Goal: Task Accomplishment & Management: Manage account settings

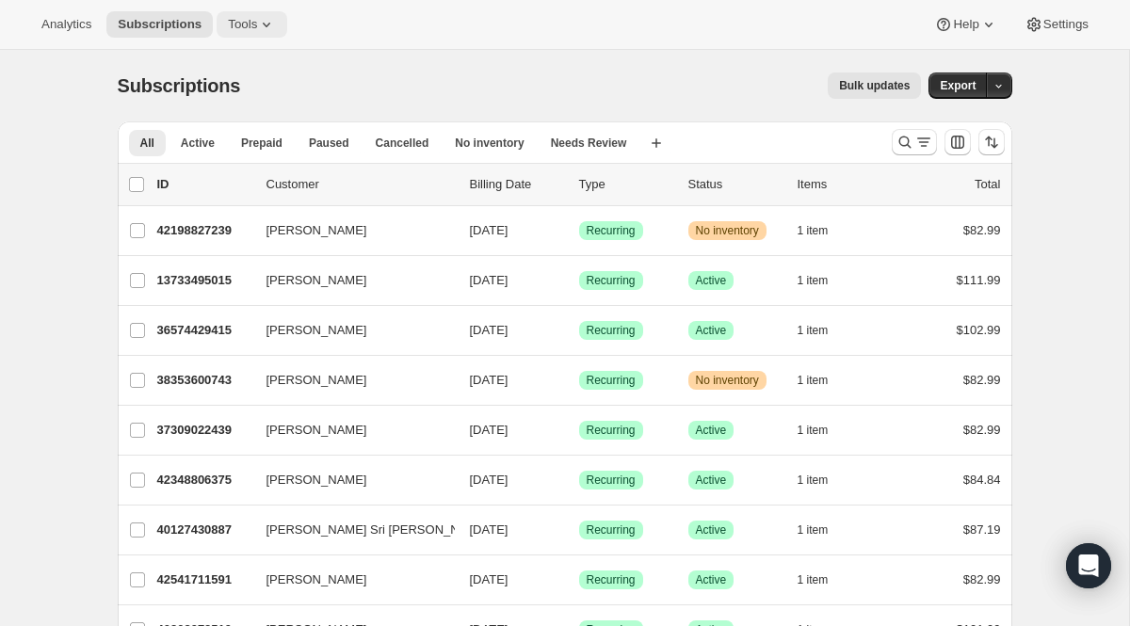
click at [240, 25] on span "Tools" at bounding box center [242, 24] width 29 height 15
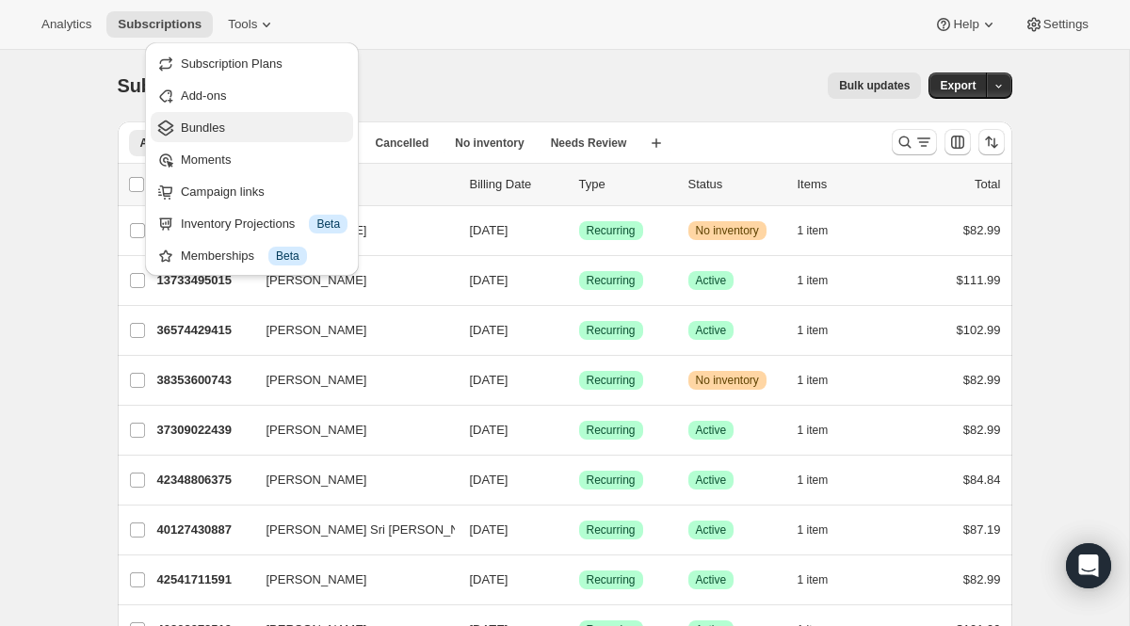
click at [218, 124] on span "Bundles" at bounding box center [203, 128] width 44 height 14
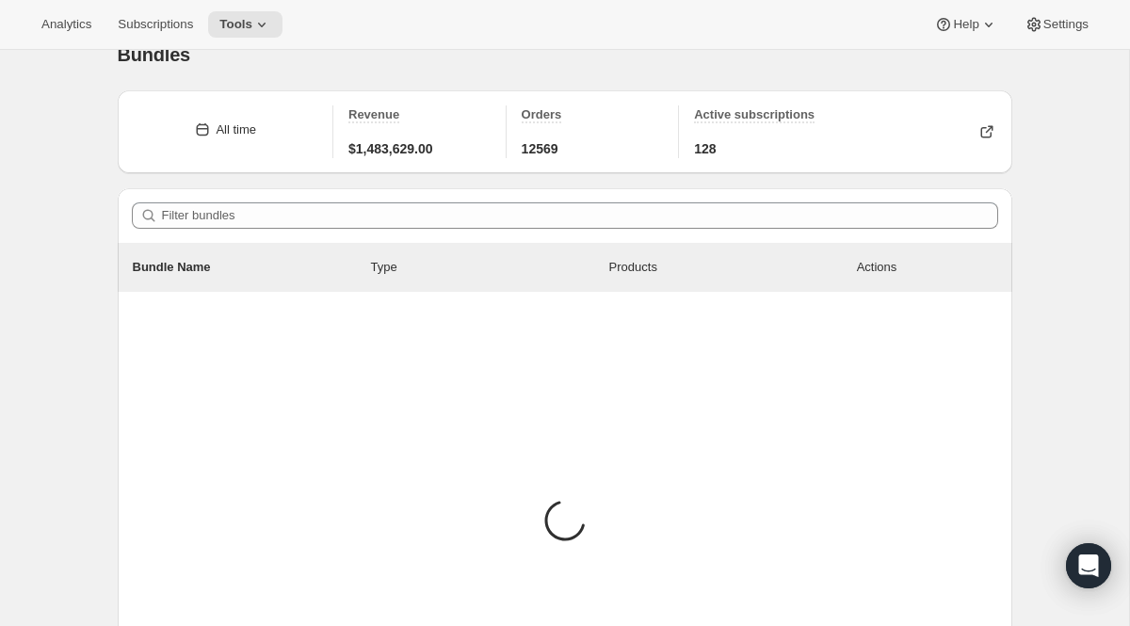
scroll to position [34, 0]
click at [266, 30] on icon at bounding box center [261, 24] width 19 height 19
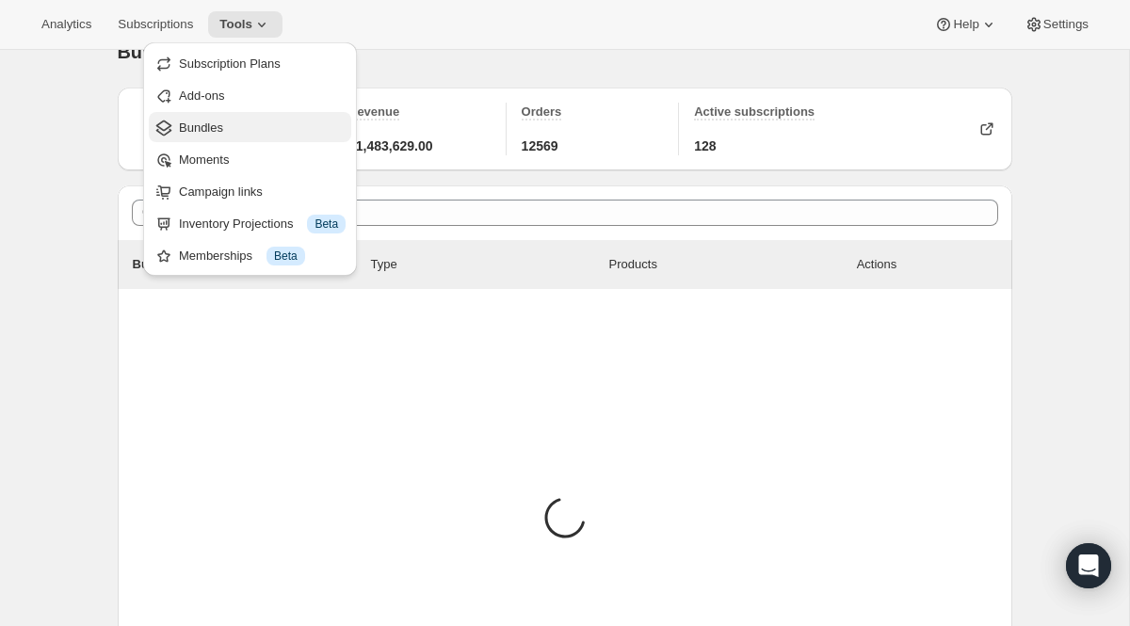
click at [210, 121] on span "Bundles" at bounding box center [201, 128] width 44 height 14
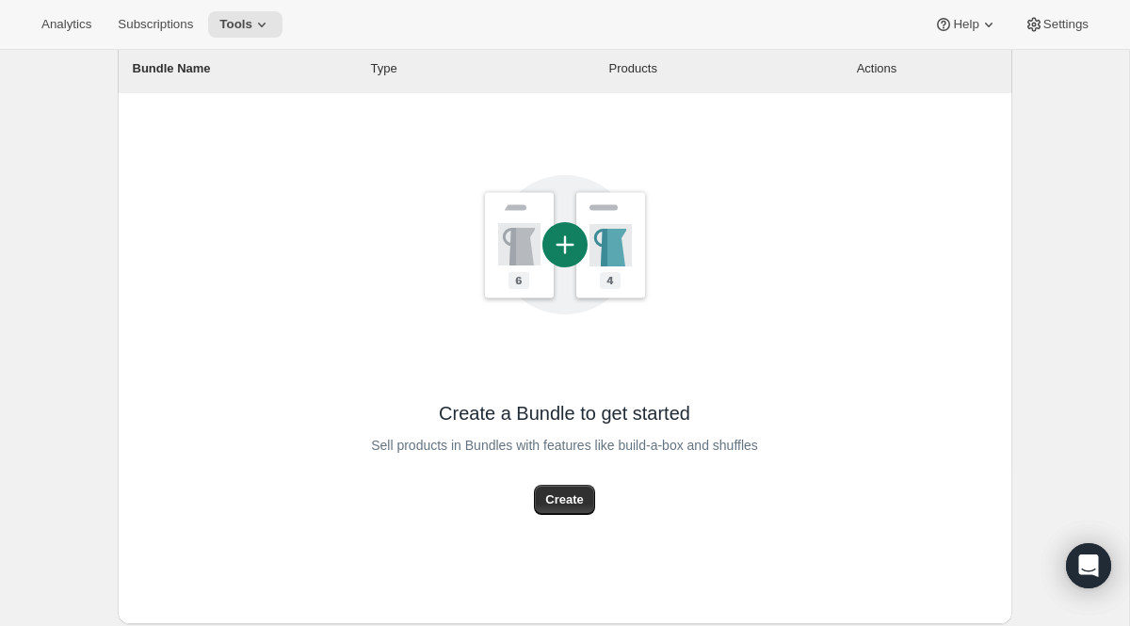
scroll to position [0, 0]
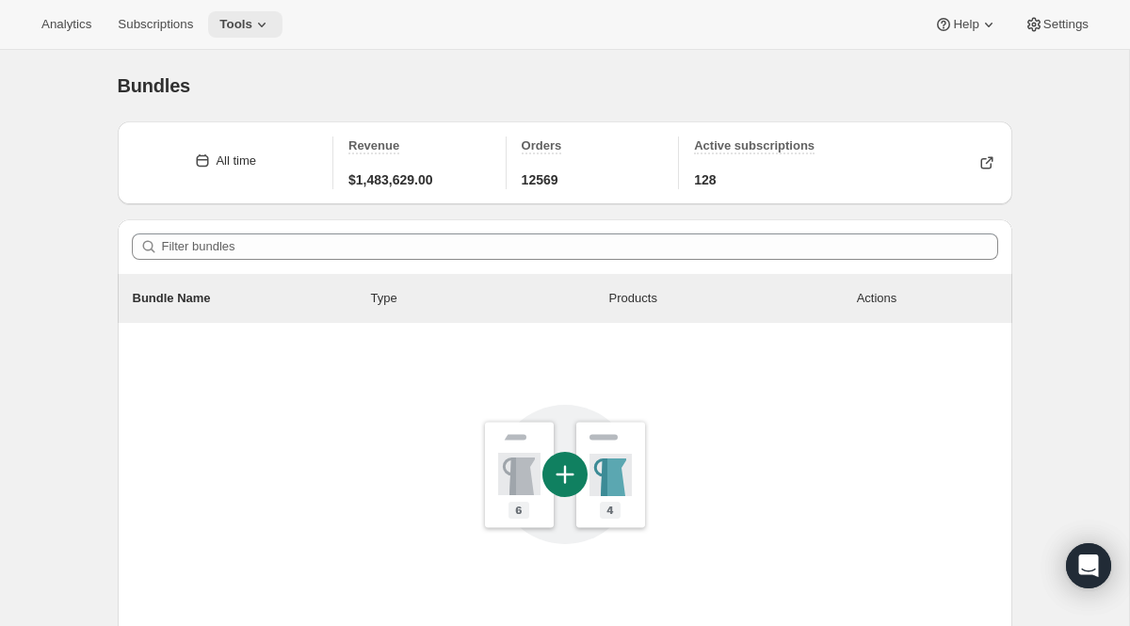
click at [271, 27] on icon at bounding box center [261, 24] width 19 height 19
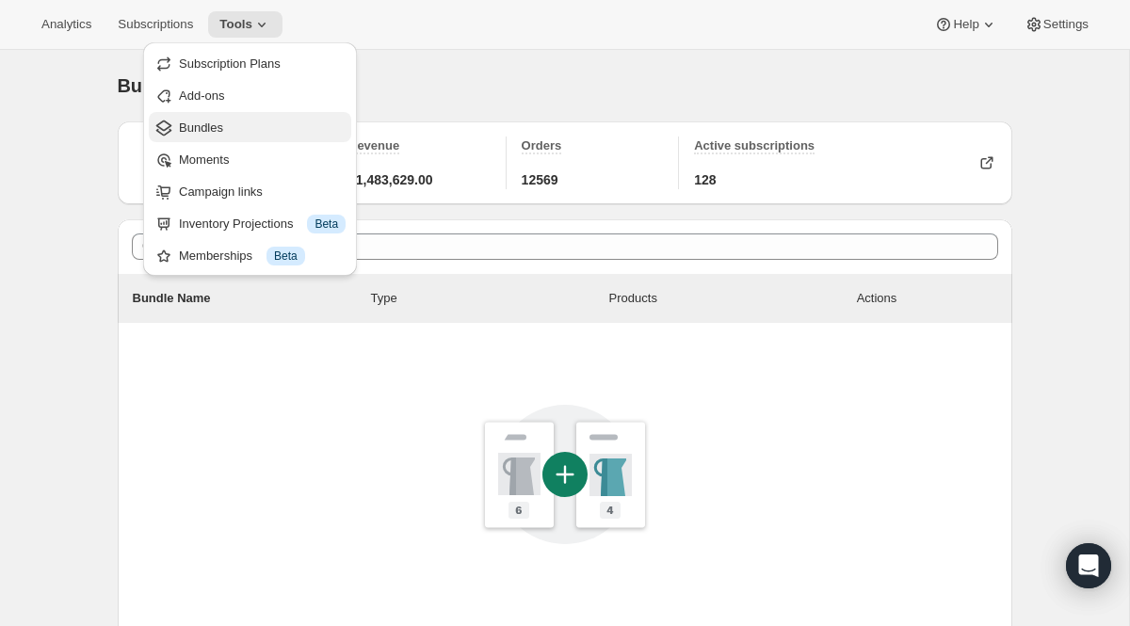
click at [212, 130] on span "Bundles" at bounding box center [201, 128] width 44 height 14
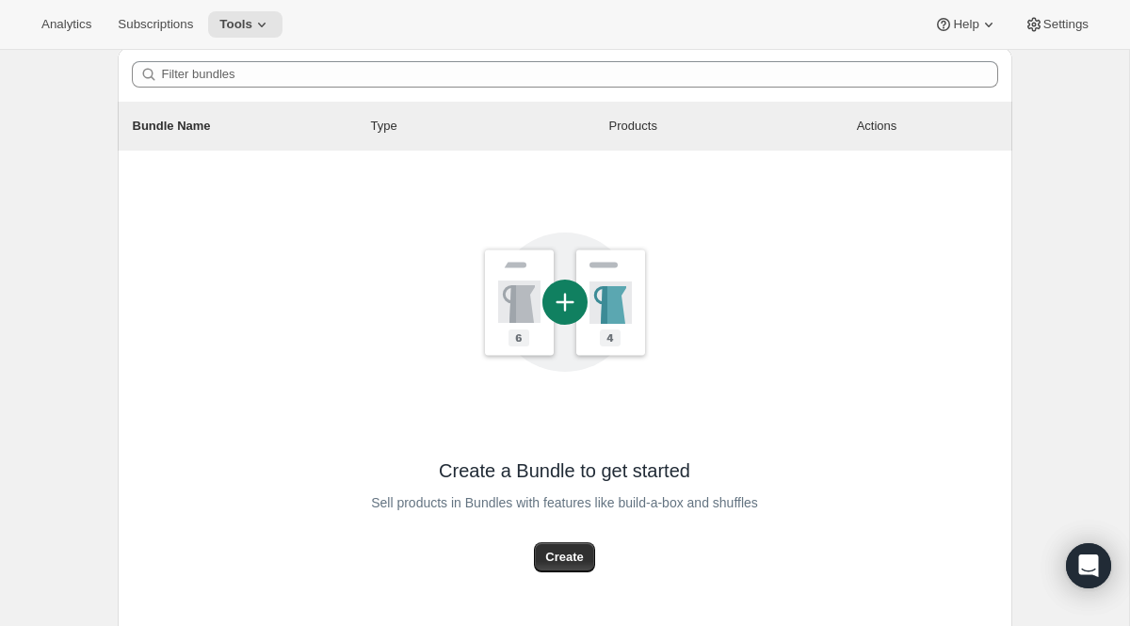
scroll to position [299, 0]
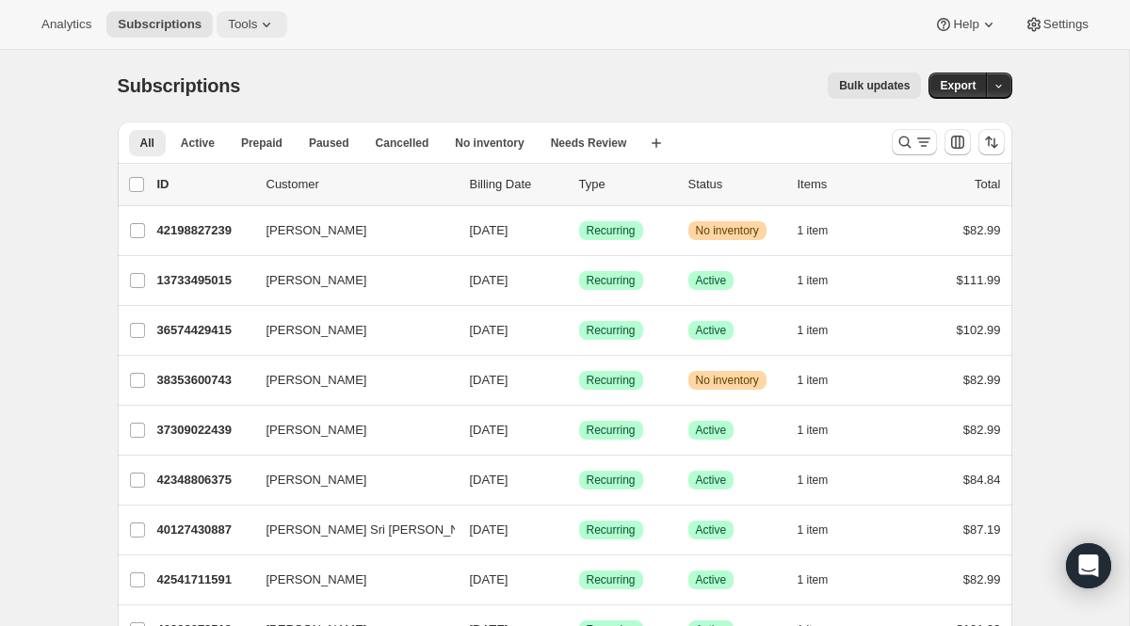
click at [257, 24] on span "Tools" at bounding box center [242, 24] width 29 height 15
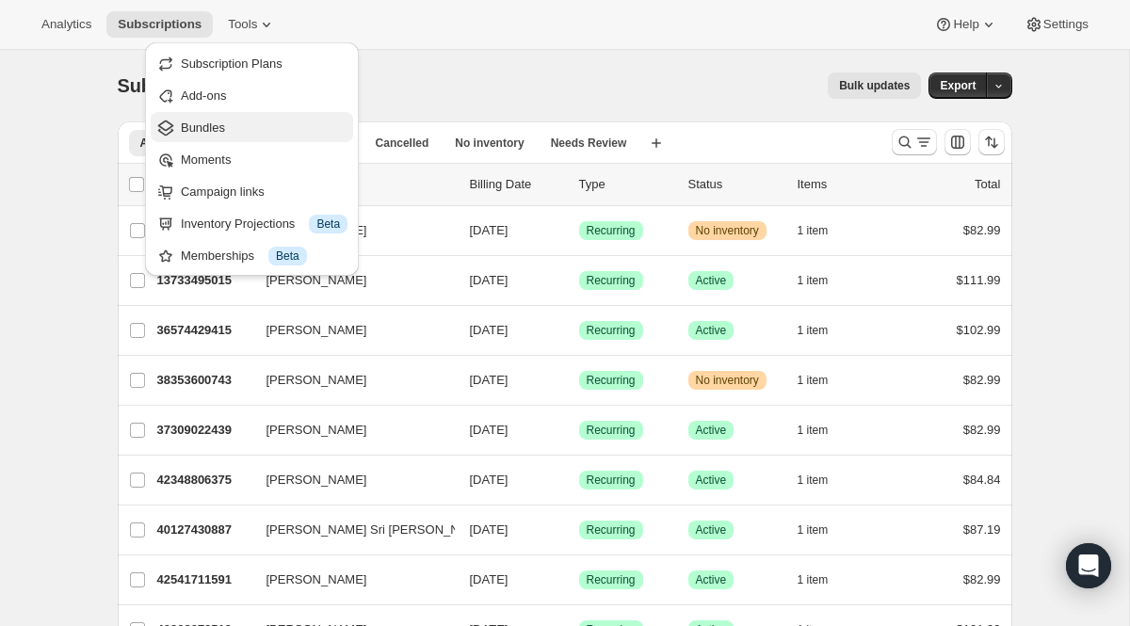
click at [217, 121] on span "Bundles" at bounding box center [203, 128] width 44 height 14
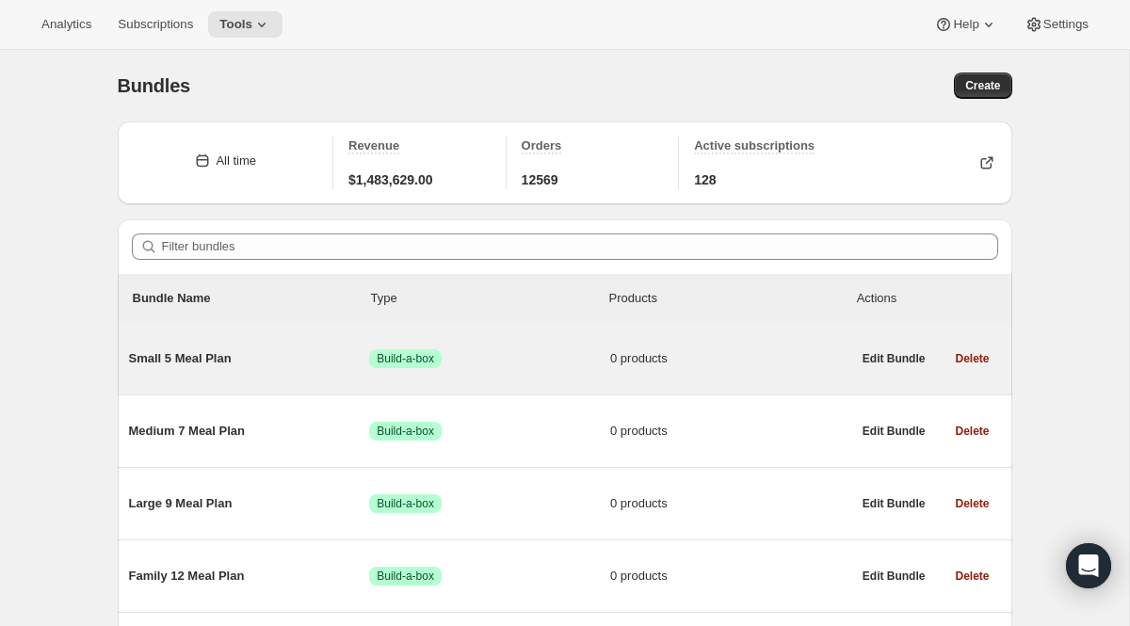
click at [183, 356] on span "Small 5 Meal Plan" at bounding box center [249, 358] width 241 height 19
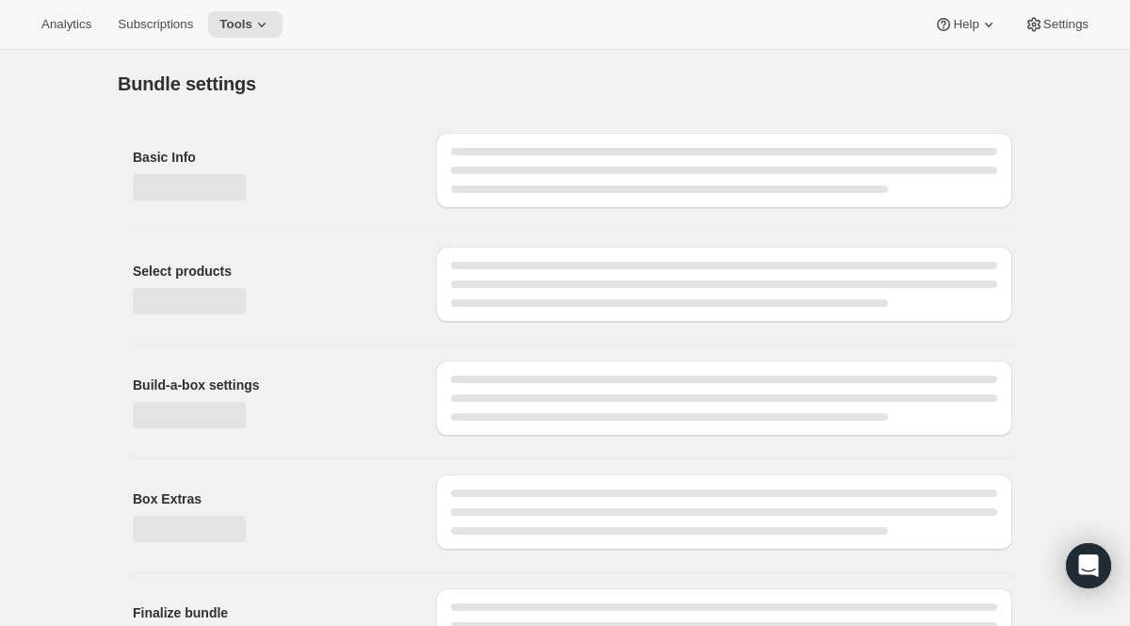
type input "Small 5 Meal Plan"
radio input "true"
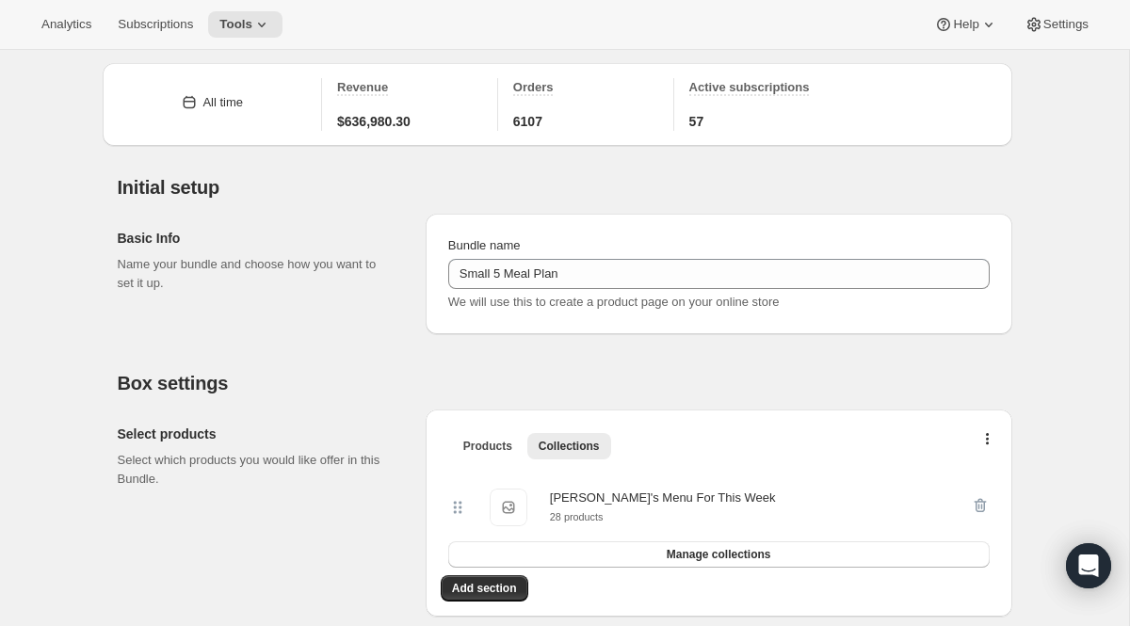
scroll to position [60, 0]
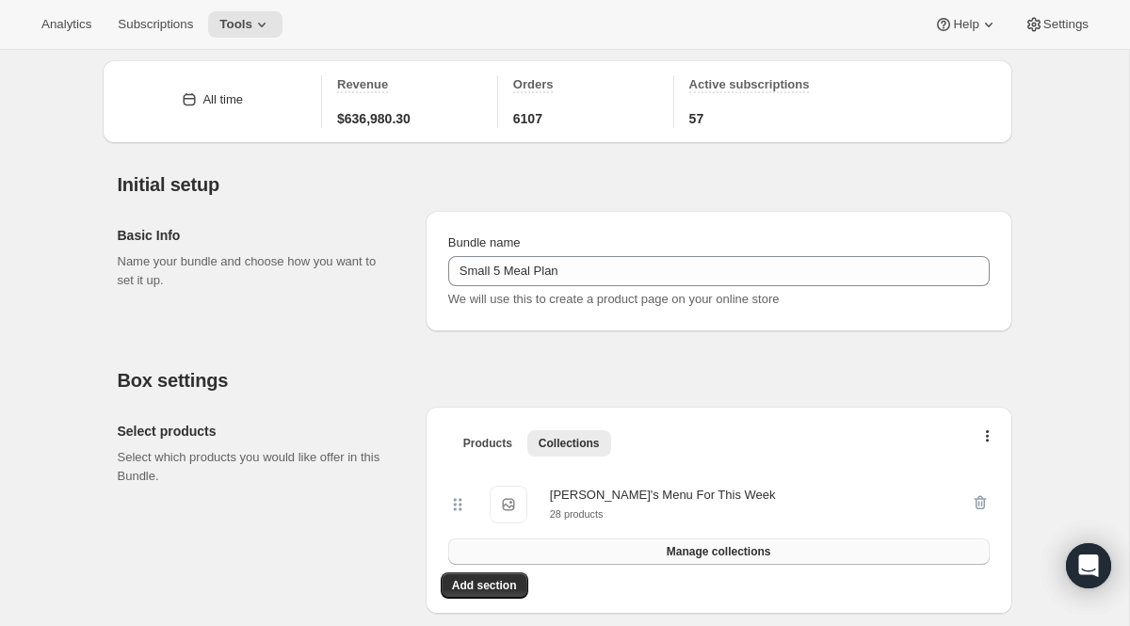
click at [727, 550] on span "Manage collections" at bounding box center [719, 551] width 105 height 15
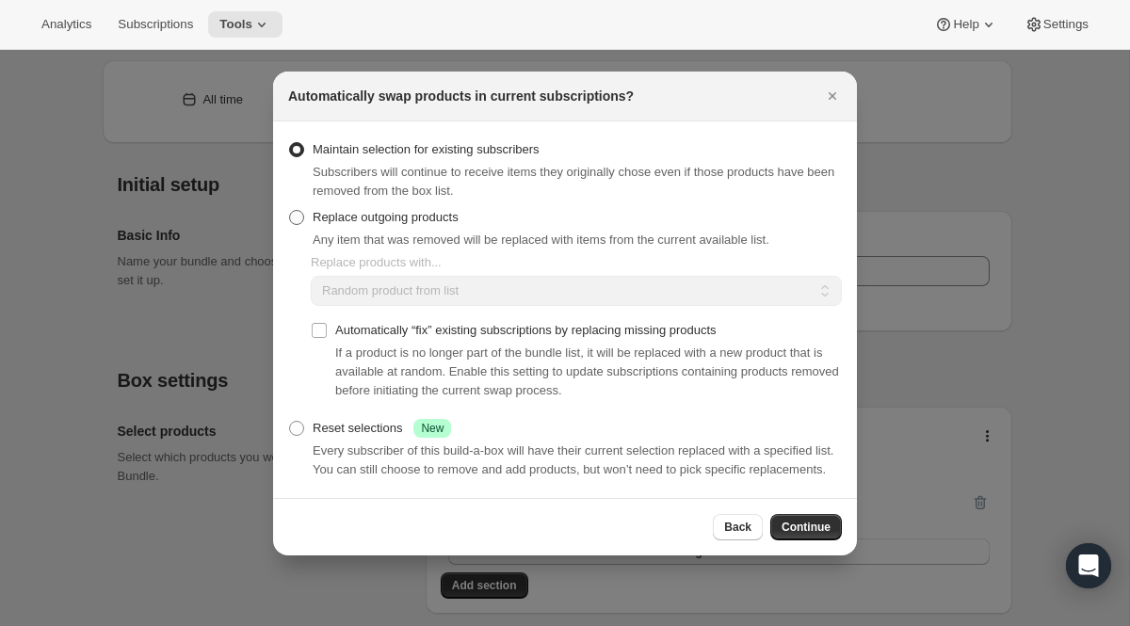
click at [374, 216] on span "Replace outgoing products" at bounding box center [386, 217] width 146 height 19
click at [290, 211] on input "Replace outgoing products" at bounding box center [289, 210] width 1 height 1
radio input "true"
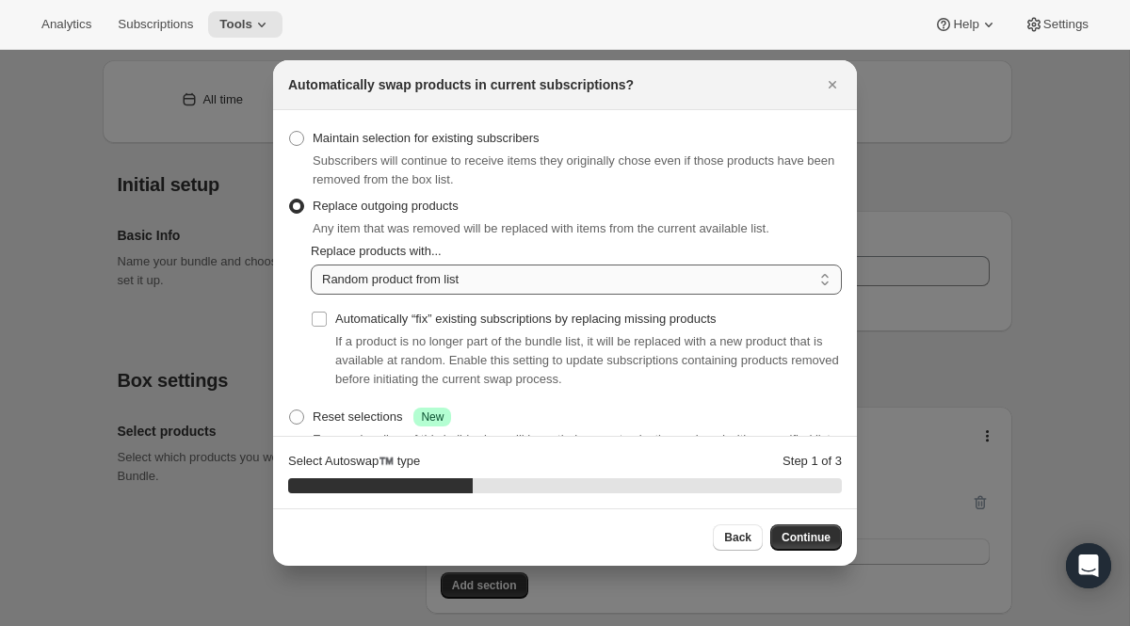
click at [383, 282] on select "Random product from list Based on position within collection Matching product t…" at bounding box center [576, 280] width 531 height 30
select select "selection"
click at [322, 322] on input "Automatically “fix” existing subscriptions by replacing missing products" at bounding box center [319, 319] width 15 height 15
checkbox input "true"
click at [803, 542] on span "Continue" at bounding box center [805, 537] width 49 height 15
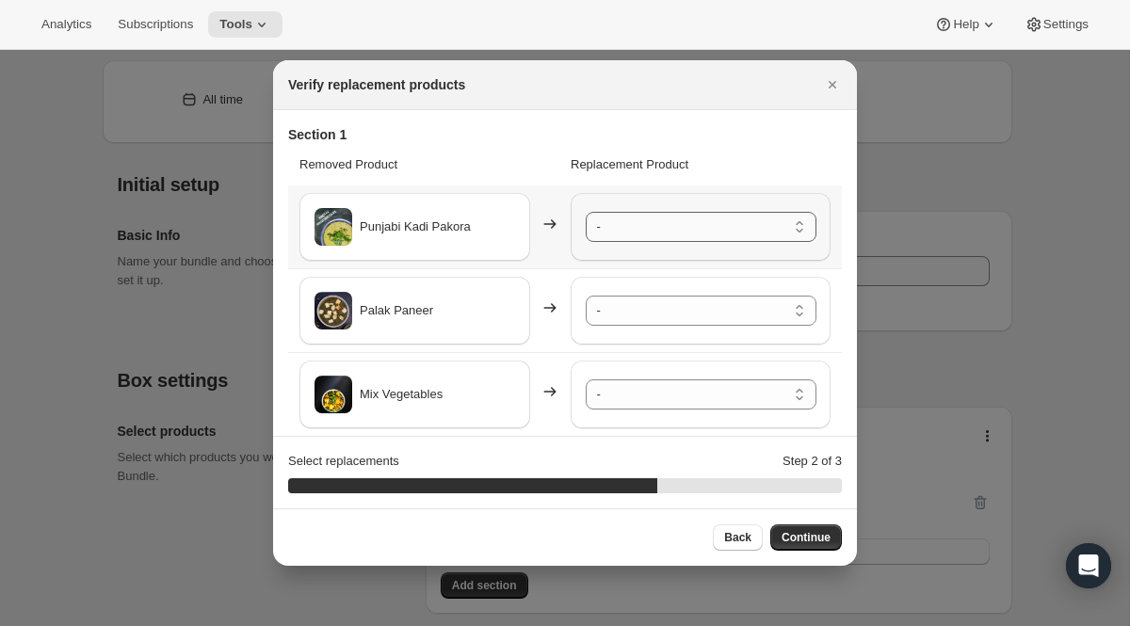
click at [620, 230] on select "- [PERSON_NAME] - Default Title Shahi Paneer - Default Title Bund Gobhi Aloo (C…" at bounding box center [701, 227] width 231 height 30
click at [626, 298] on select "- [PERSON_NAME] - Default Title Shahi Paneer - Default Title Bund Gobhi Aloo (C…" at bounding box center [701, 311] width 231 height 30
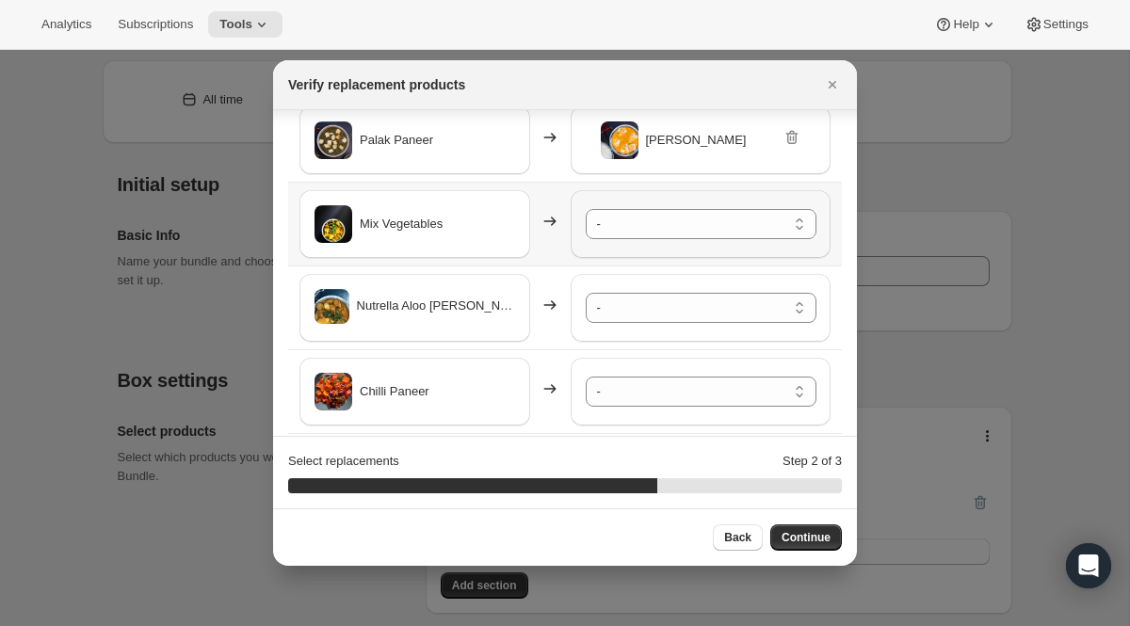
scroll to position [227, 0]
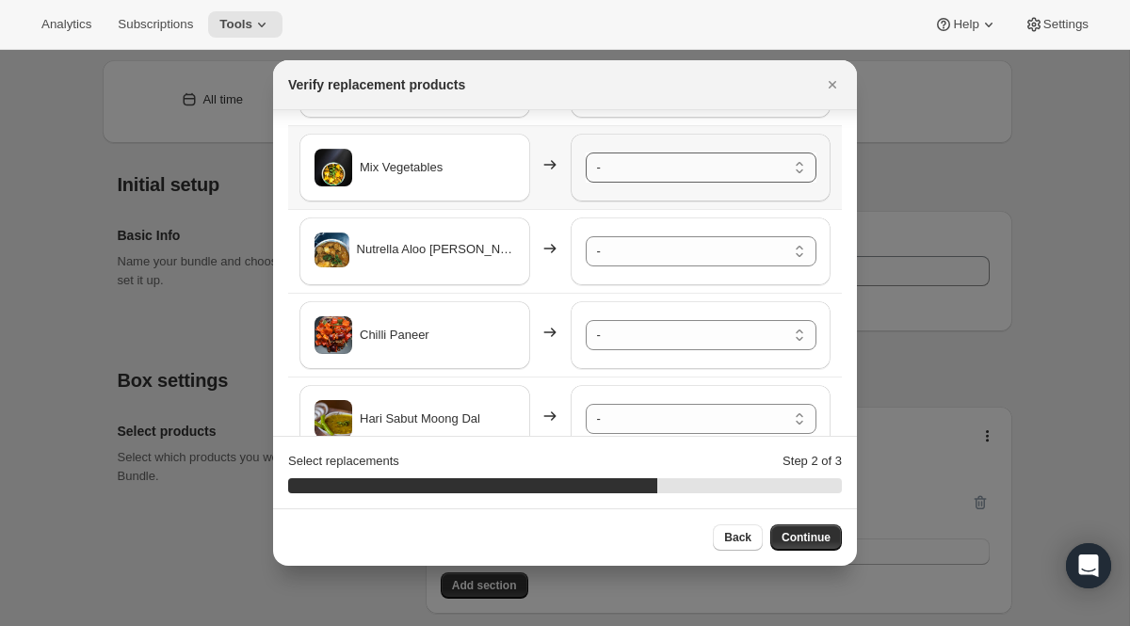
click at [652, 178] on select "- [PERSON_NAME] - Default Title Shahi Paneer - Default Title Bund Gobhi Aloo (C…" at bounding box center [701, 168] width 231 height 30
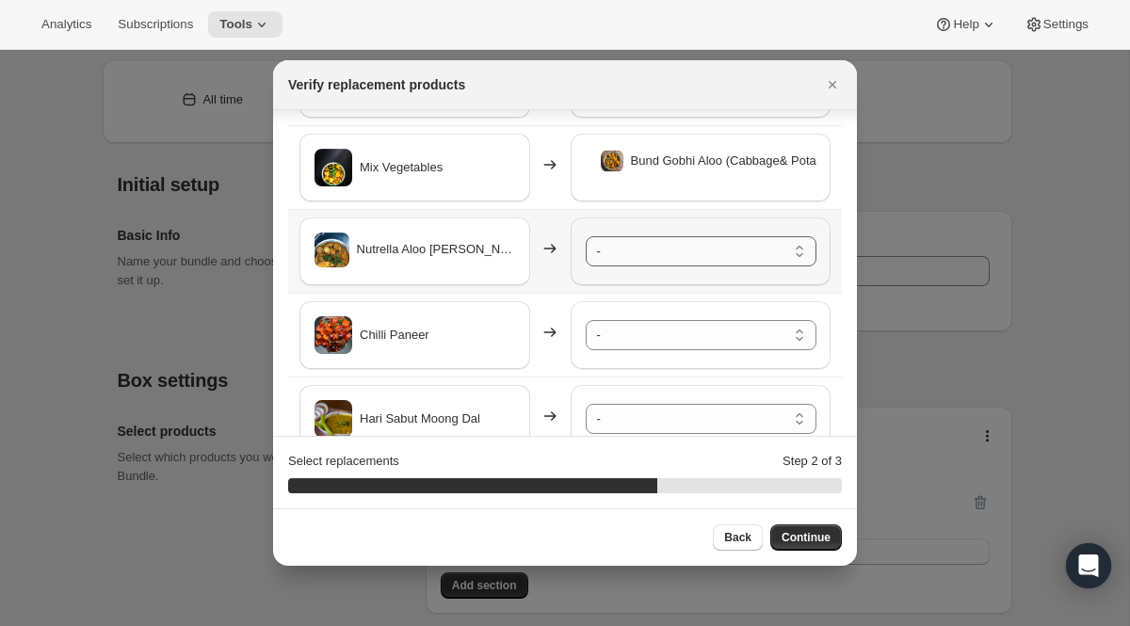
click at [649, 243] on select "- [PERSON_NAME] - Default Title Shahi Paneer - Default Title Bund Gobhi Aloo (C…" at bounding box center [701, 251] width 231 height 30
click at [660, 254] on select "- [PERSON_NAME] - Default Title Shahi Paneer - Default Title Bund Gobhi Aloo (C…" at bounding box center [701, 251] width 231 height 30
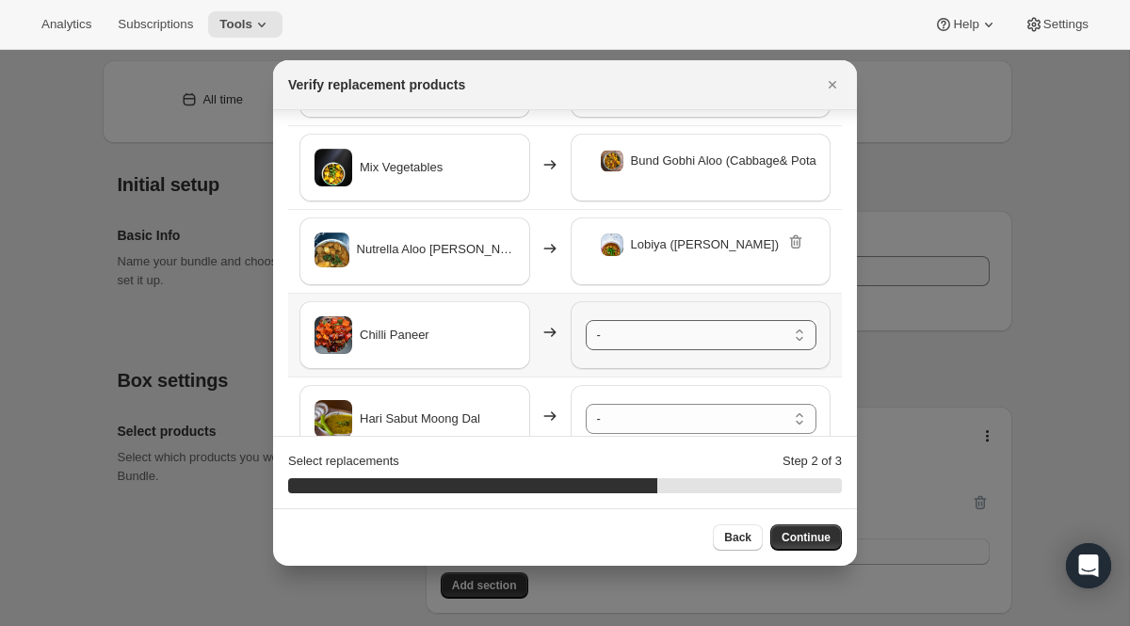
click at [650, 338] on select "- [PERSON_NAME] - Default Title Shahi Paneer - Default Title Bund Gobhi Aloo (C…" at bounding box center [701, 335] width 231 height 30
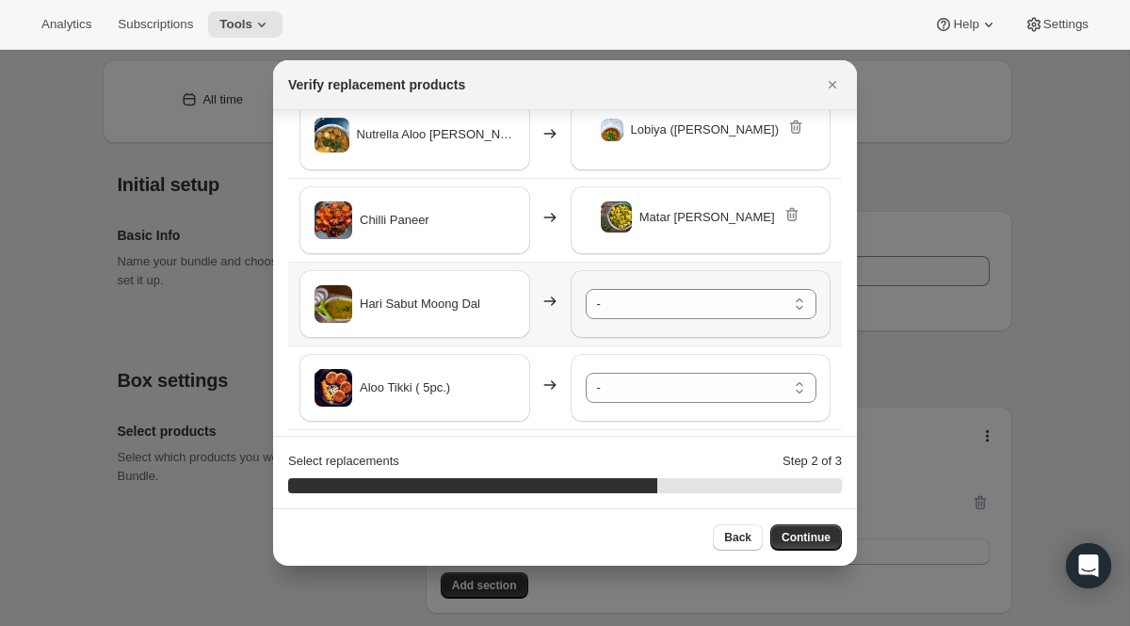
scroll to position [346, 0]
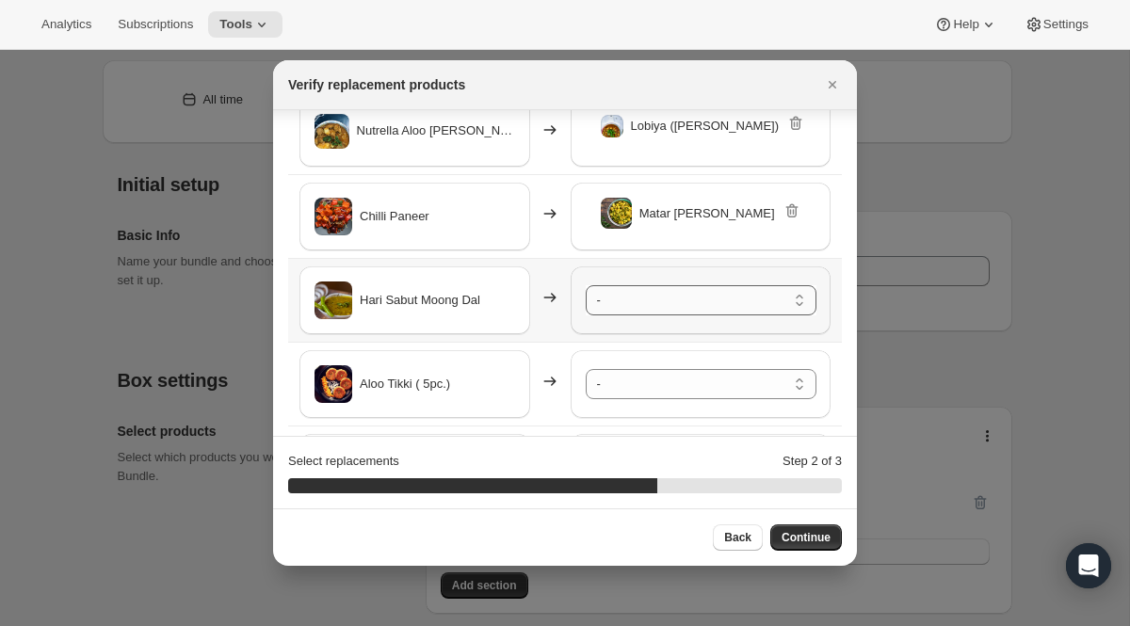
click at [670, 302] on select "- [PERSON_NAME] - Default Title Shahi Paneer - Default Title Bund Gobhi Aloo (C…" at bounding box center [701, 300] width 231 height 30
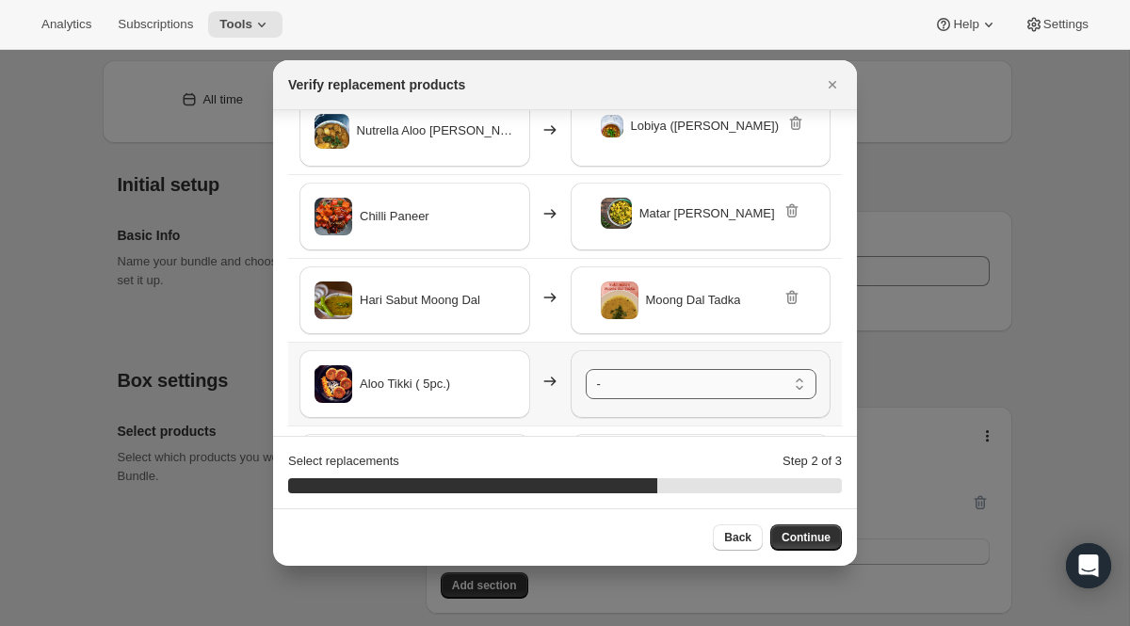
click at [682, 389] on select "- [PERSON_NAME] - Default Title Shahi Paneer - Default Title Bund Gobhi Aloo (C…" at bounding box center [701, 384] width 231 height 30
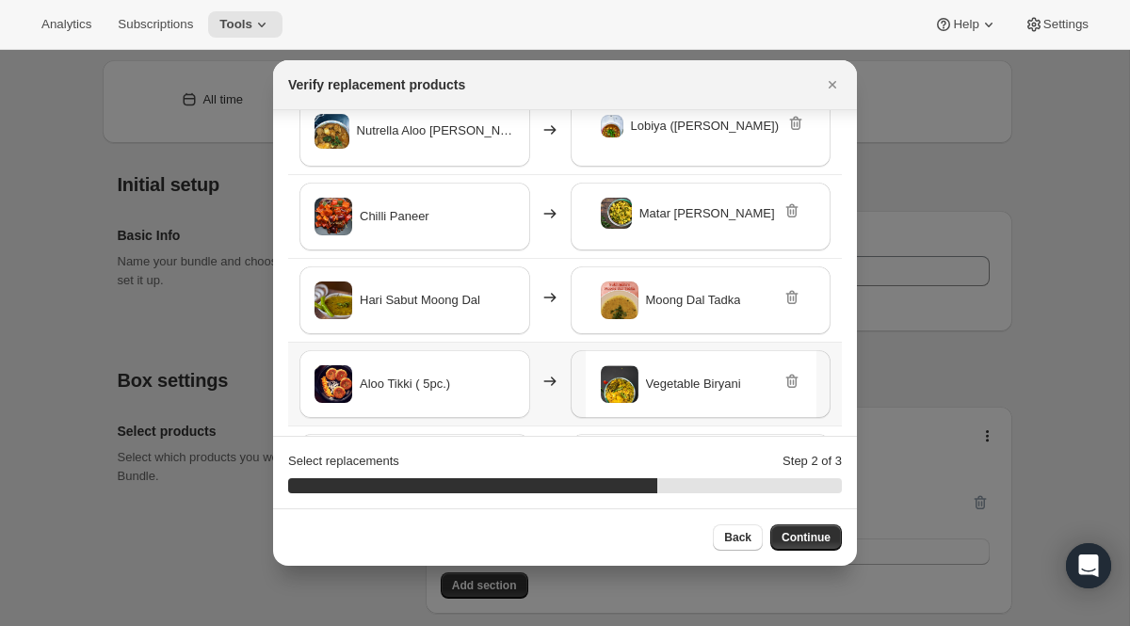
scroll to position [435, 0]
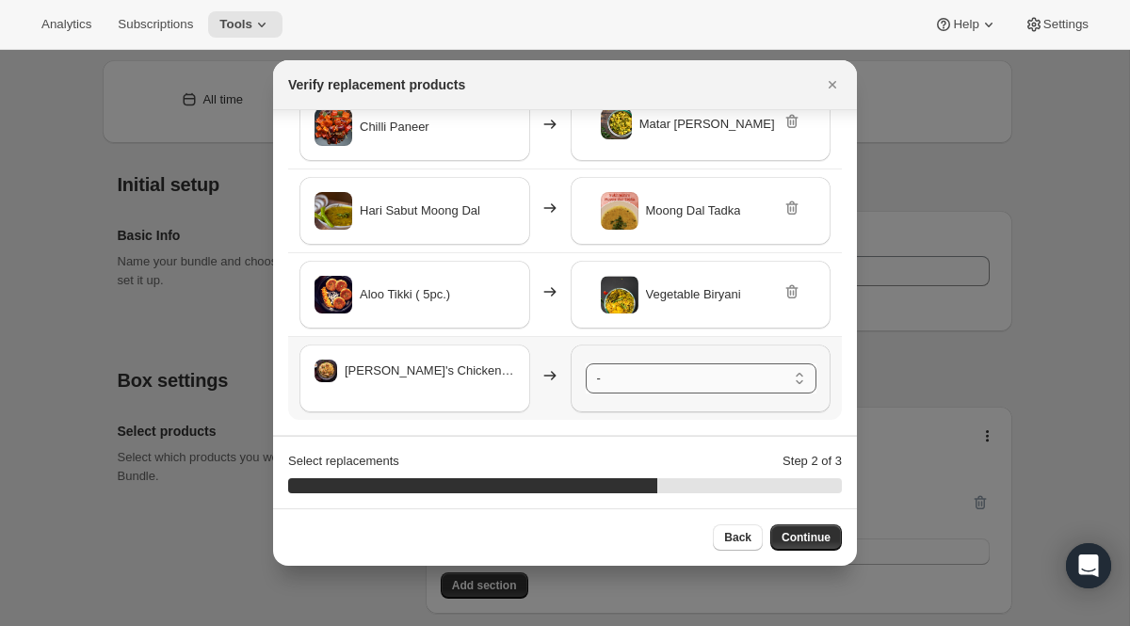
click at [630, 384] on select "- [PERSON_NAME] - Default Title Shahi Paneer - Default Title Bund Gobhi Aloo (C…" at bounding box center [701, 378] width 231 height 30
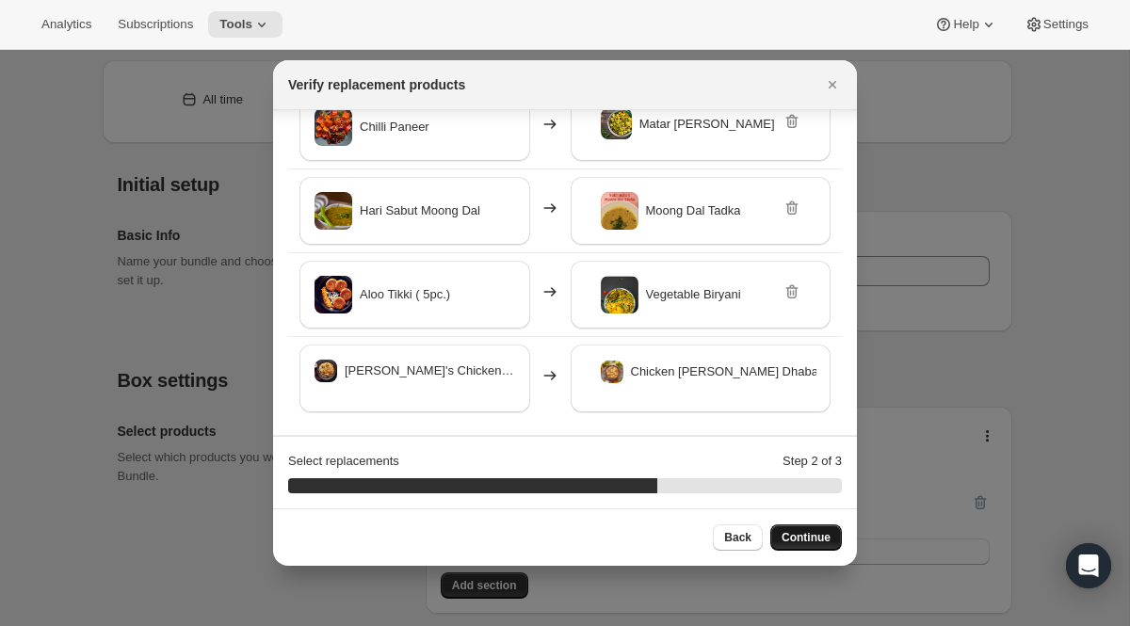
click at [821, 539] on span "Continue" at bounding box center [805, 537] width 49 height 15
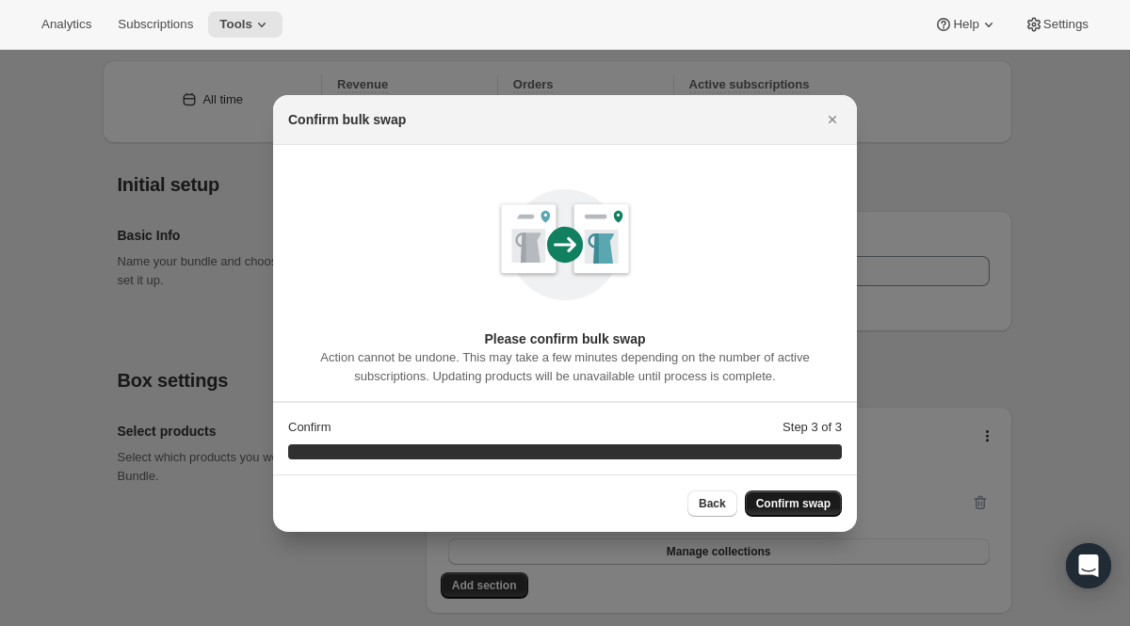
scroll to position [0, 0]
click at [805, 507] on span "Confirm swap" at bounding box center [793, 503] width 74 height 15
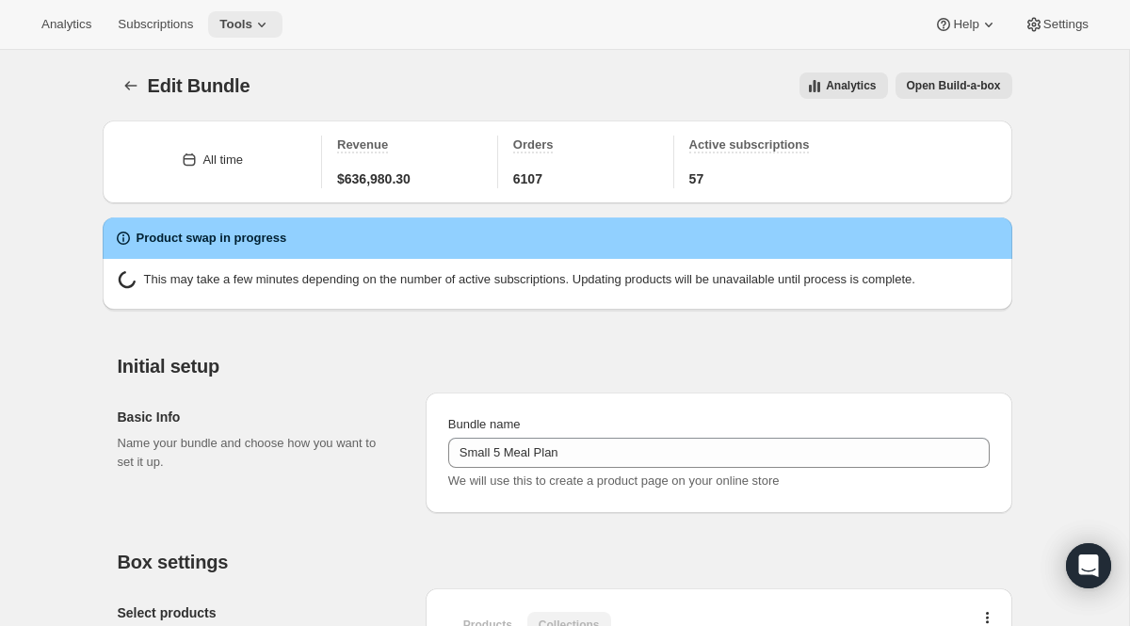
click at [261, 25] on icon at bounding box center [261, 24] width 19 height 19
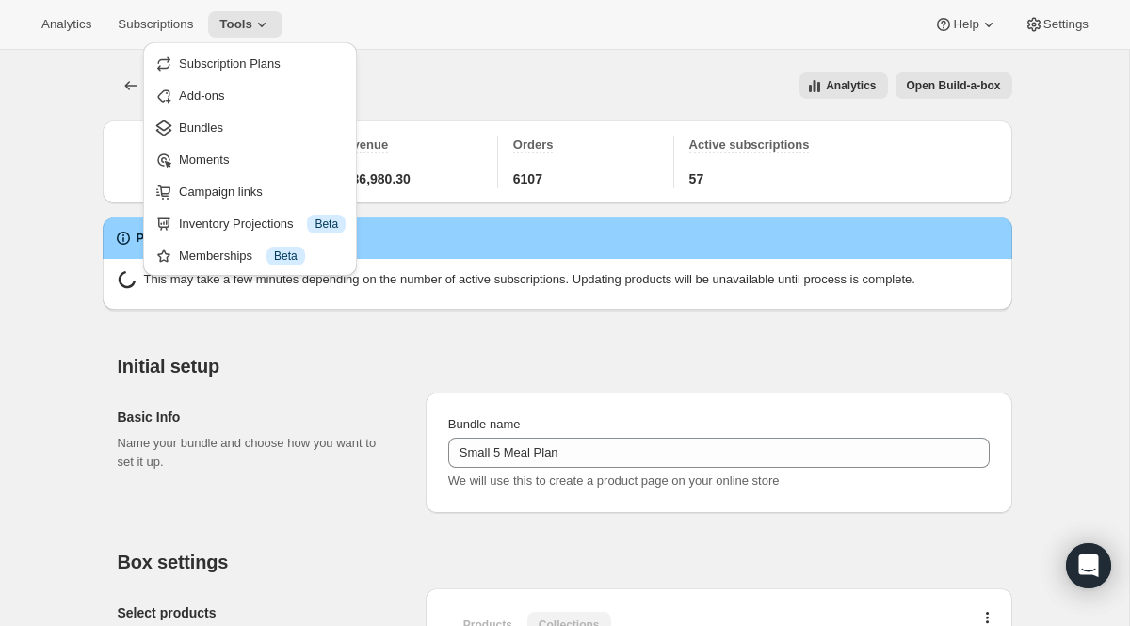
click at [312, 382] on div "Basic Info Name your bundle and choose how you want to set it up. Bundle name S…" at bounding box center [565, 446] width 894 height 136
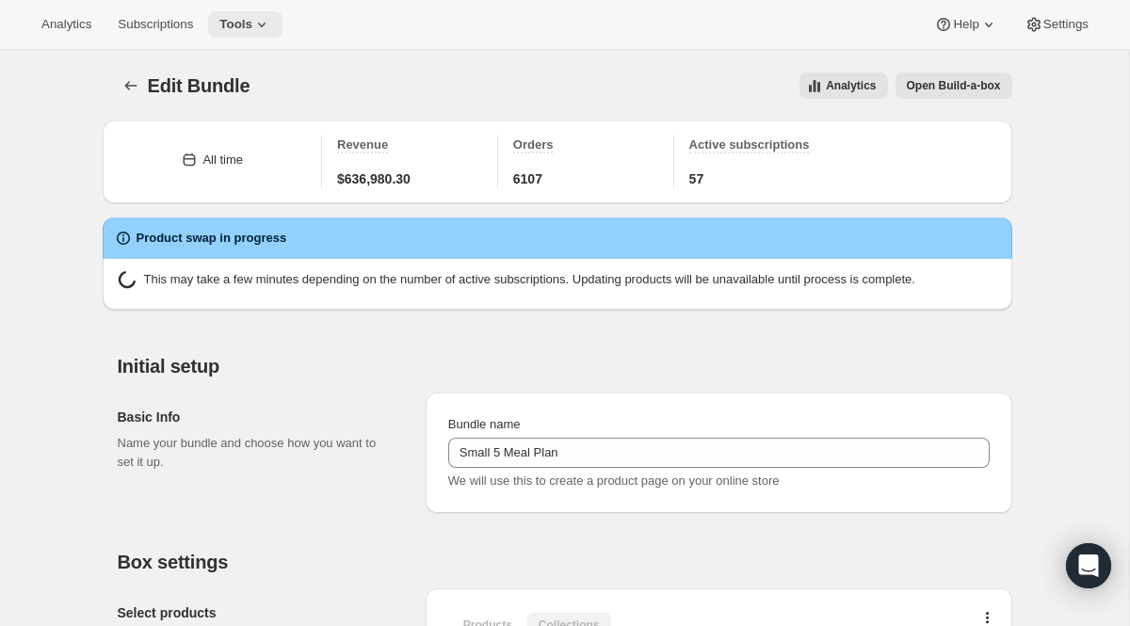
click at [252, 24] on span "Tools" at bounding box center [235, 24] width 33 height 15
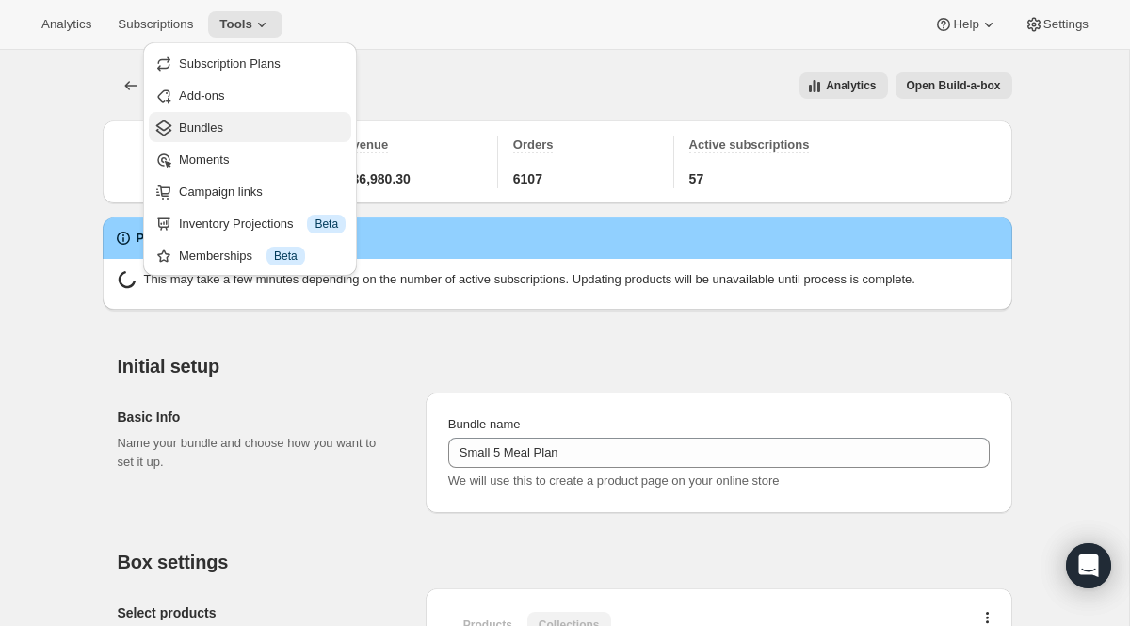
click at [241, 123] on span "Bundles" at bounding box center [262, 128] width 167 height 19
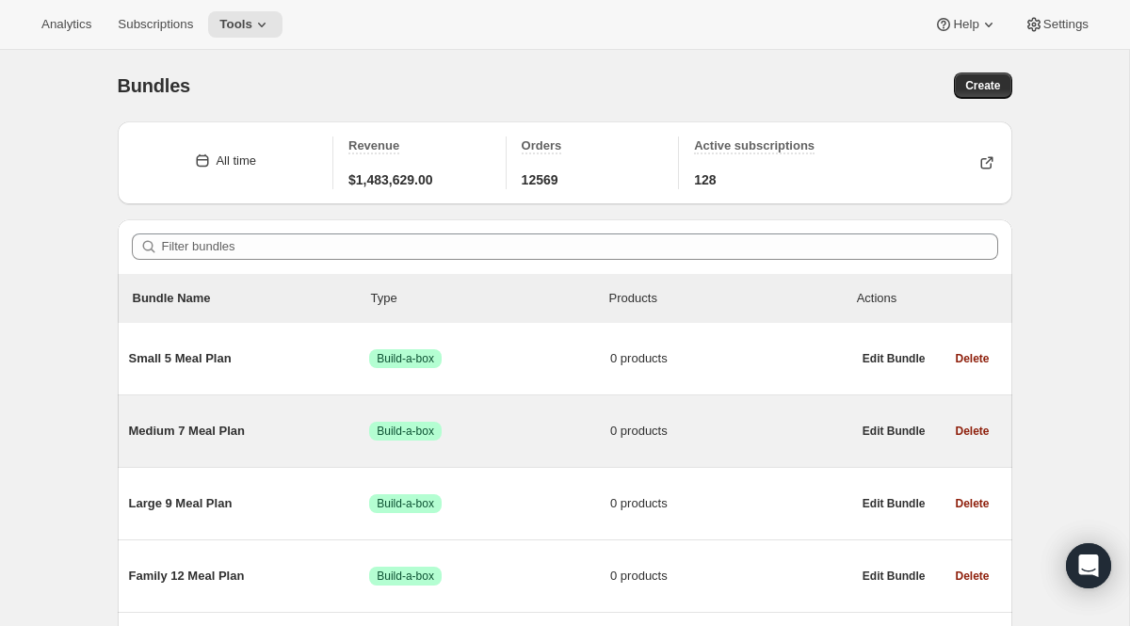
click at [225, 428] on span "Medium 7 Meal Plan" at bounding box center [249, 431] width 241 height 19
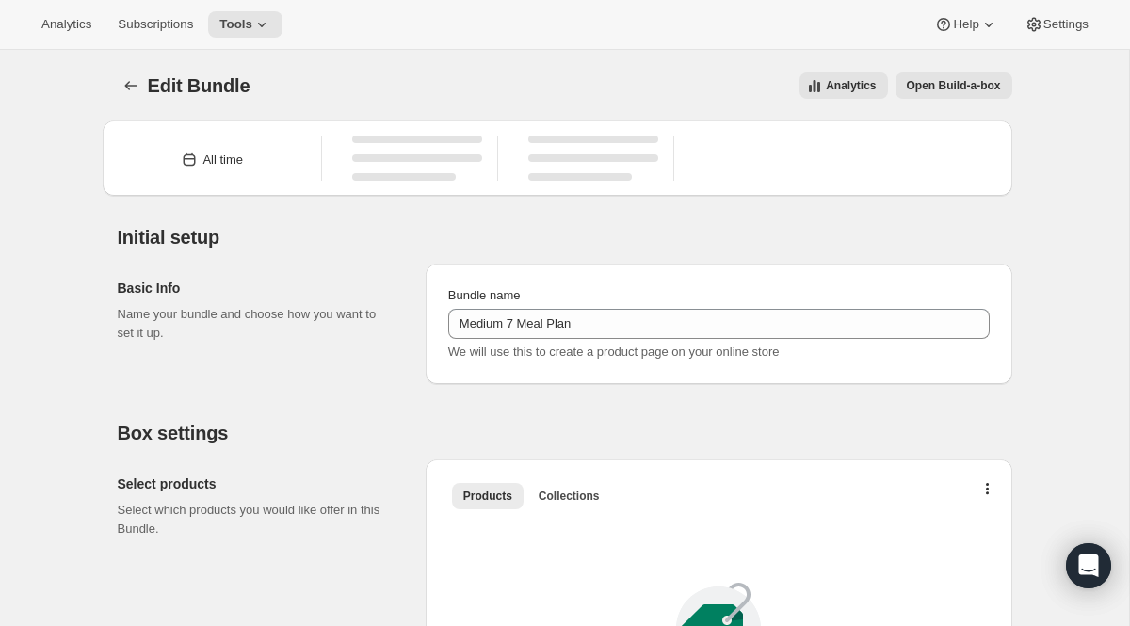
type input "Medium 7 Meal Plan"
radio input "true"
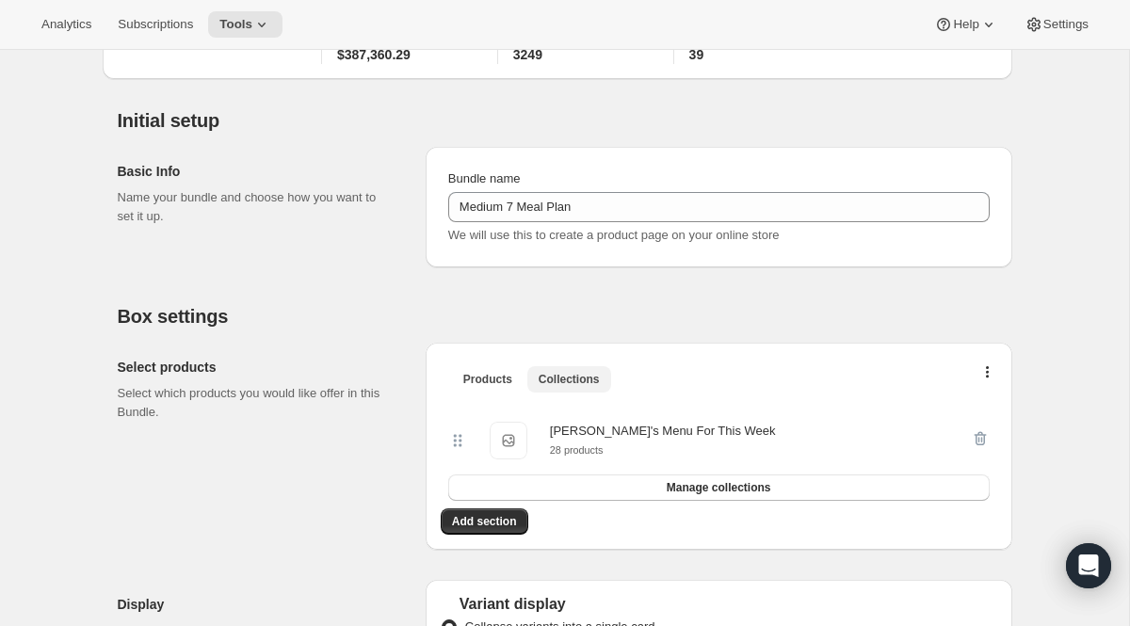
scroll to position [160, 0]
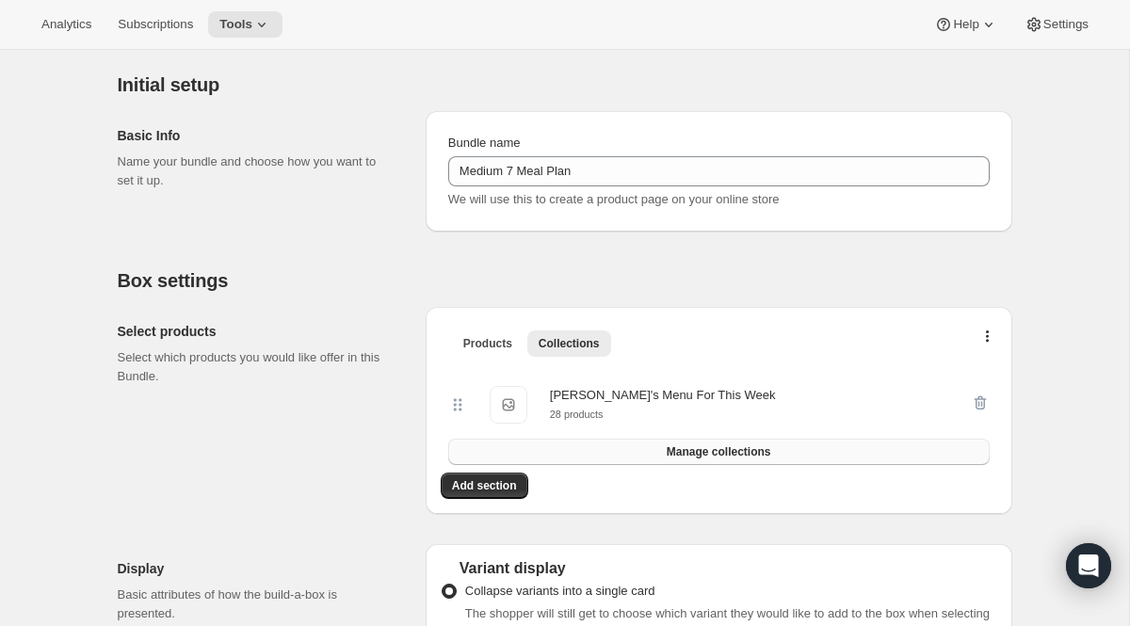
click at [713, 453] on span "Manage collections" at bounding box center [719, 451] width 105 height 15
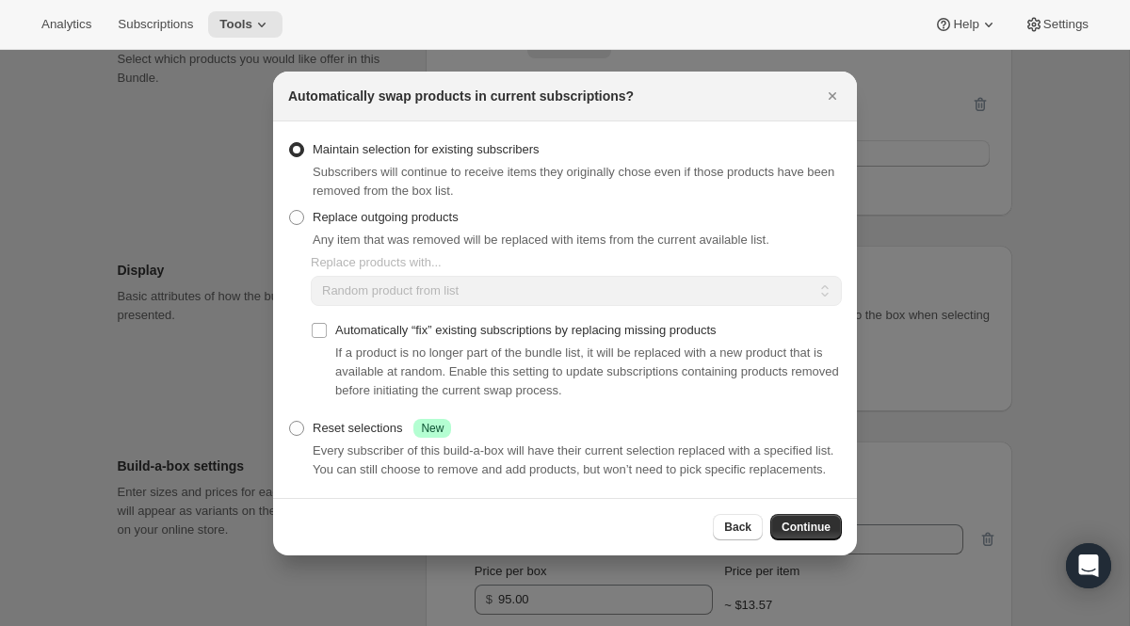
scroll to position [0, 0]
click at [299, 210] on span ":rsv:" at bounding box center [296, 217] width 15 height 15
click at [290, 210] on input "Replace outgoing products" at bounding box center [289, 210] width 1 height 1
radio input "true"
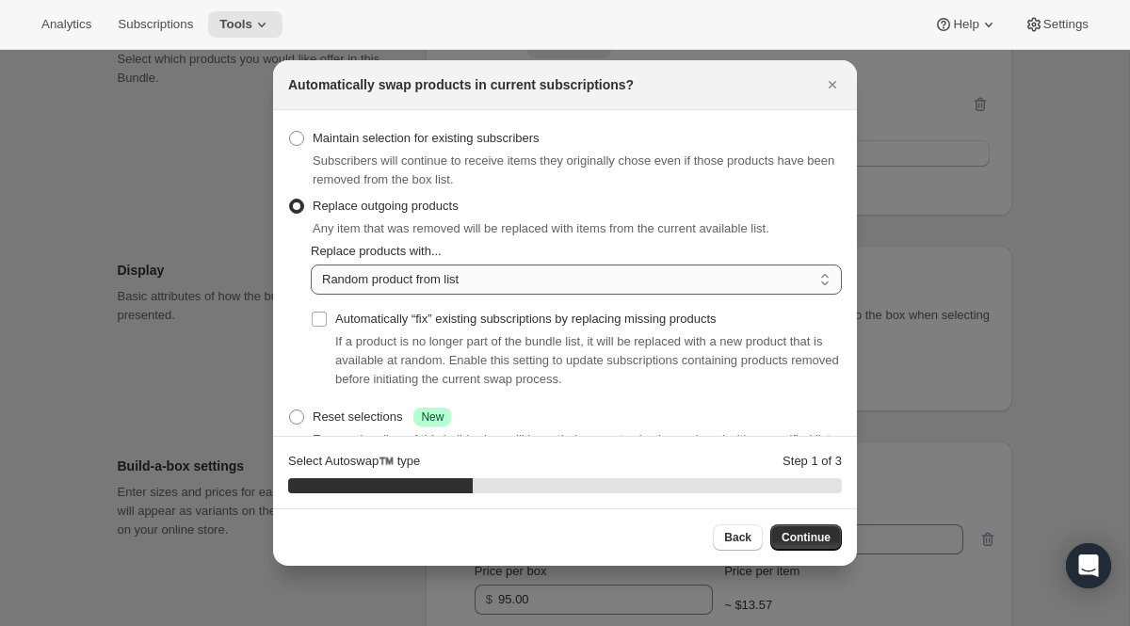
click at [346, 290] on select "Random product from list Based on position within collection Matching product t…" at bounding box center [576, 280] width 531 height 30
select select "selection"
click at [320, 321] on input "Automatically “fix” existing subscriptions by replacing missing products" at bounding box center [319, 319] width 15 height 15
checkbox input "true"
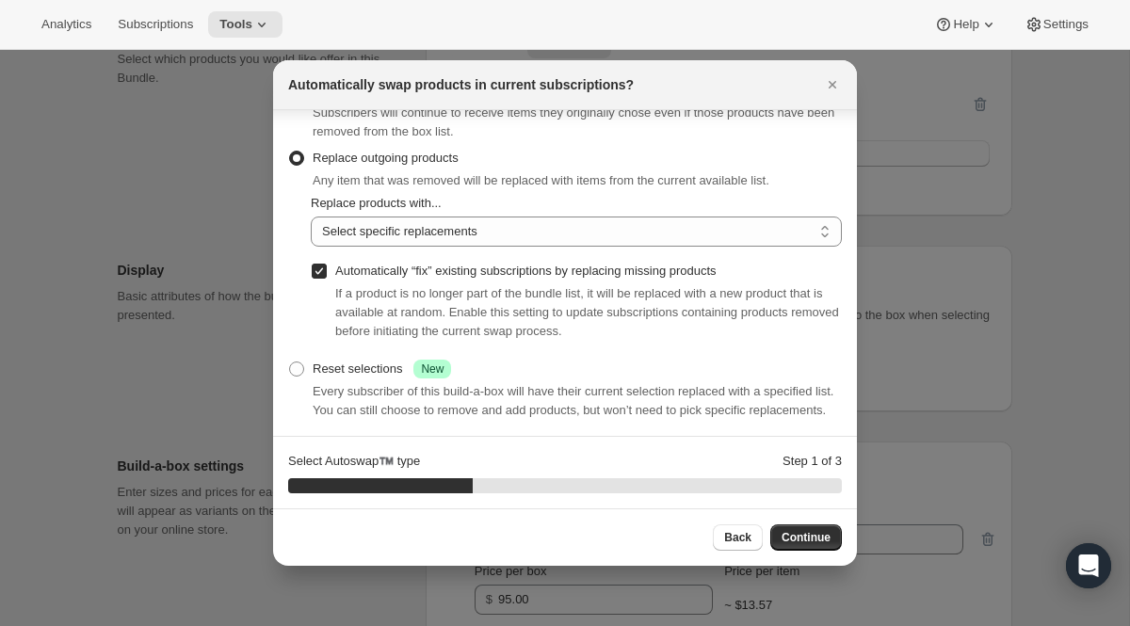
scroll to position [56, 0]
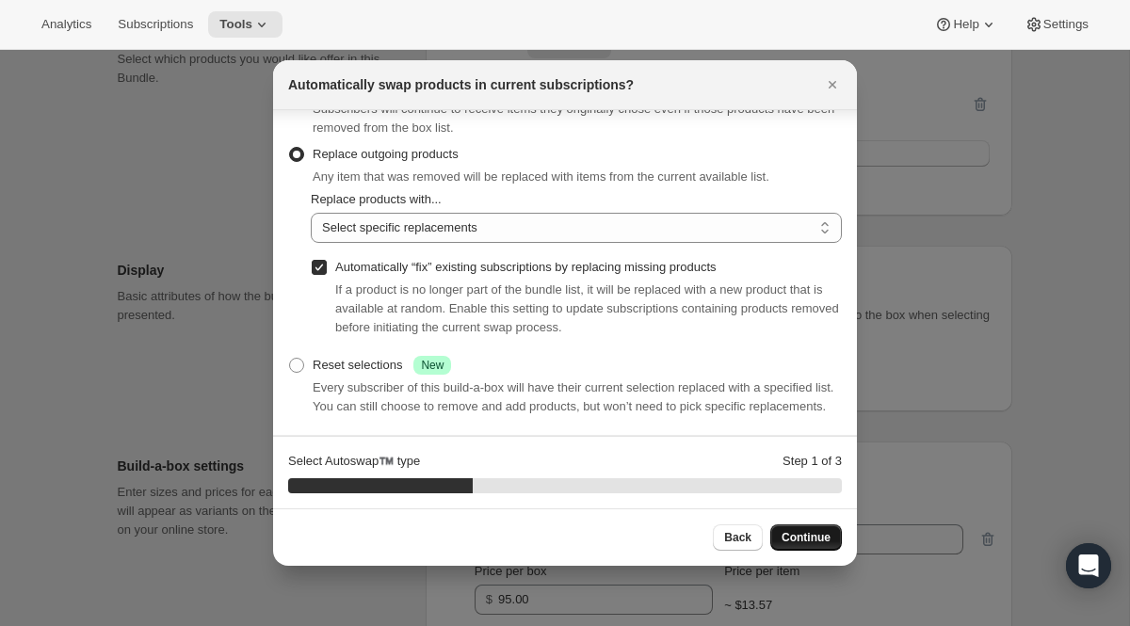
click at [788, 538] on span "Continue" at bounding box center [805, 537] width 49 height 15
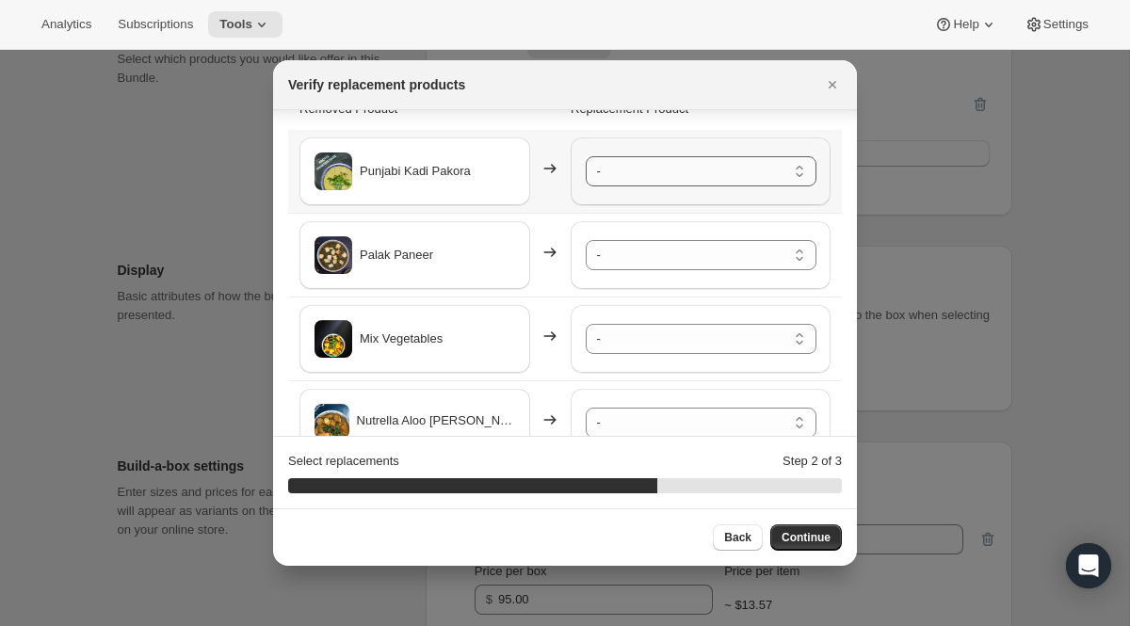
click at [681, 173] on select "- [PERSON_NAME] - Default Title Shahi Paneer - Default Title Bund Gobhi Aloo (C…" at bounding box center [701, 171] width 231 height 30
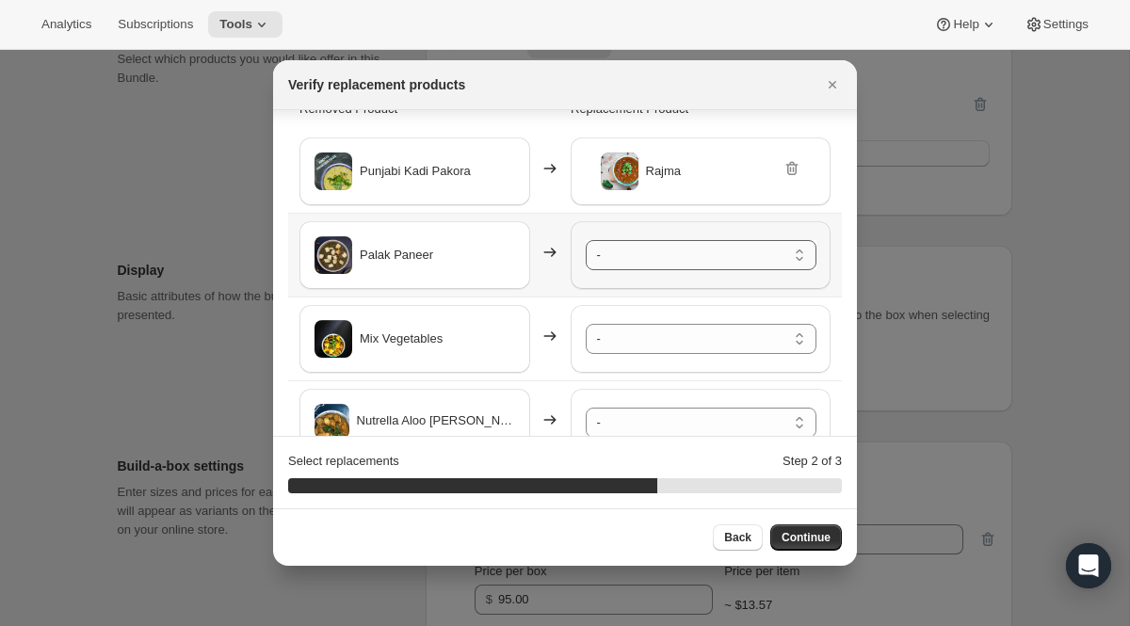
click at [683, 254] on select "- [PERSON_NAME] - Default Title Shahi Paneer - Default Title Bund Gobhi Aloo (C…" at bounding box center [701, 255] width 231 height 30
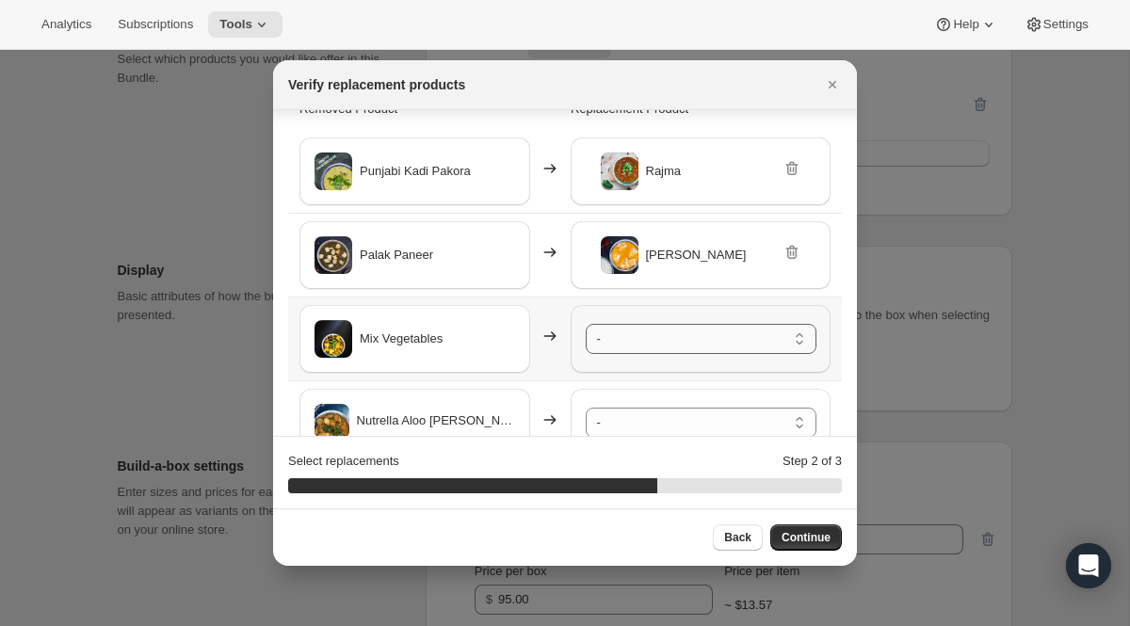
click at [684, 337] on select "- [PERSON_NAME] - Default Title Shahi Paneer - Default Title Bund Gobhi Aloo (C…" at bounding box center [701, 339] width 231 height 30
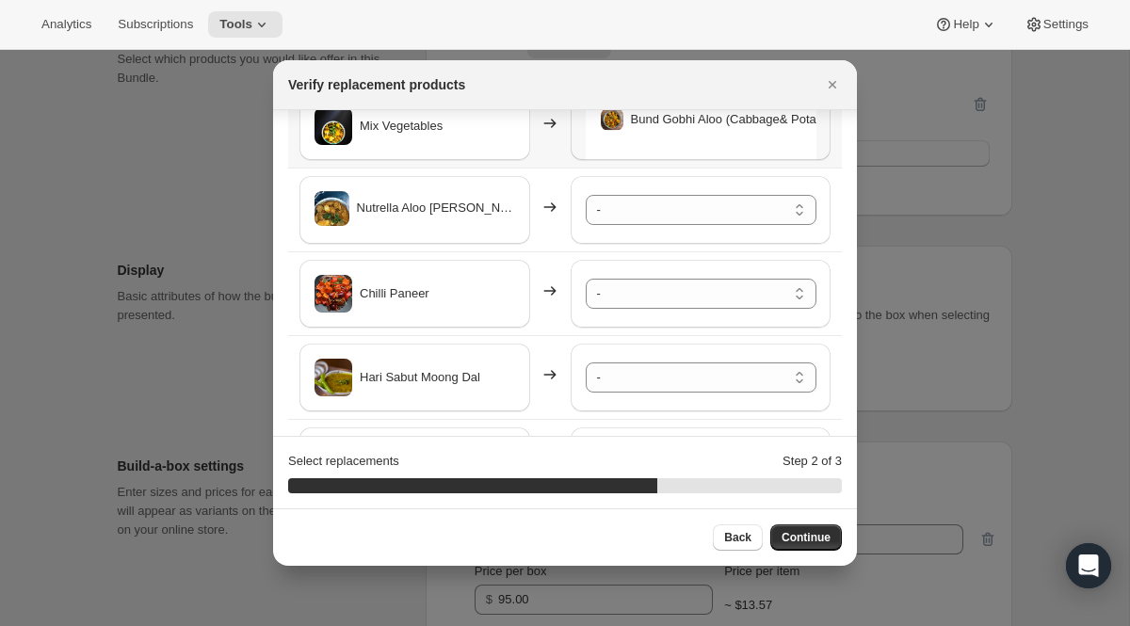
scroll to position [270, 0]
click at [668, 207] on select "- [PERSON_NAME] - Default Title Shahi Paneer - Default Title Bund Gobhi Aloo (C…" at bounding box center [701, 208] width 231 height 30
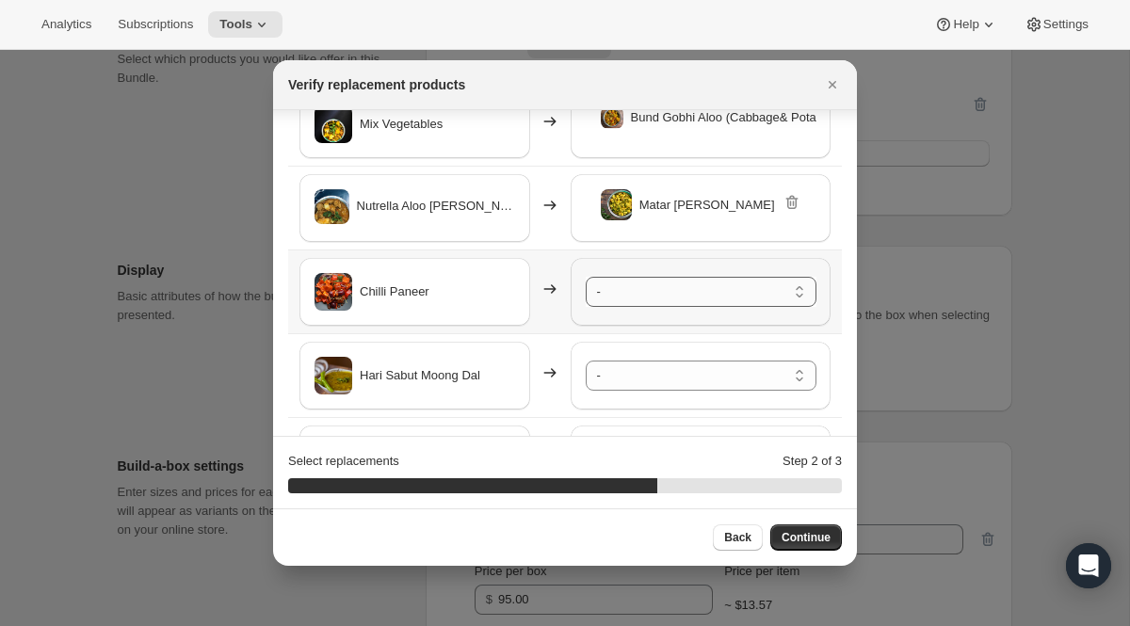
click at [676, 286] on select "- [PERSON_NAME] - Default Title Shahi Paneer - Default Title Bund Gobhi Aloo (C…" at bounding box center [701, 292] width 231 height 30
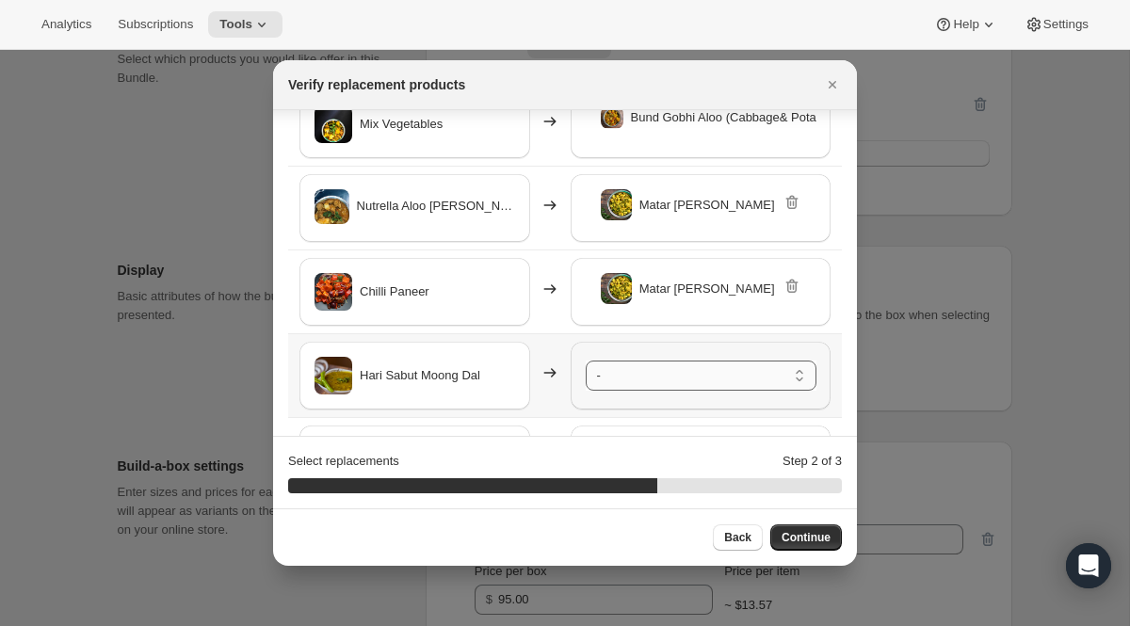
click at [691, 381] on select "- [PERSON_NAME] - Default Title Shahi Paneer - Default Title Bund Gobhi Aloo (C…" at bounding box center [701, 376] width 231 height 30
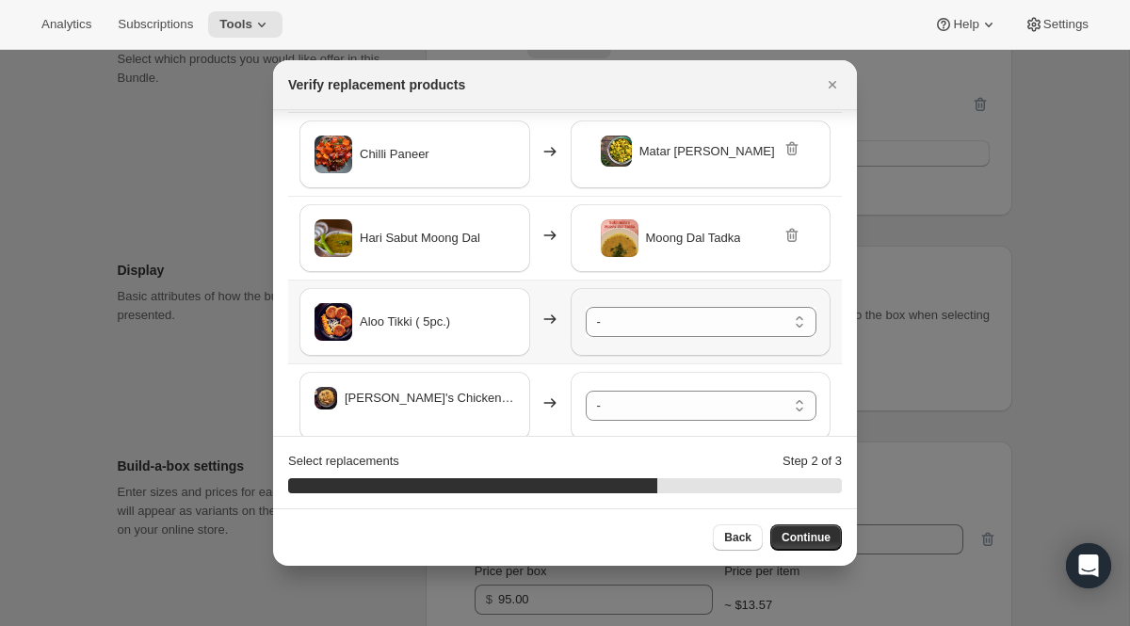
scroll to position [413, 0]
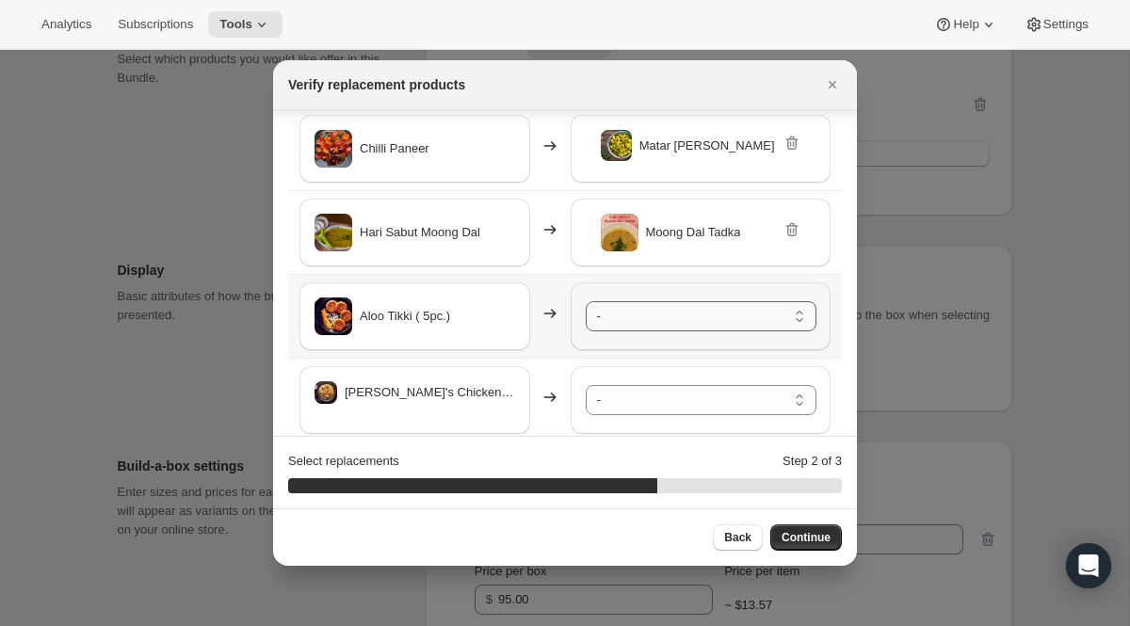
click at [670, 314] on select "- [PERSON_NAME] - Default Title Shahi Paneer - Default Title Bund Gobhi Aloo (C…" at bounding box center [701, 316] width 231 height 30
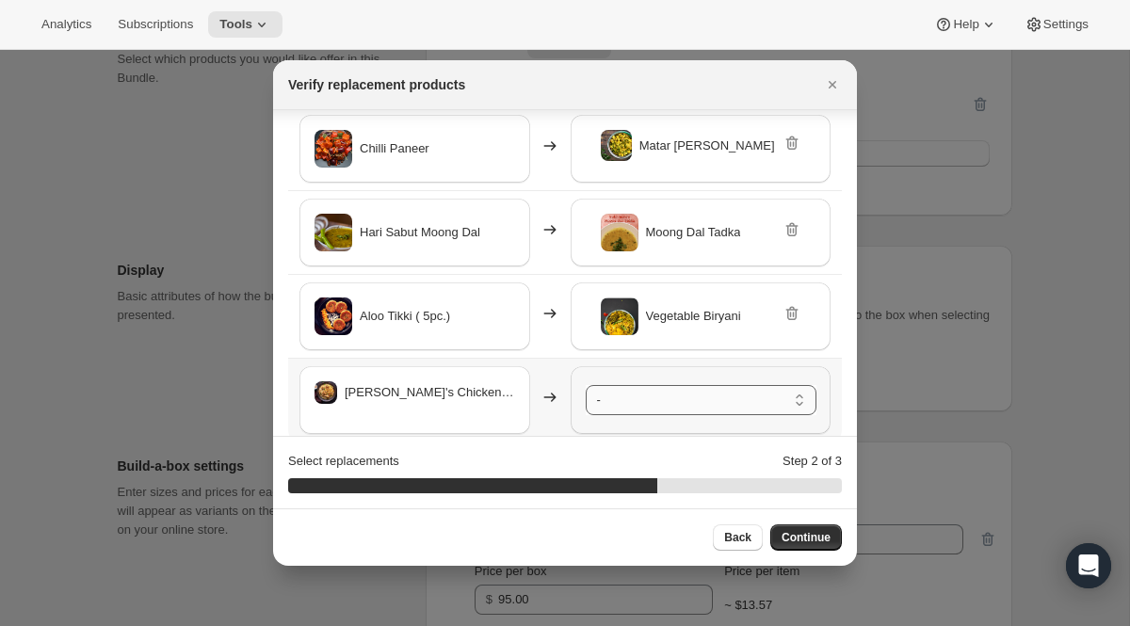
click at [695, 398] on select "- [PERSON_NAME] - Default Title Shahi Paneer - Default Title Bund Gobhi Aloo (C…" at bounding box center [701, 400] width 231 height 30
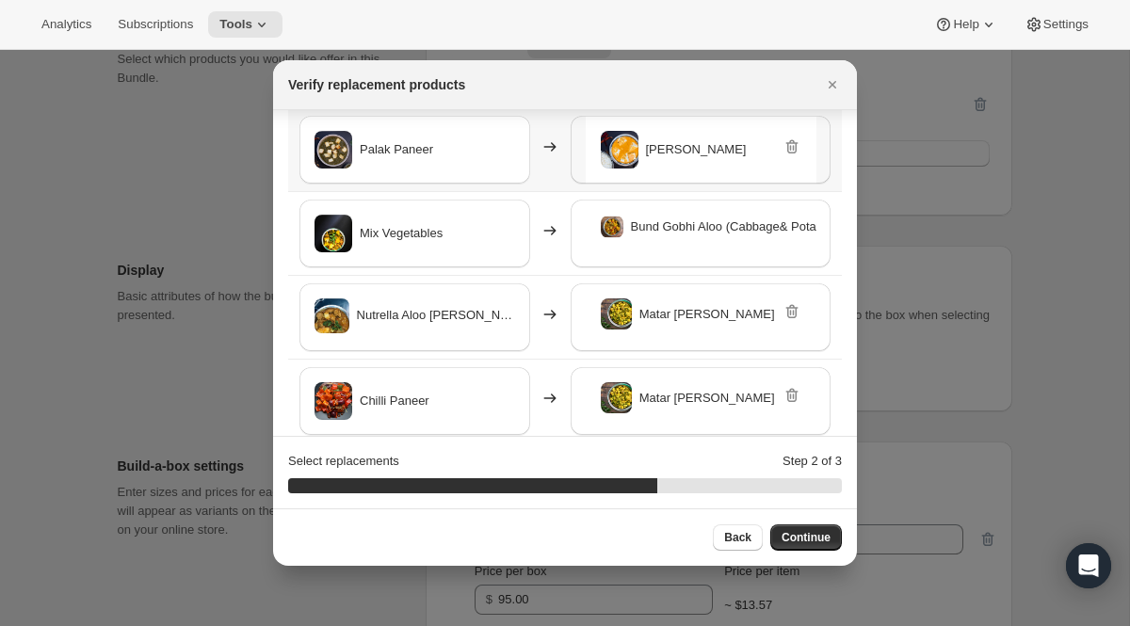
scroll to position [166, 0]
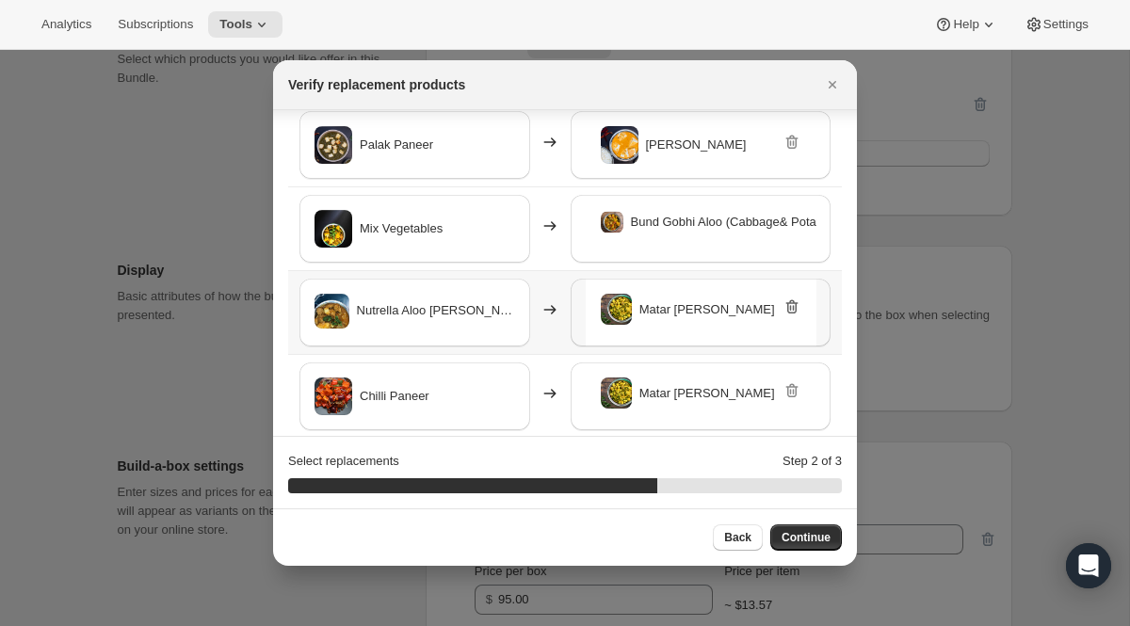
click at [791, 308] on icon ":rsv:" at bounding box center [791, 307] width 19 height 19
click at [697, 310] on select "- [PERSON_NAME] - Default Title Shahi Paneer - Default Title Bund Gobhi Aloo (C…" at bounding box center [701, 313] width 231 height 30
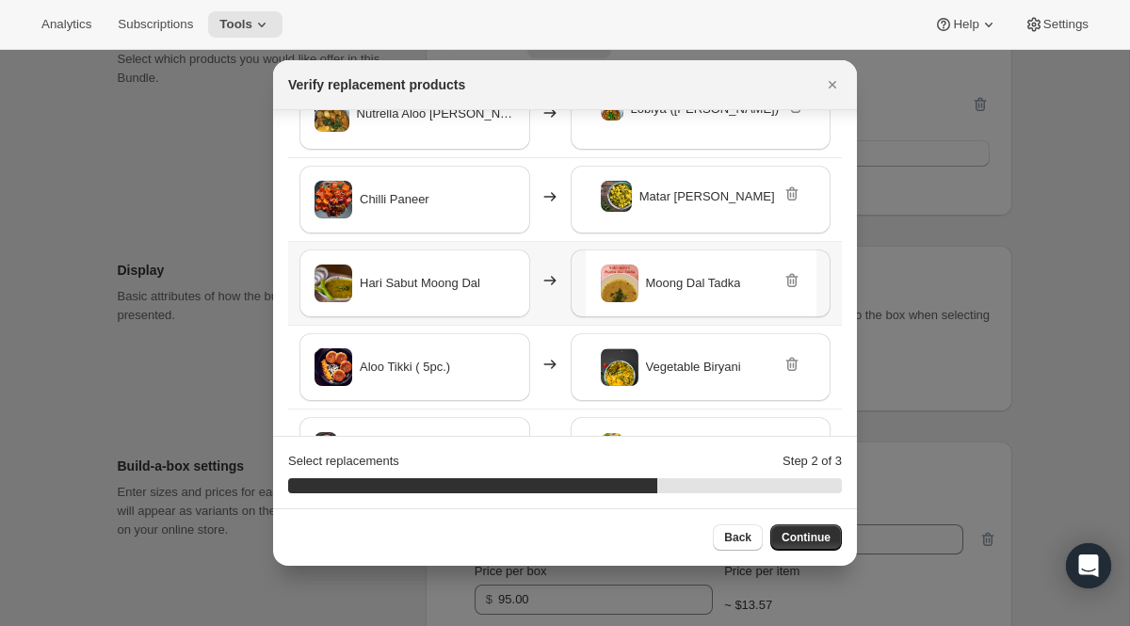
scroll to position [435, 0]
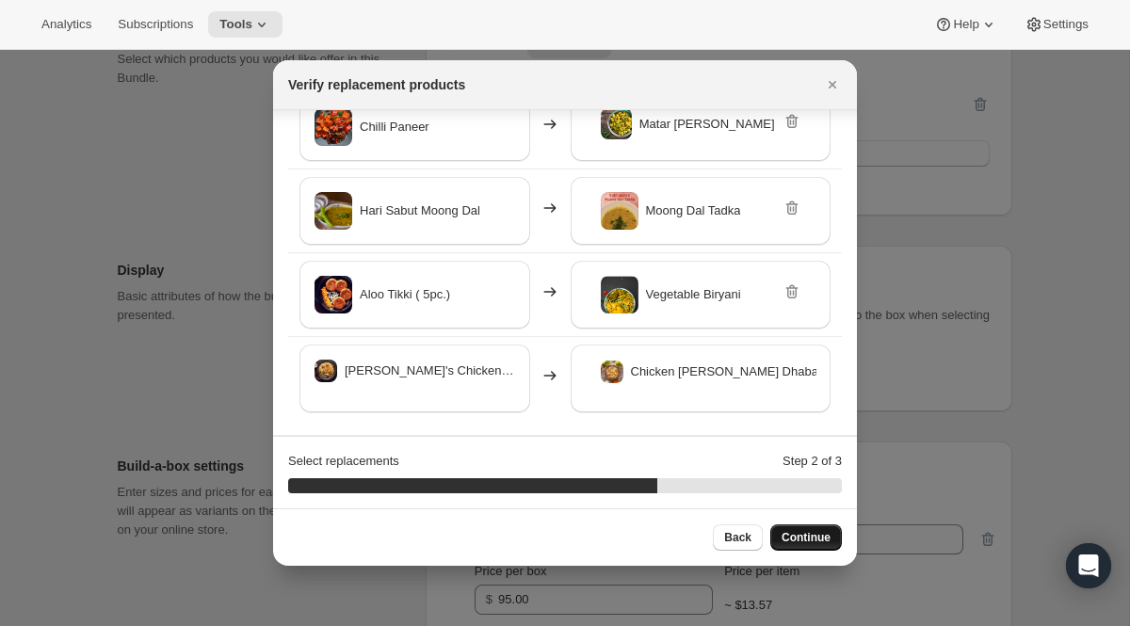
click at [788, 531] on span "Continue" at bounding box center [805, 537] width 49 height 15
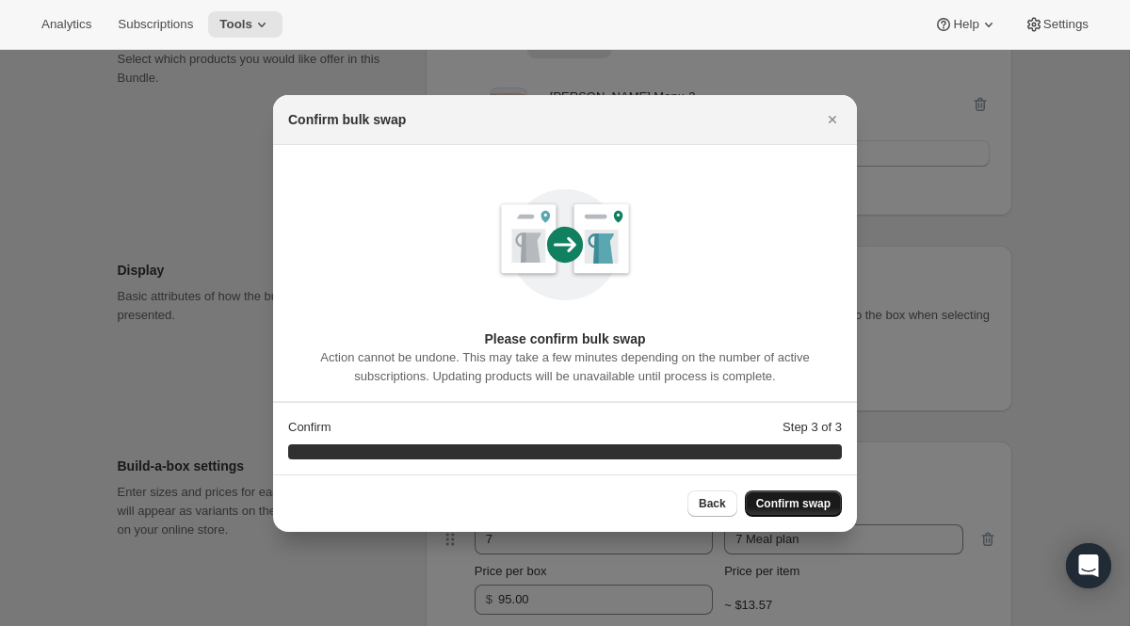
click at [799, 504] on span "Confirm swap" at bounding box center [793, 503] width 74 height 15
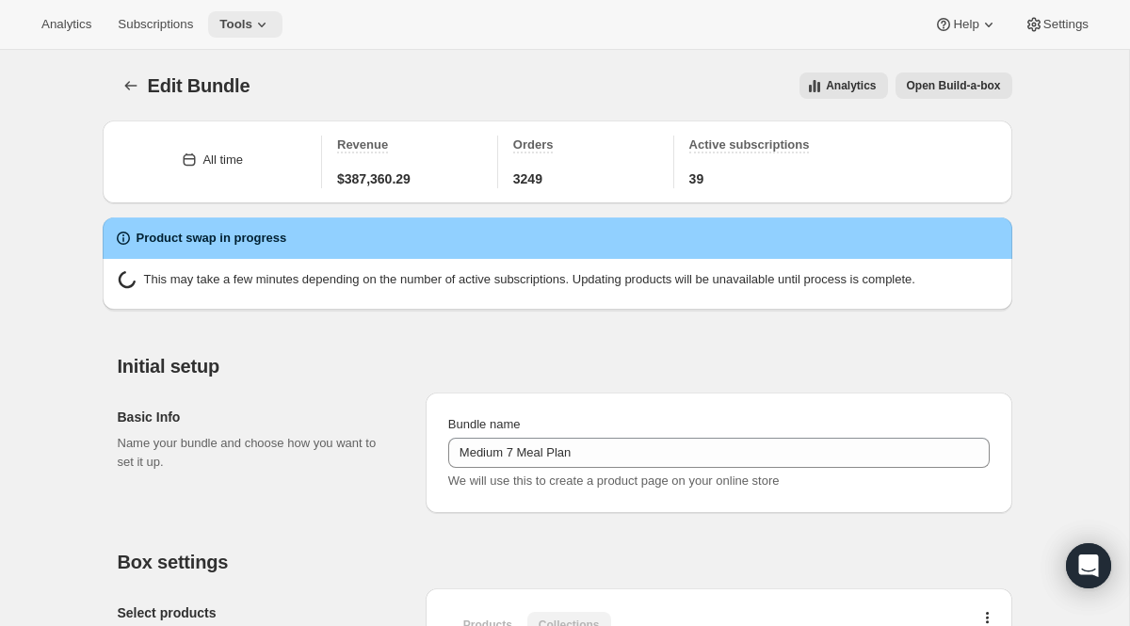
click at [264, 29] on icon at bounding box center [261, 24] width 19 height 19
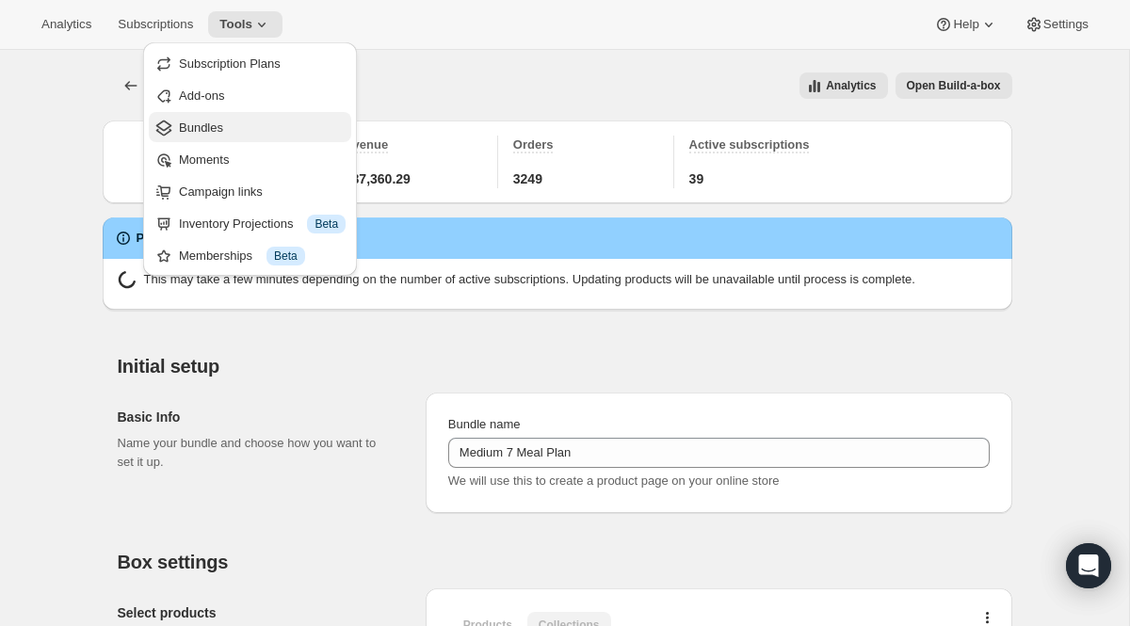
click at [217, 121] on span "Bundles" at bounding box center [201, 128] width 44 height 14
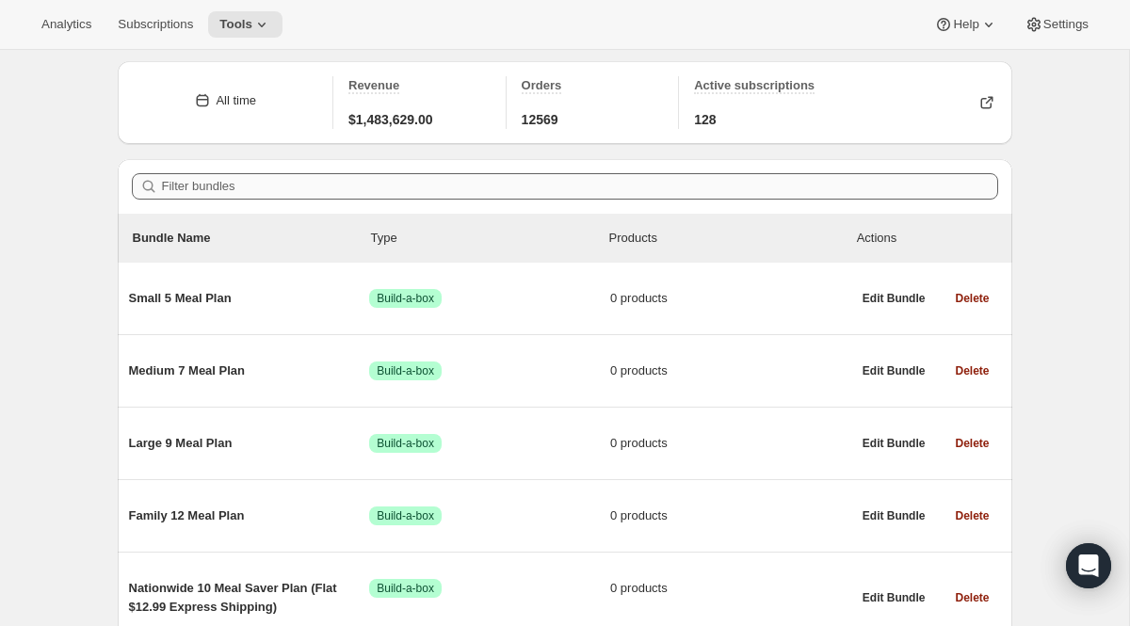
scroll to position [61, 0]
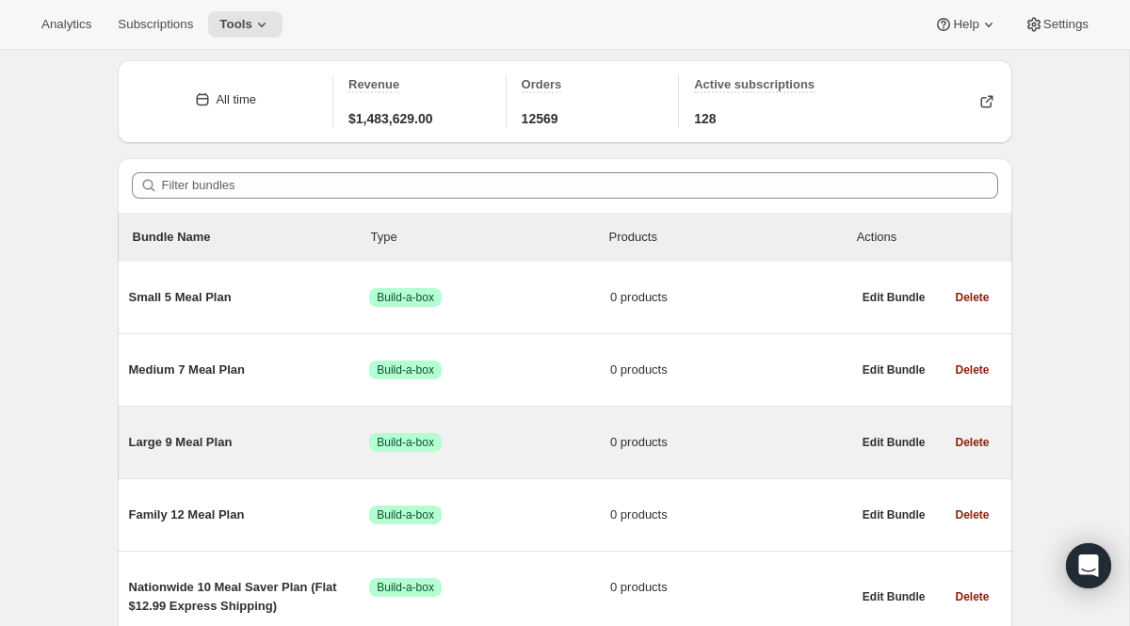
click at [201, 434] on span "Large 9 Meal Plan" at bounding box center [249, 442] width 241 height 19
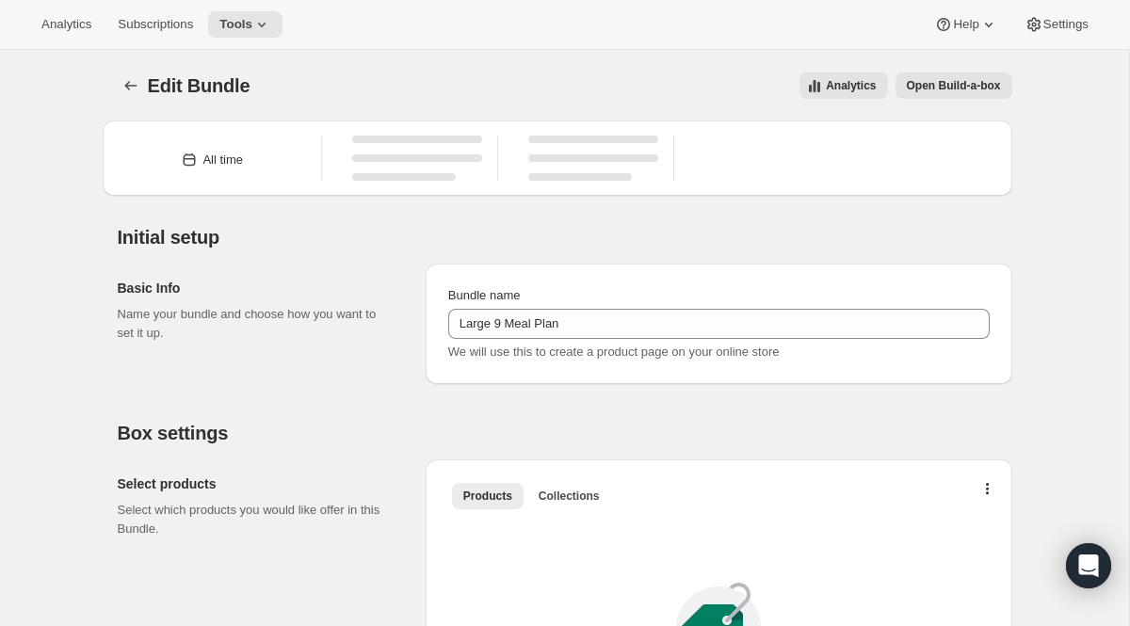
type input "Large 9 Meal Plan"
radio input "true"
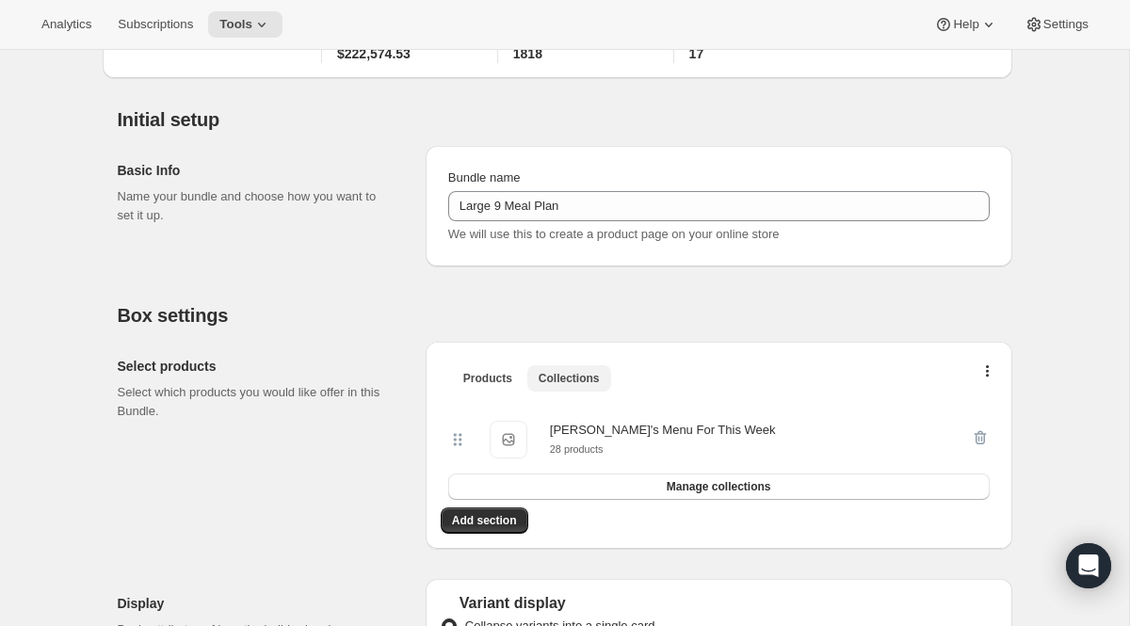
scroll to position [136, 0]
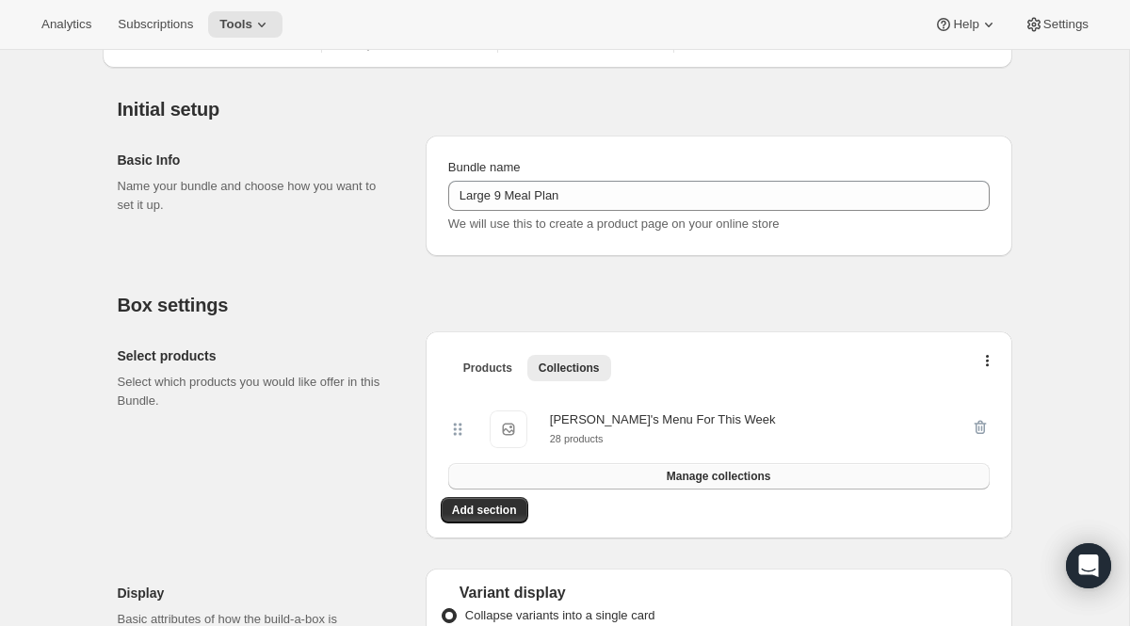
click at [720, 480] on span "Manage collections" at bounding box center [719, 476] width 105 height 15
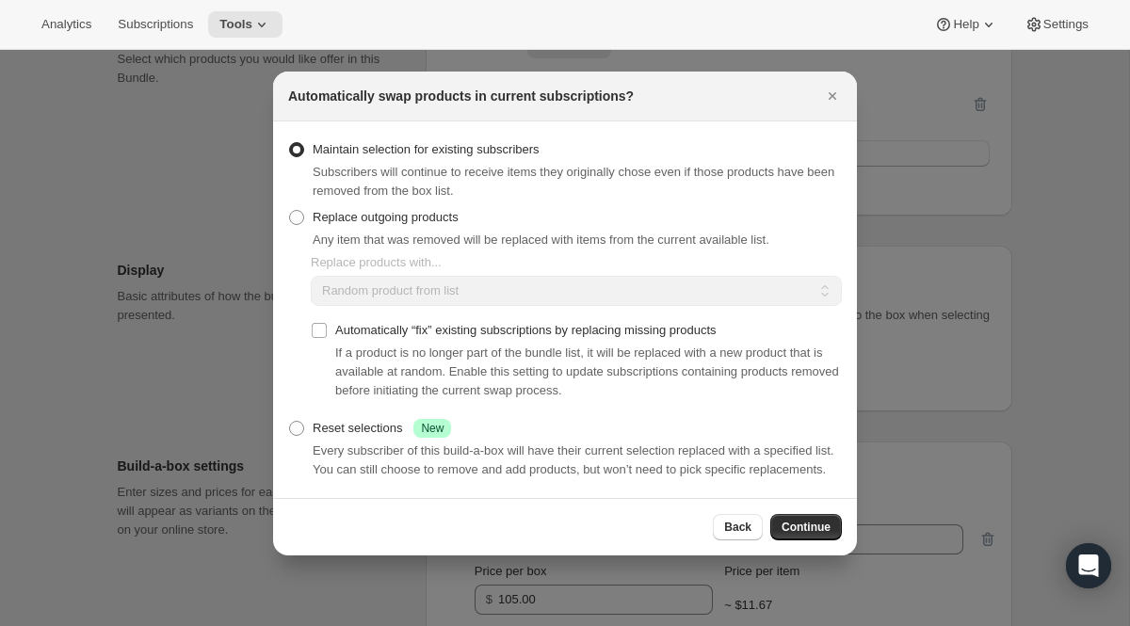
scroll to position [160, 0]
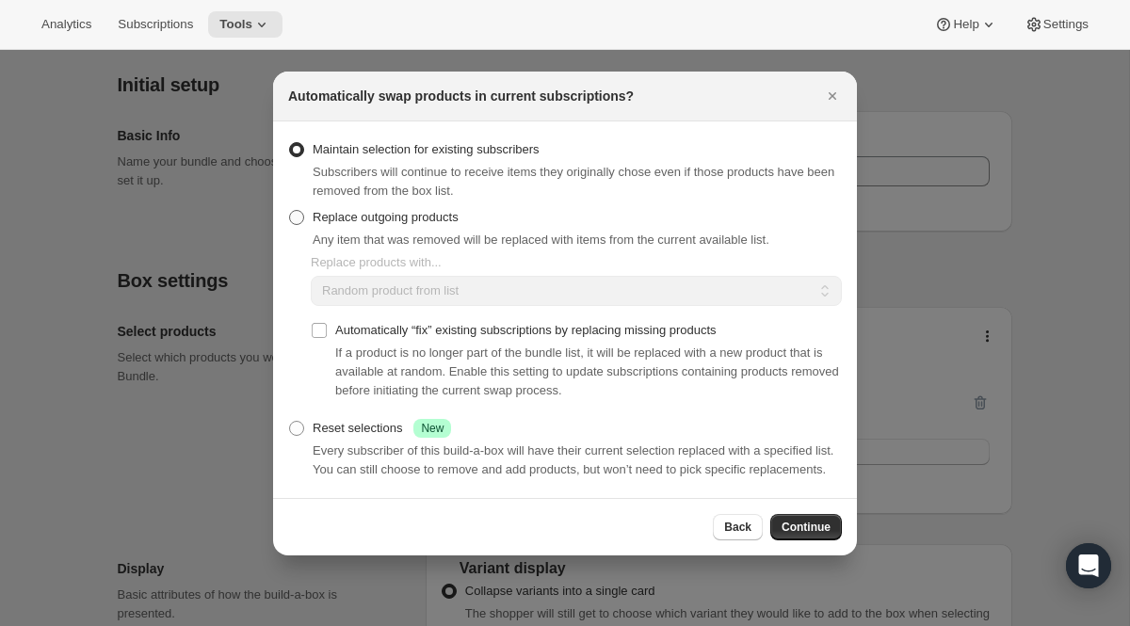
click at [300, 210] on span ":r12u:" at bounding box center [296, 217] width 15 height 15
click at [290, 210] on input "Replace outgoing products" at bounding box center [289, 210] width 1 height 1
radio input "true"
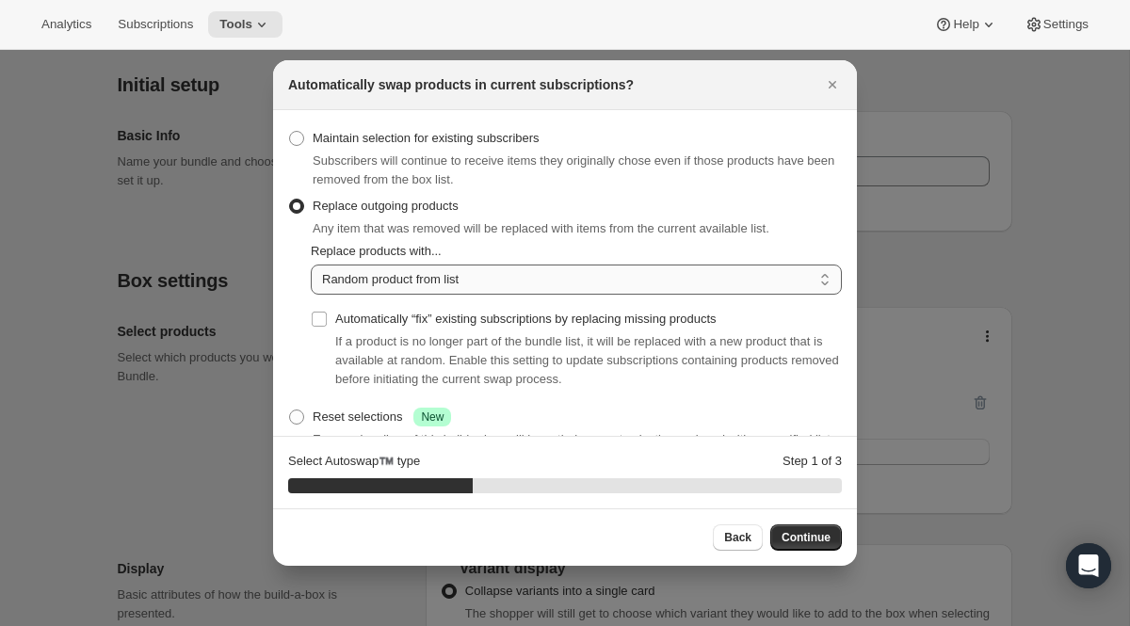
click at [372, 278] on select "Random product from list Based on position within collection Matching product t…" at bounding box center [576, 280] width 531 height 30
select select "selection"
click at [320, 316] on input "Automatically “fix” existing subscriptions by replacing missing products" at bounding box center [319, 319] width 15 height 15
checkbox input "true"
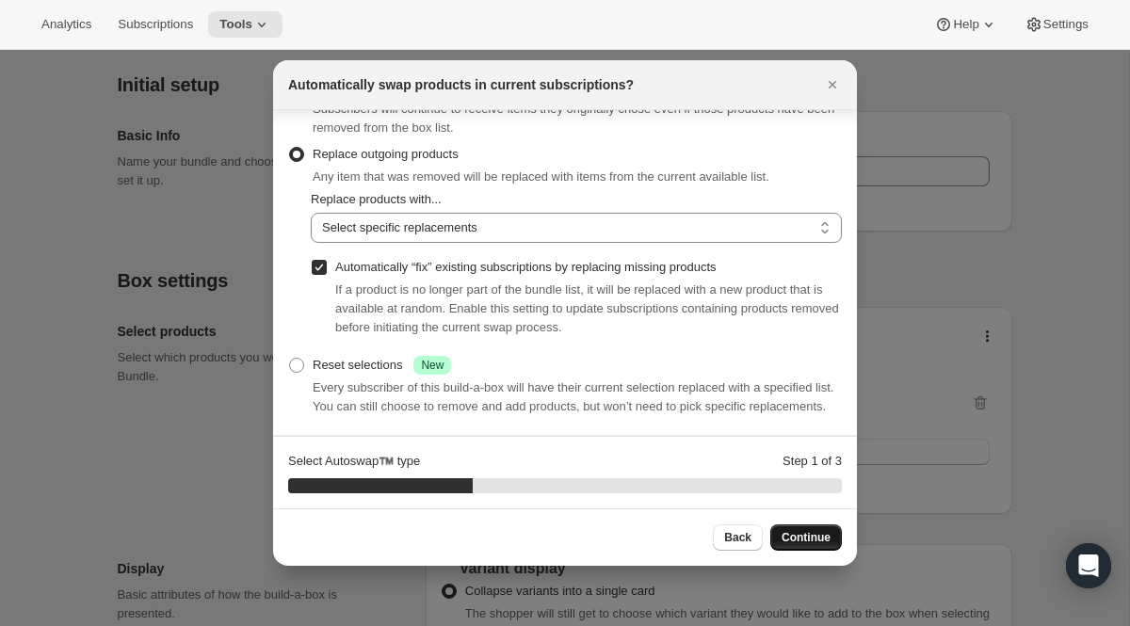
click at [804, 534] on span "Continue" at bounding box center [805, 537] width 49 height 15
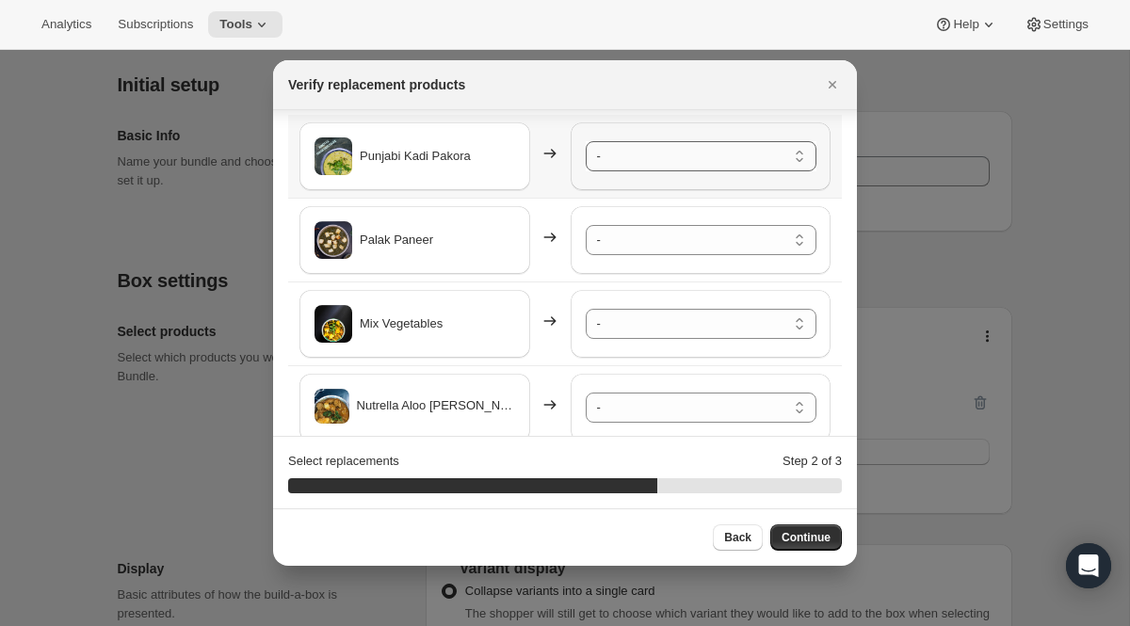
click at [678, 156] on select "- [PERSON_NAME] - Default Title Shahi Paneer - Default Title Bund Gobhi Aloo (C…" at bounding box center [701, 156] width 231 height 30
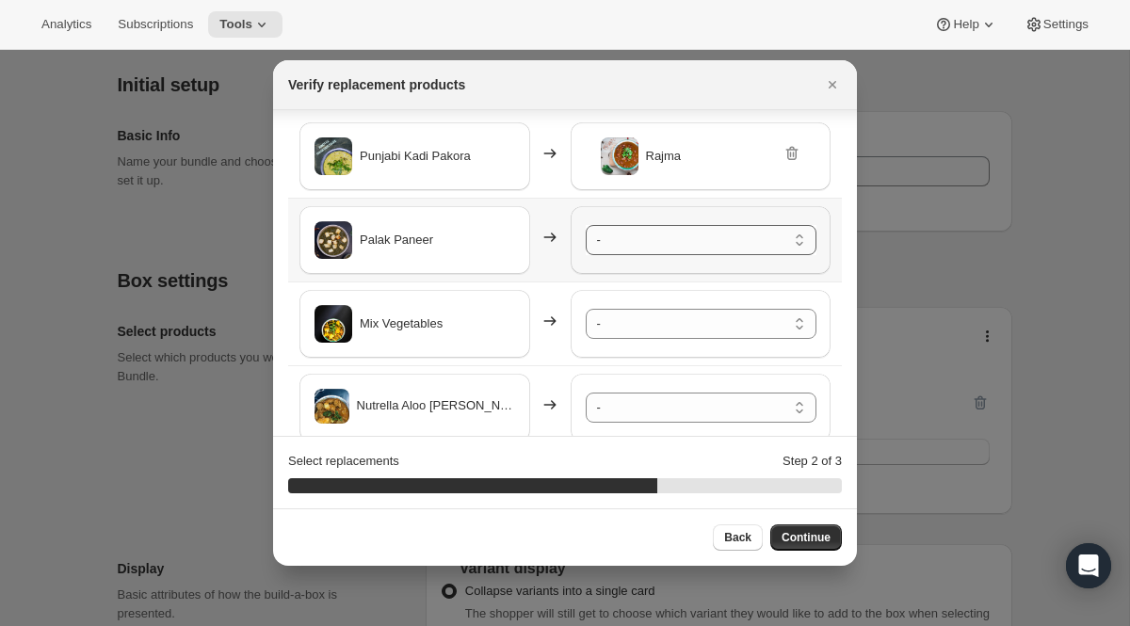
click at [677, 247] on select "- [PERSON_NAME] - Default Title Shahi Paneer - Default Title Bund Gobhi Aloo (C…" at bounding box center [701, 240] width 231 height 30
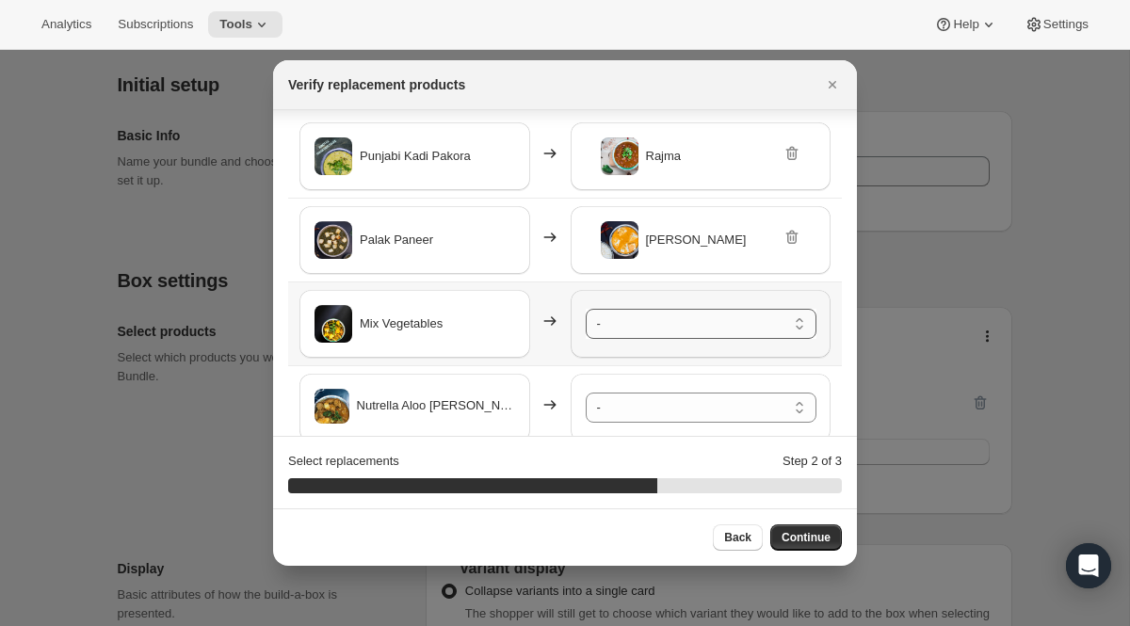
click at [683, 320] on select "- [PERSON_NAME] - Default Title Shahi Paneer - Default Title Bund Gobhi Aloo (C…" at bounding box center [701, 324] width 231 height 30
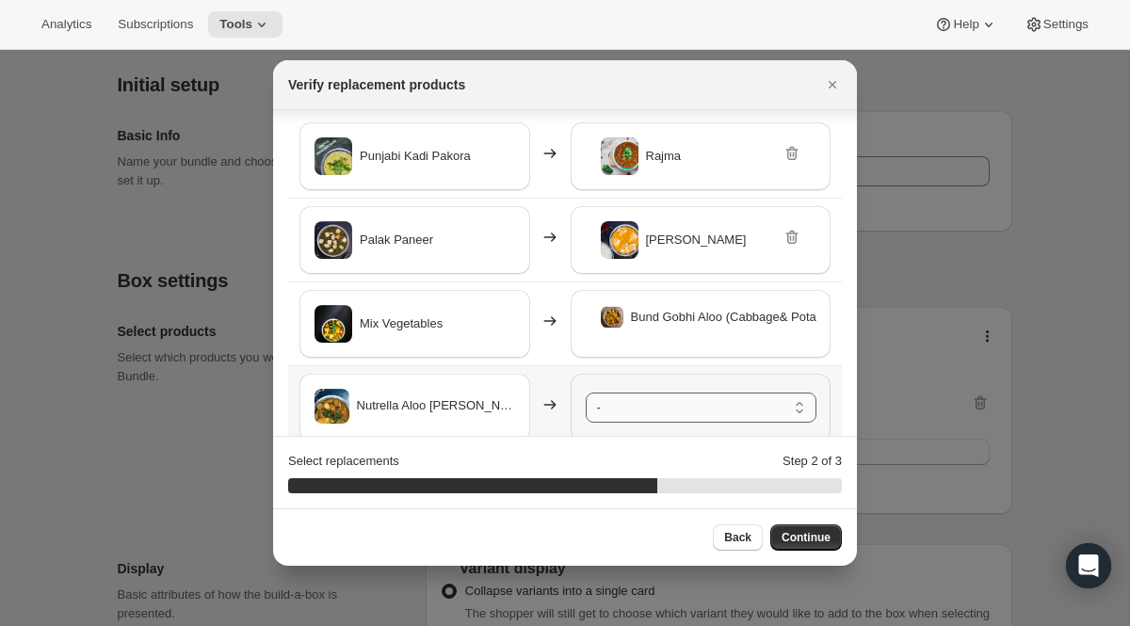
click at [695, 409] on select "- [PERSON_NAME] - Default Title Shahi Paneer - Default Title Bund Gobhi Aloo (C…" at bounding box center [701, 408] width 231 height 30
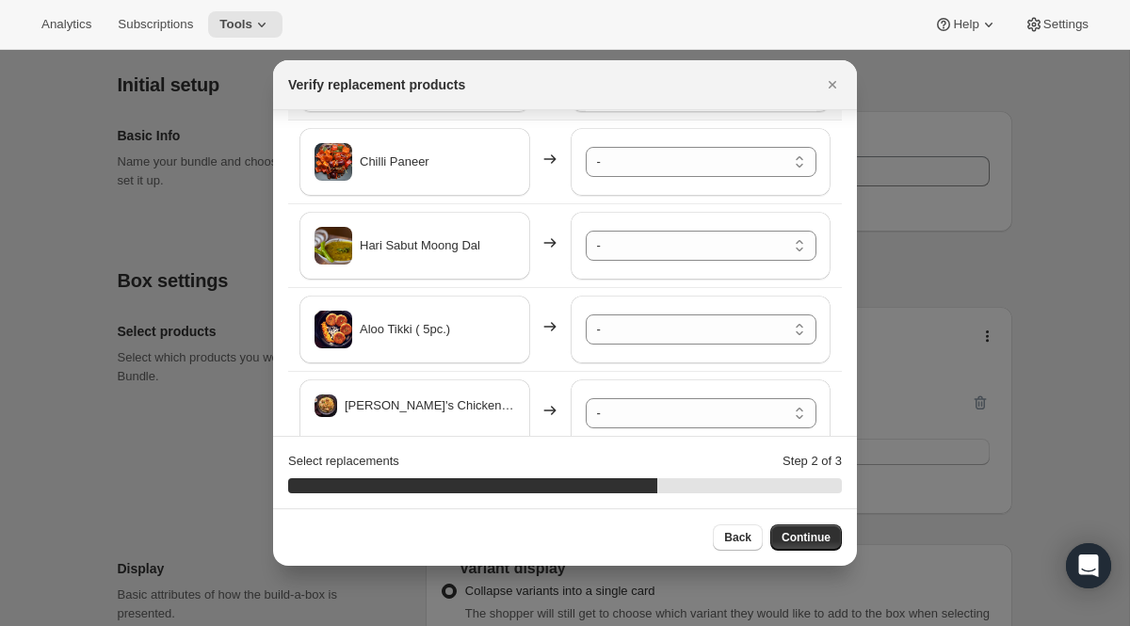
scroll to position [404, 0]
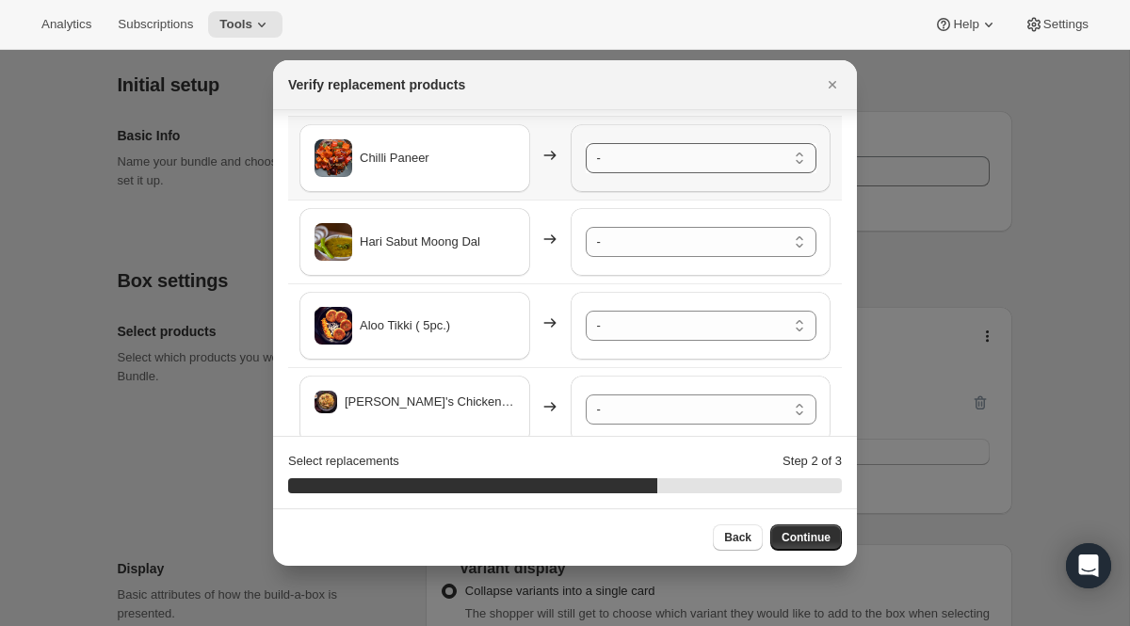
click at [676, 158] on select "- [PERSON_NAME] - Default Title Shahi Paneer - Default Title Bund Gobhi Aloo (C…" at bounding box center [701, 158] width 231 height 30
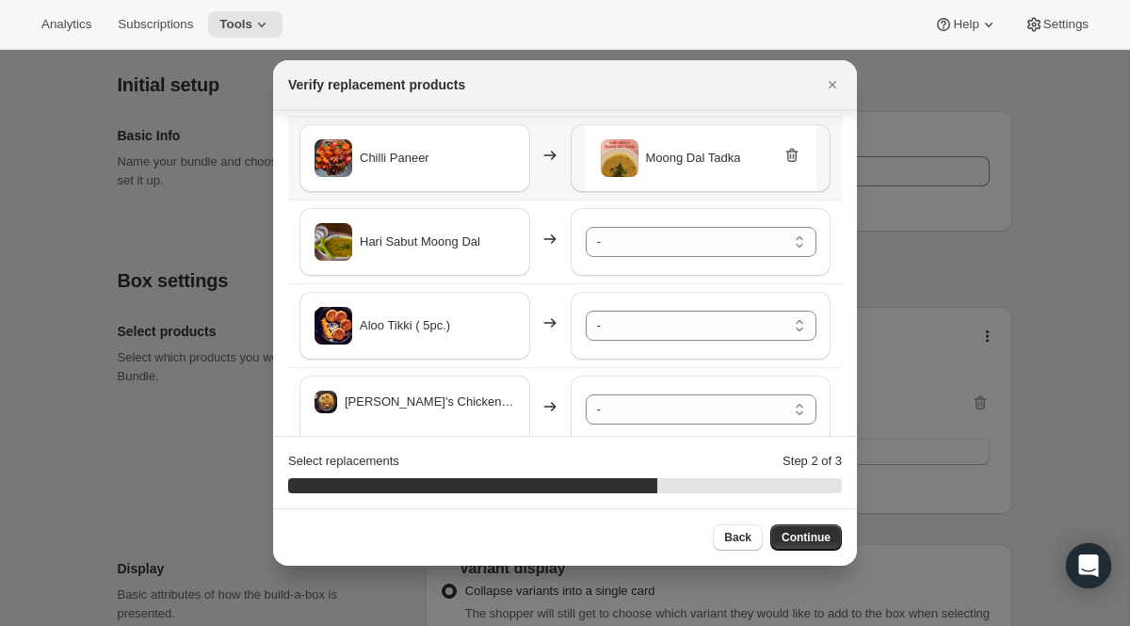
click at [790, 155] on icon ":r12u:" at bounding box center [790, 156] width 2 height 6
click at [790, 155] on select "- [PERSON_NAME] - Default Title Shahi Paneer - Default Title Bund Gobhi Aloo (C…" at bounding box center [701, 158] width 231 height 30
click at [724, 237] on select "- [PERSON_NAME] - Default Title Shahi Paneer - Default Title Bund Gobhi Aloo (C…" at bounding box center [701, 242] width 231 height 30
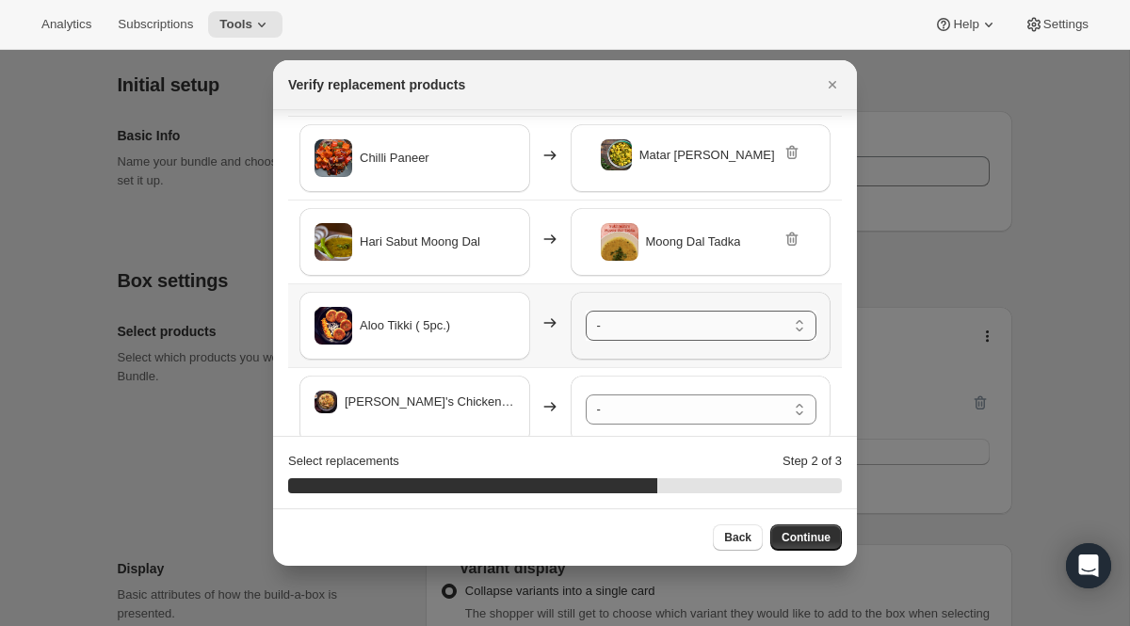
click at [695, 326] on select "- [PERSON_NAME] - Default Title Shahi Paneer - Default Title Bund Gobhi Aloo (C…" at bounding box center [701, 326] width 231 height 30
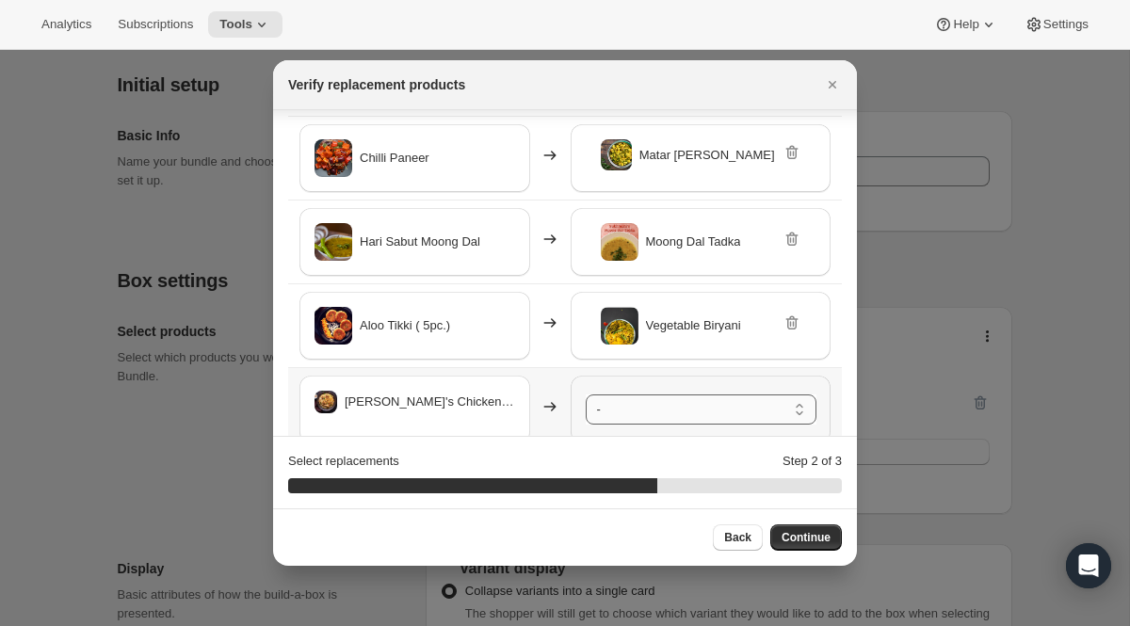
click at [725, 400] on select "- [PERSON_NAME] - Default Title Shahi Paneer - Default Title Bund Gobhi Aloo (C…" at bounding box center [701, 409] width 231 height 30
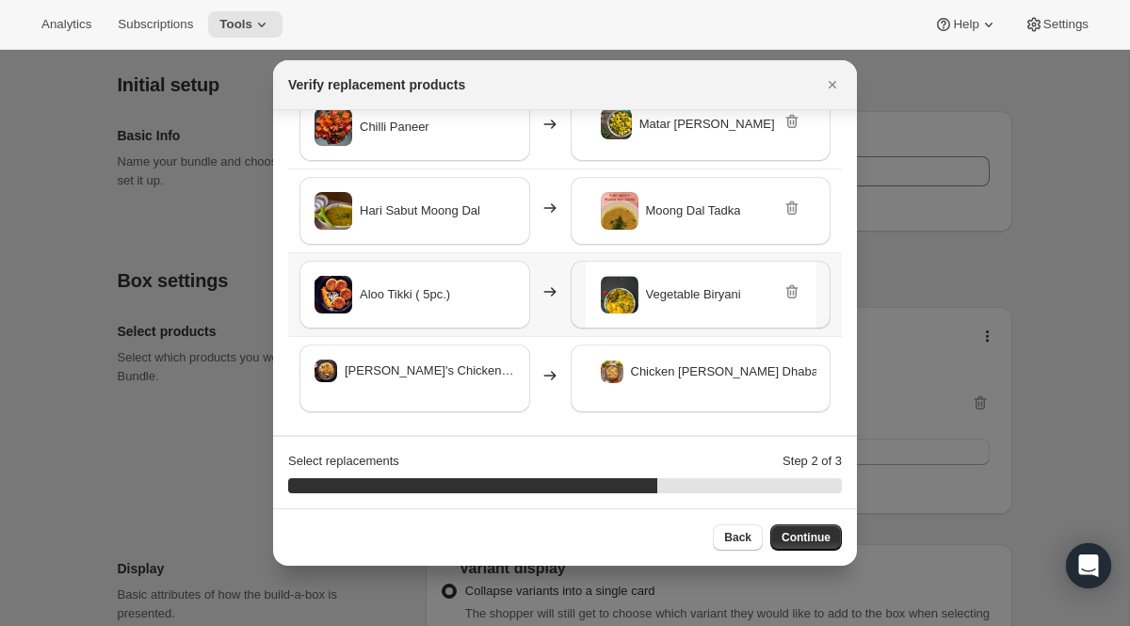
scroll to position [433, 0]
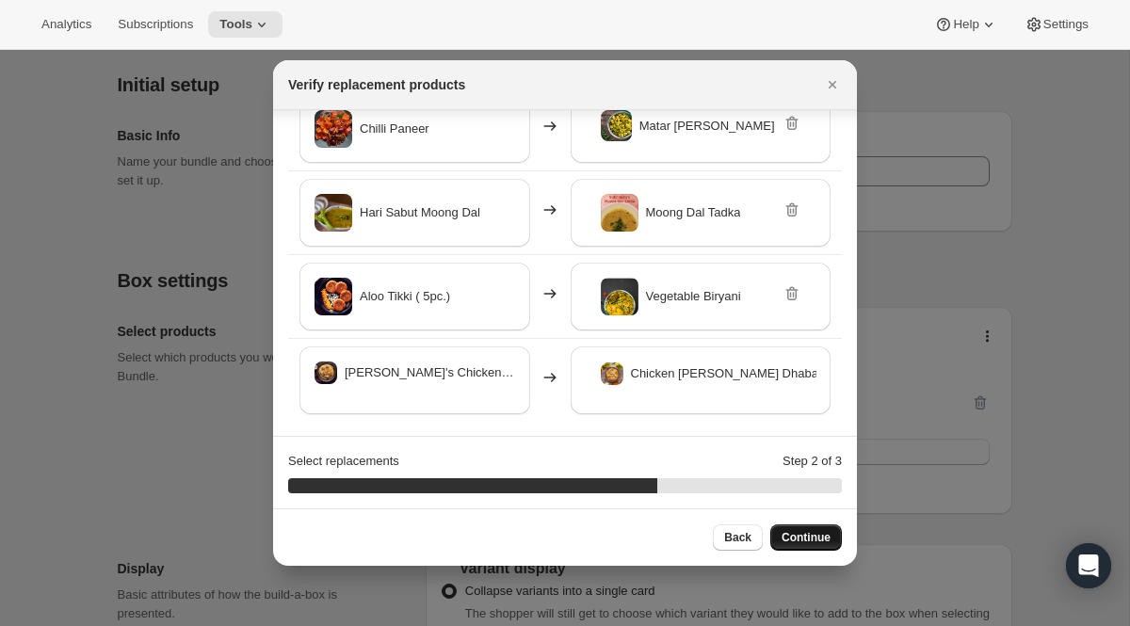
click at [815, 537] on span "Continue" at bounding box center [805, 537] width 49 height 15
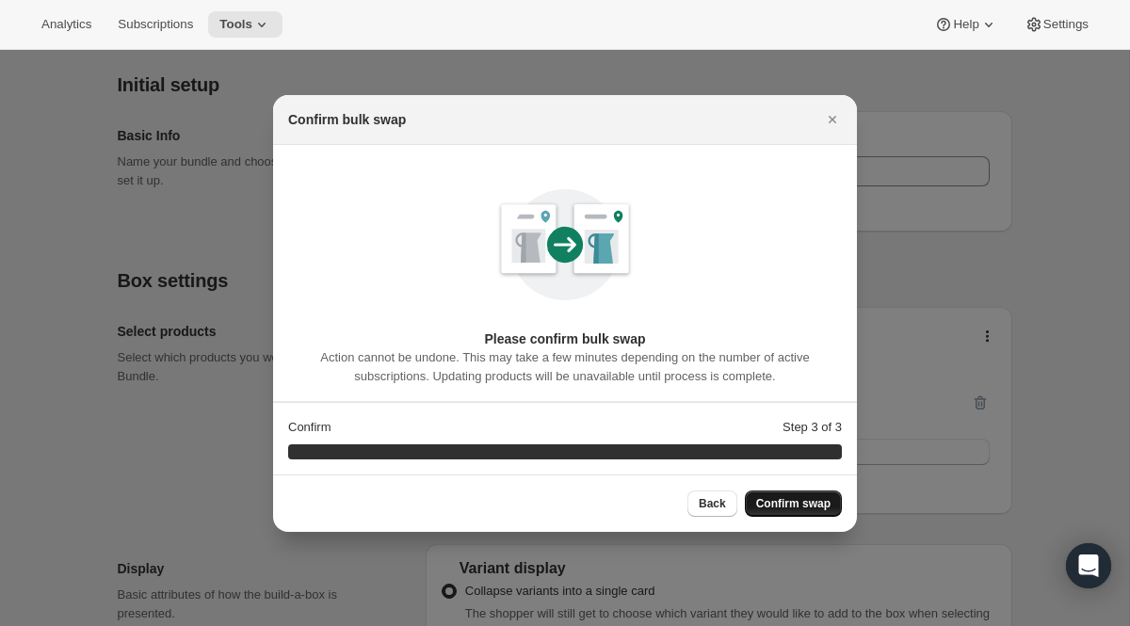
click at [809, 497] on span "Confirm swap" at bounding box center [793, 503] width 74 height 15
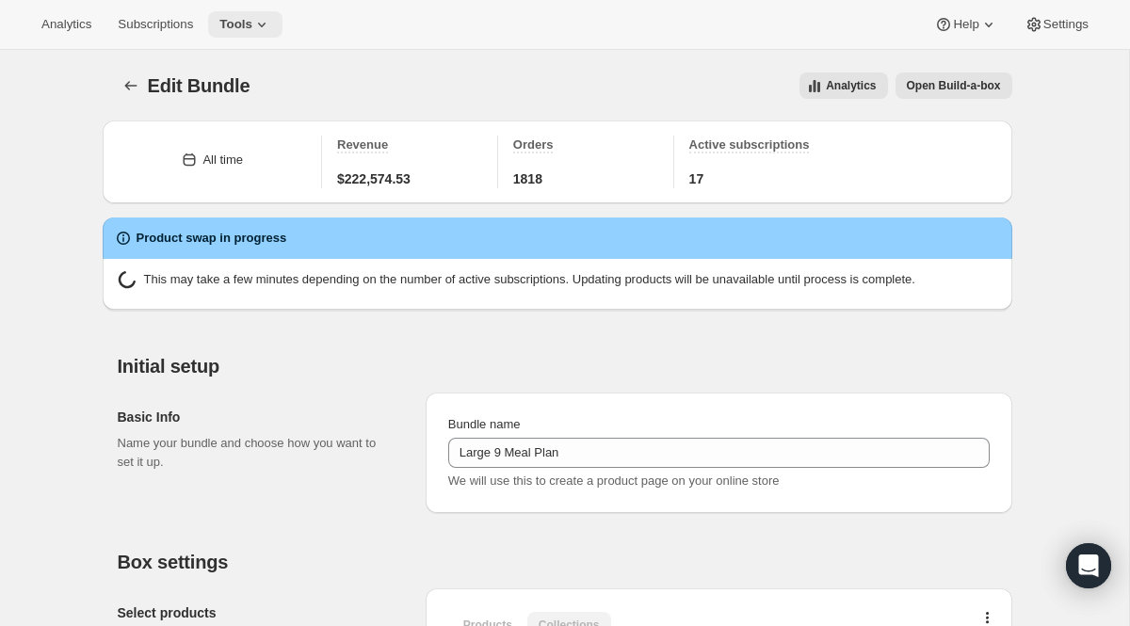
click at [271, 26] on icon at bounding box center [261, 24] width 19 height 19
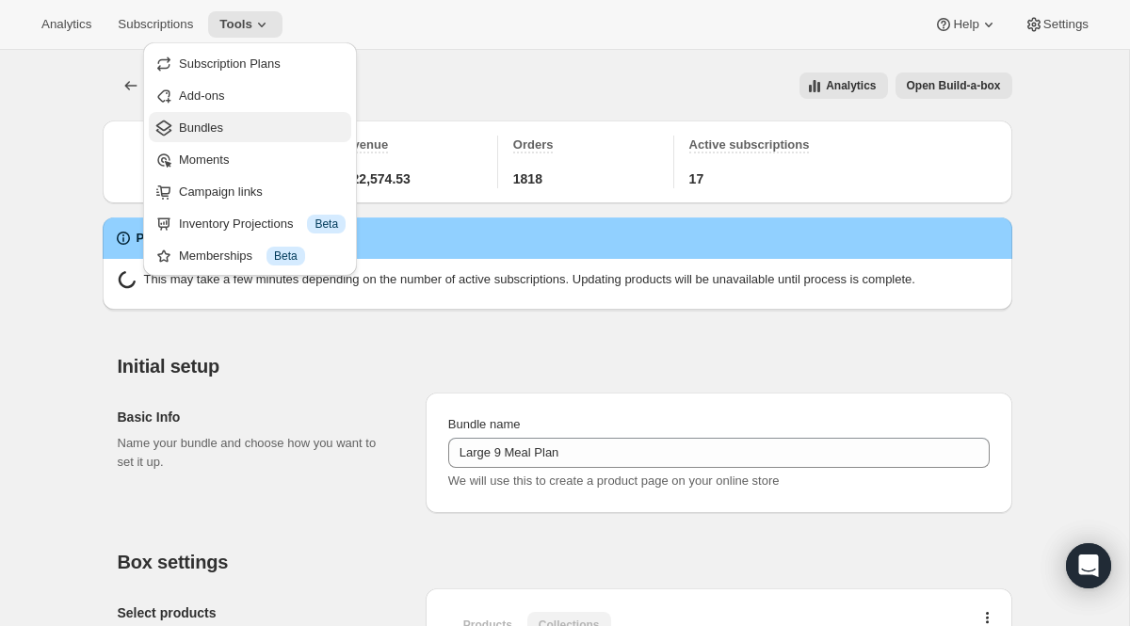
click at [267, 133] on span "Bundles" at bounding box center [262, 128] width 167 height 19
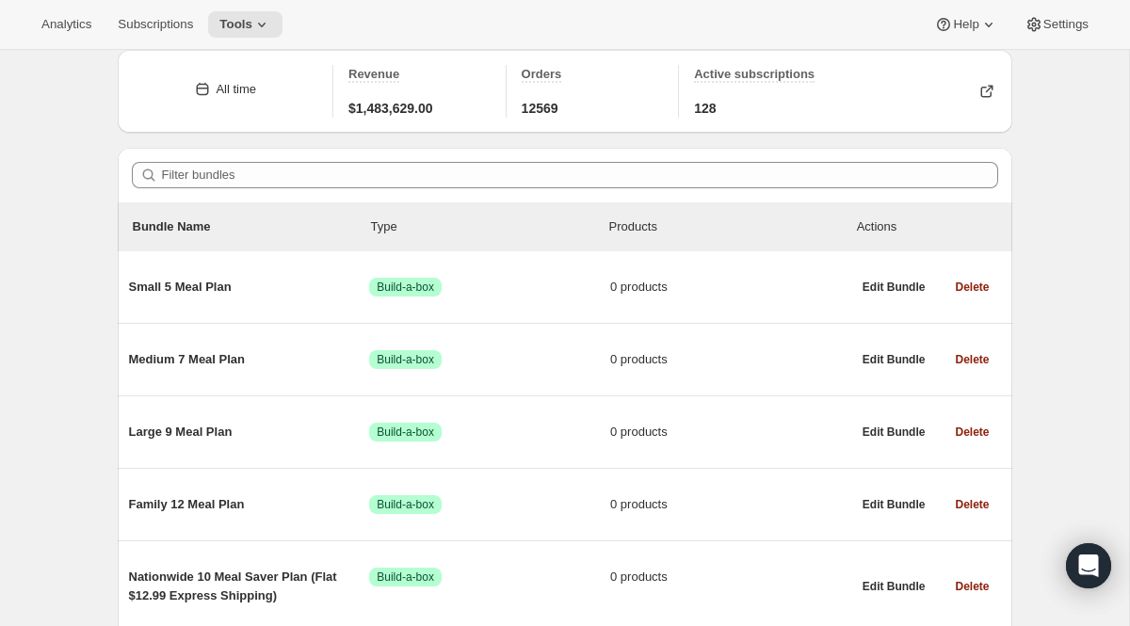
scroll to position [74, 0]
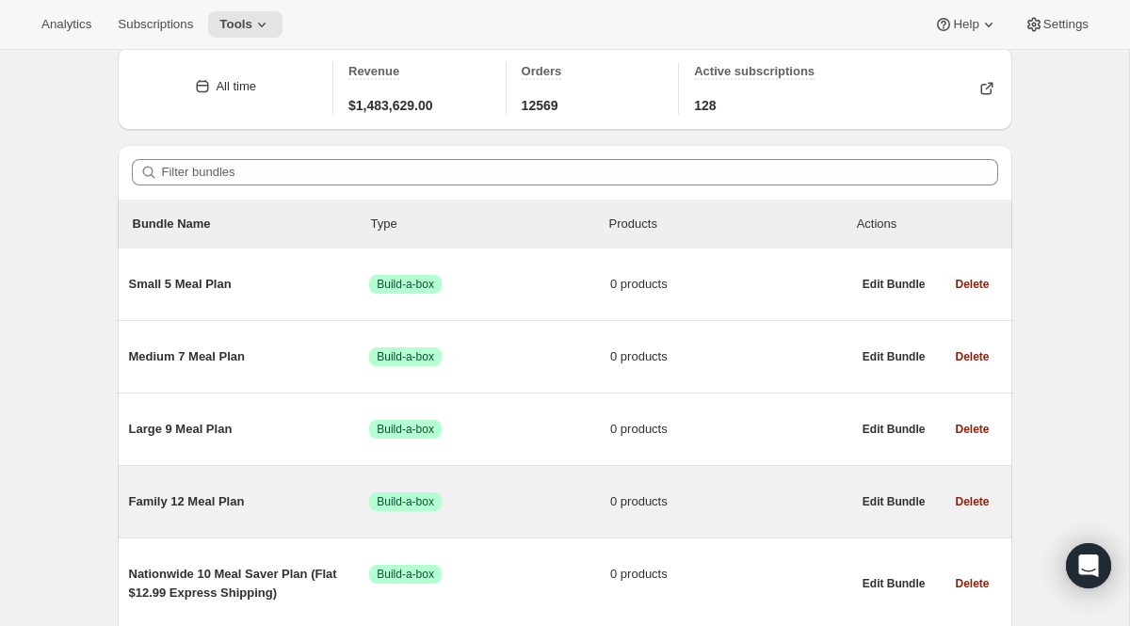
click at [210, 494] on span "Family 12 Meal Plan" at bounding box center [249, 501] width 241 height 19
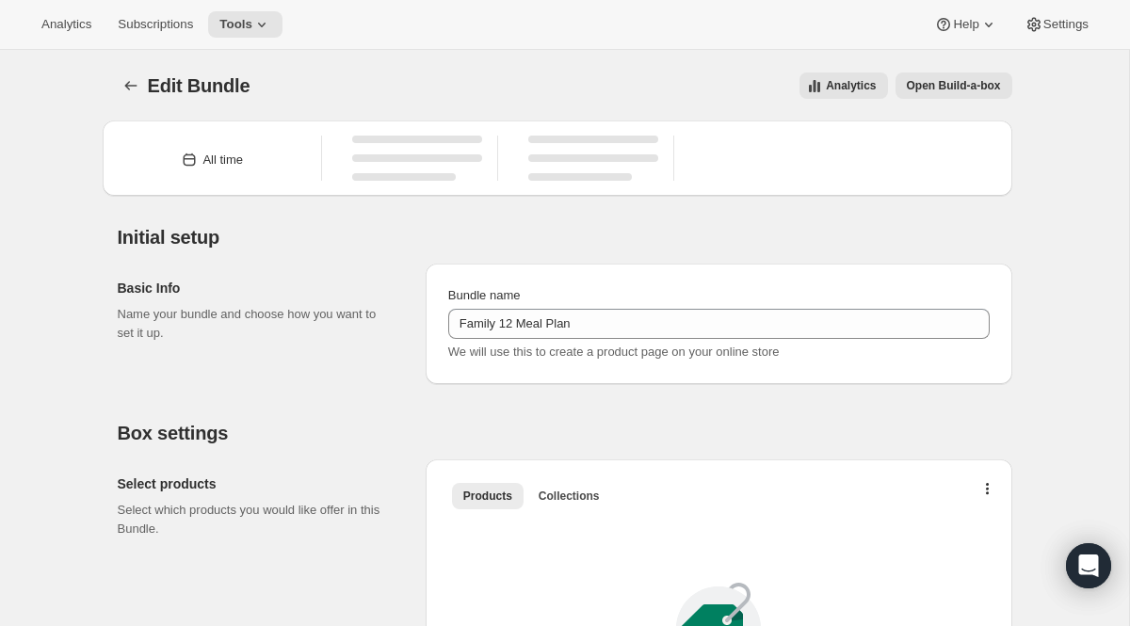
type input "Family 12 Meal Plan"
radio input "true"
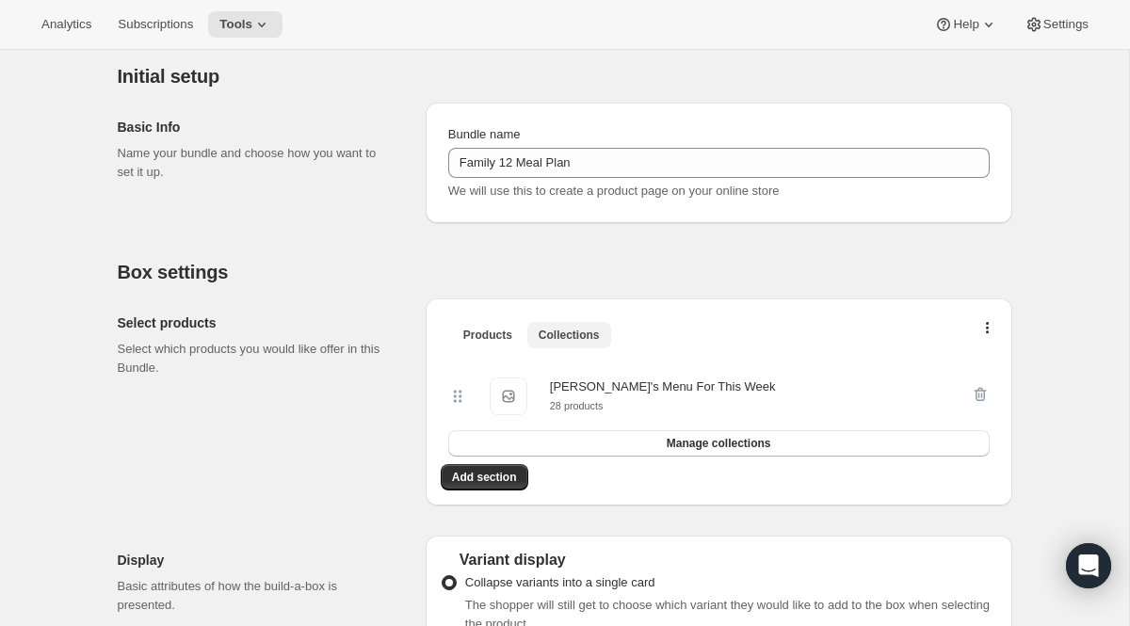
scroll to position [170, 0]
click at [687, 446] on span "Manage collections" at bounding box center [719, 441] width 105 height 15
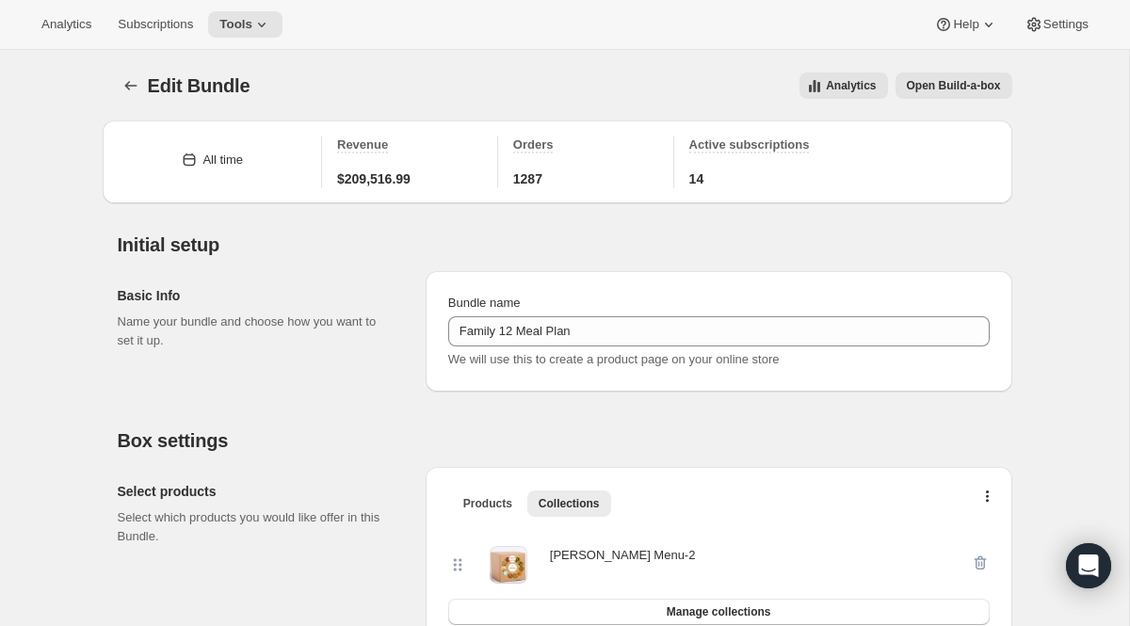
scroll to position [0, 0]
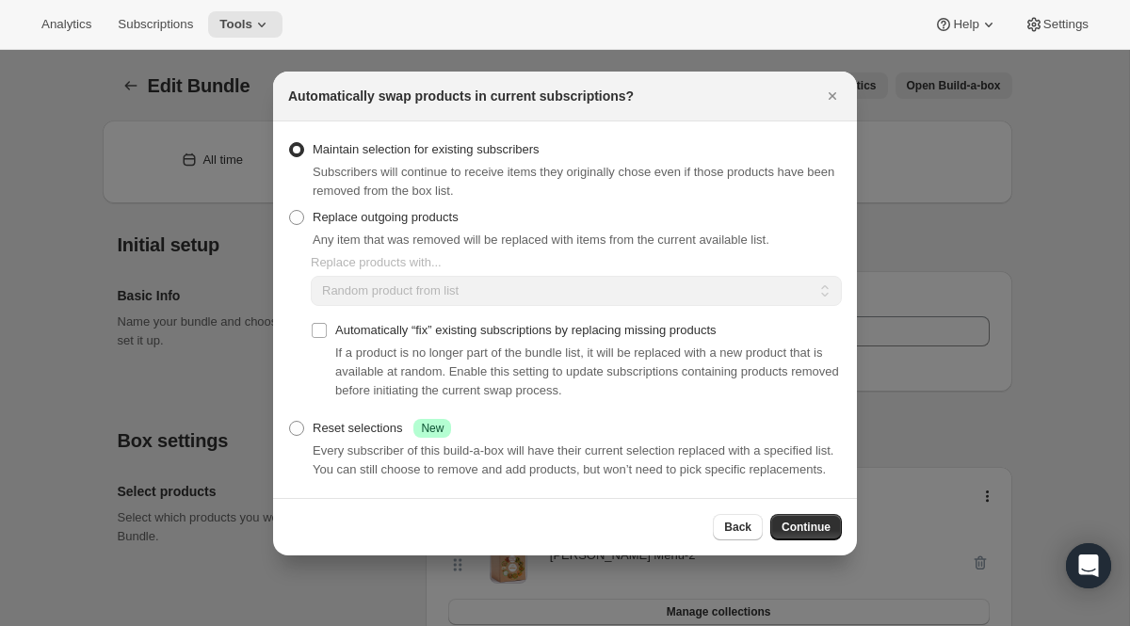
click at [437, 233] on span "Any item that was removed will be replaced with items from the current availabl…" at bounding box center [541, 240] width 457 height 14
click at [300, 213] on span ":r190:" at bounding box center [296, 217] width 15 height 15
click at [290, 211] on input "Replace outgoing products" at bounding box center [289, 210] width 1 height 1
radio input "true"
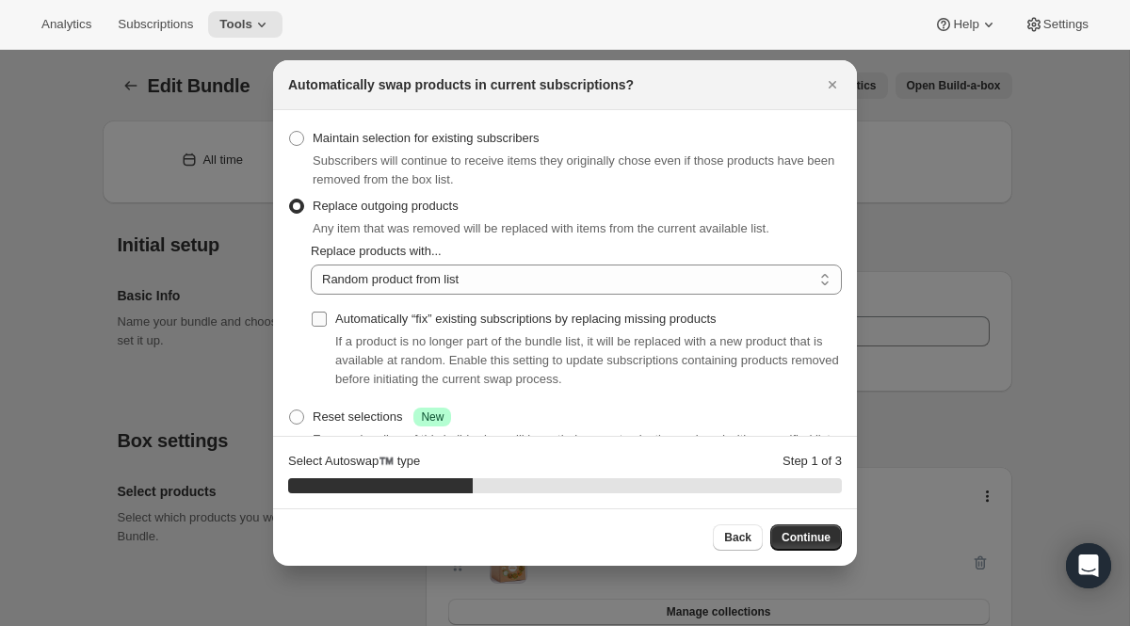
click at [317, 317] on input "Automatically “fix” existing subscriptions by replacing missing products" at bounding box center [319, 319] width 15 height 15
checkbox input "true"
click at [417, 274] on select "Random product from list Based on position within collection Matching product t…" at bounding box center [576, 280] width 531 height 30
select select "selection"
click at [808, 542] on span "Continue" at bounding box center [805, 537] width 49 height 15
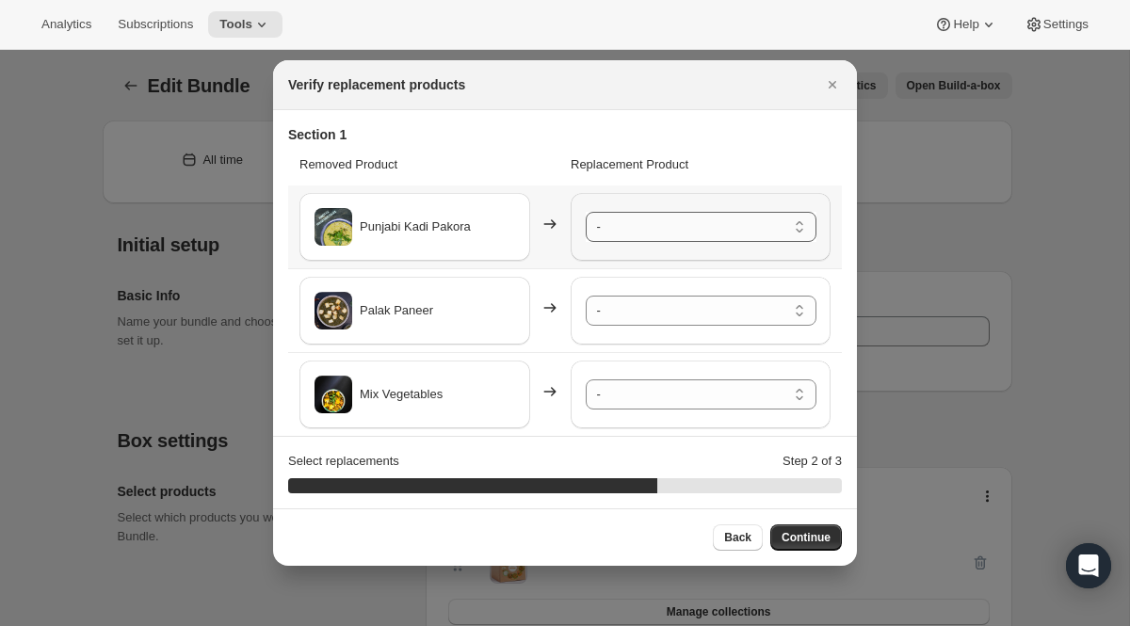
click at [639, 235] on select "- [PERSON_NAME] - Default Title Shahi Paneer - Default Title Bund Gobhi Aloo (C…" at bounding box center [701, 227] width 231 height 30
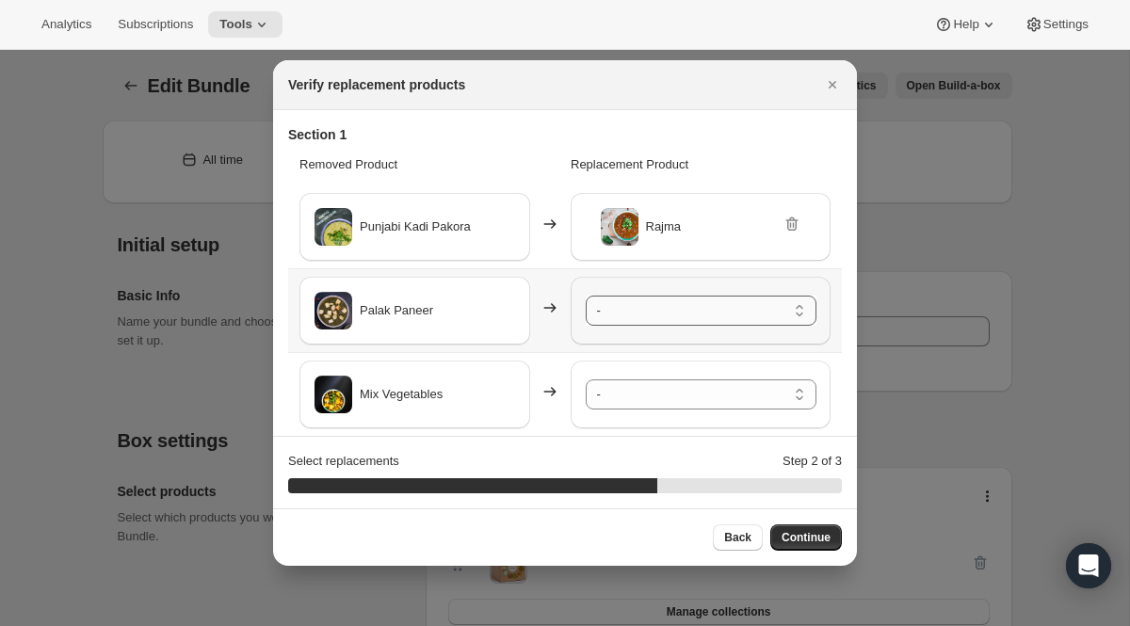
click at [644, 308] on select "- [PERSON_NAME] - Default Title Shahi Paneer - Default Title Bund Gobhi Aloo (C…" at bounding box center [701, 311] width 231 height 30
click at [650, 391] on select "- [PERSON_NAME] - Default Title Shahi Paneer - Default Title Bund Gobhi Aloo (C…" at bounding box center [701, 394] width 231 height 30
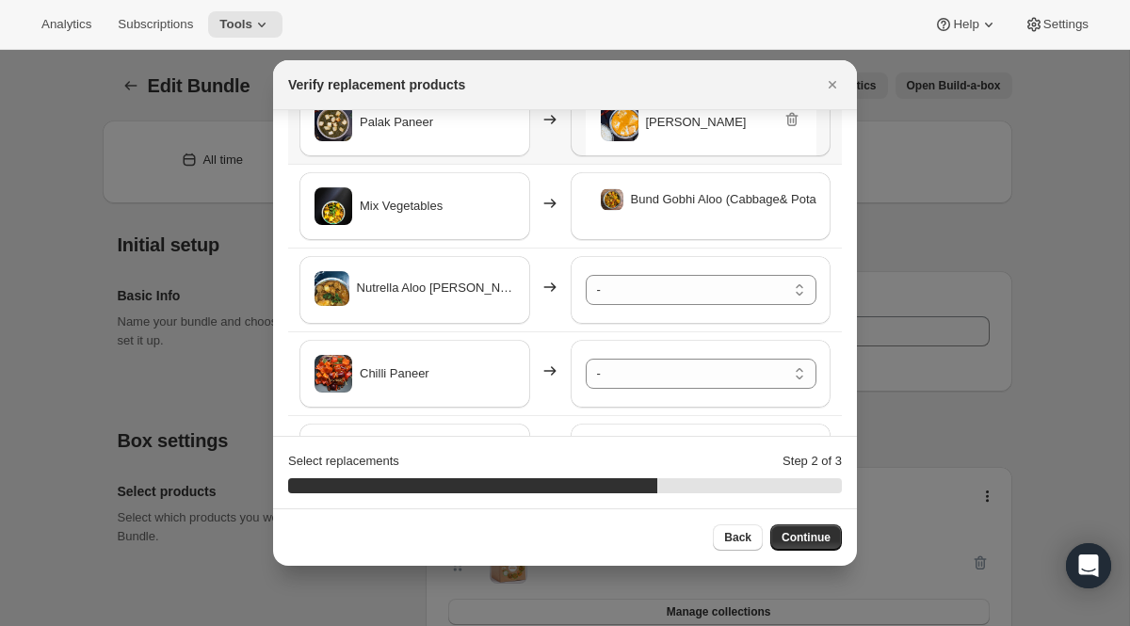
scroll to position [190, 0]
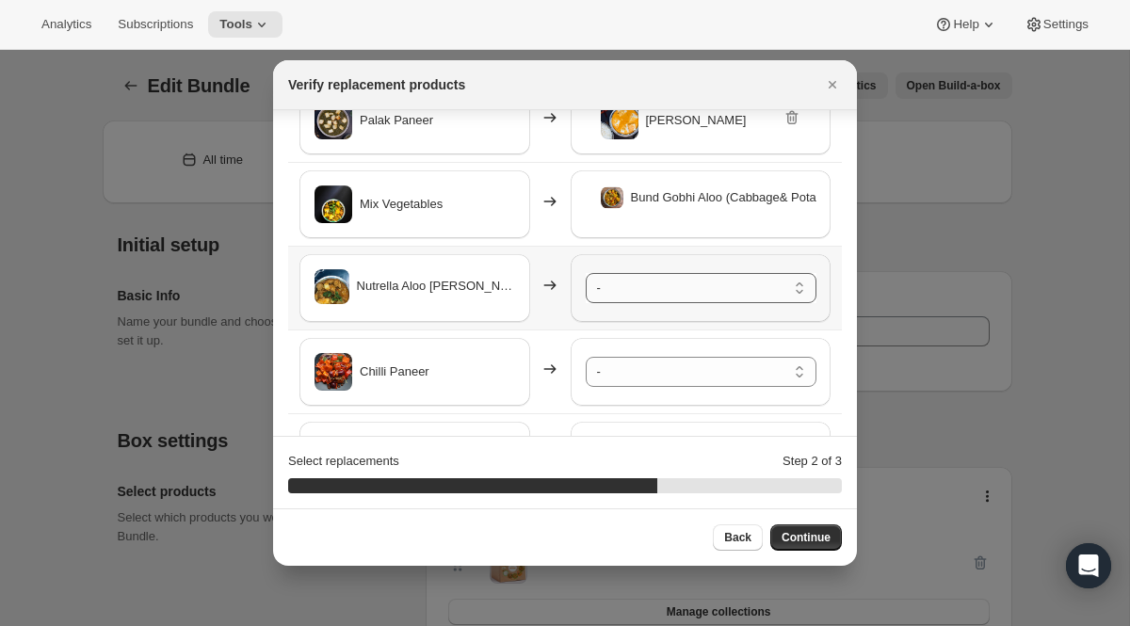
click at [632, 294] on select "- [PERSON_NAME] - Default Title Shahi Paneer - Default Title Bund Gobhi Aloo (C…" at bounding box center [701, 288] width 231 height 30
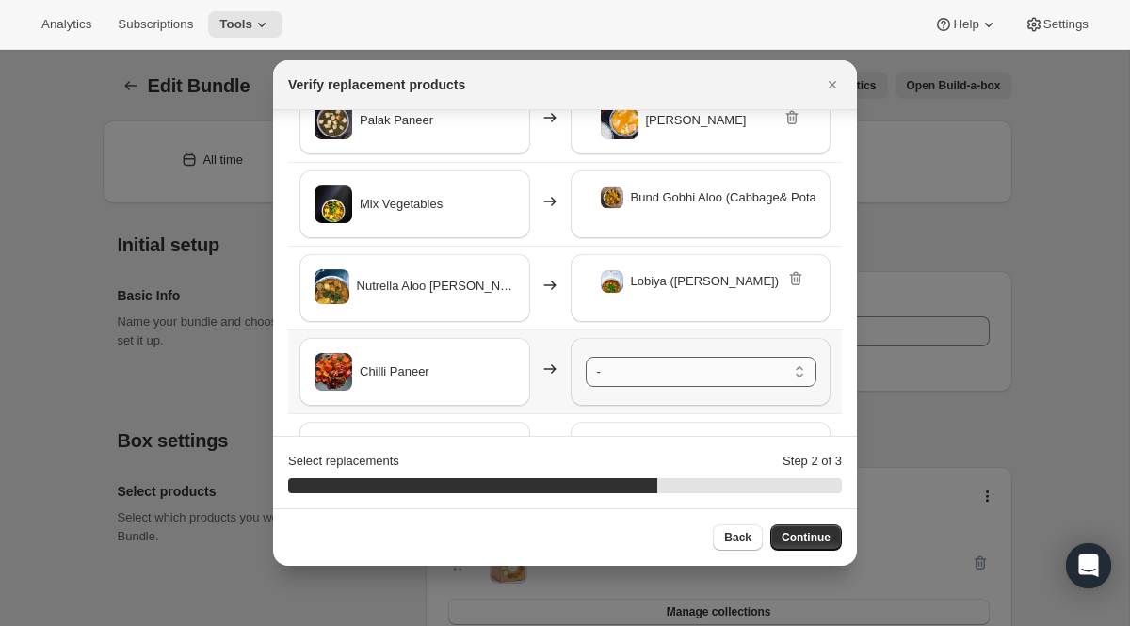
click at [649, 370] on select "- [PERSON_NAME] - Default Title Shahi Paneer - Default Title Bund Gobhi Aloo (C…" at bounding box center [701, 372] width 231 height 30
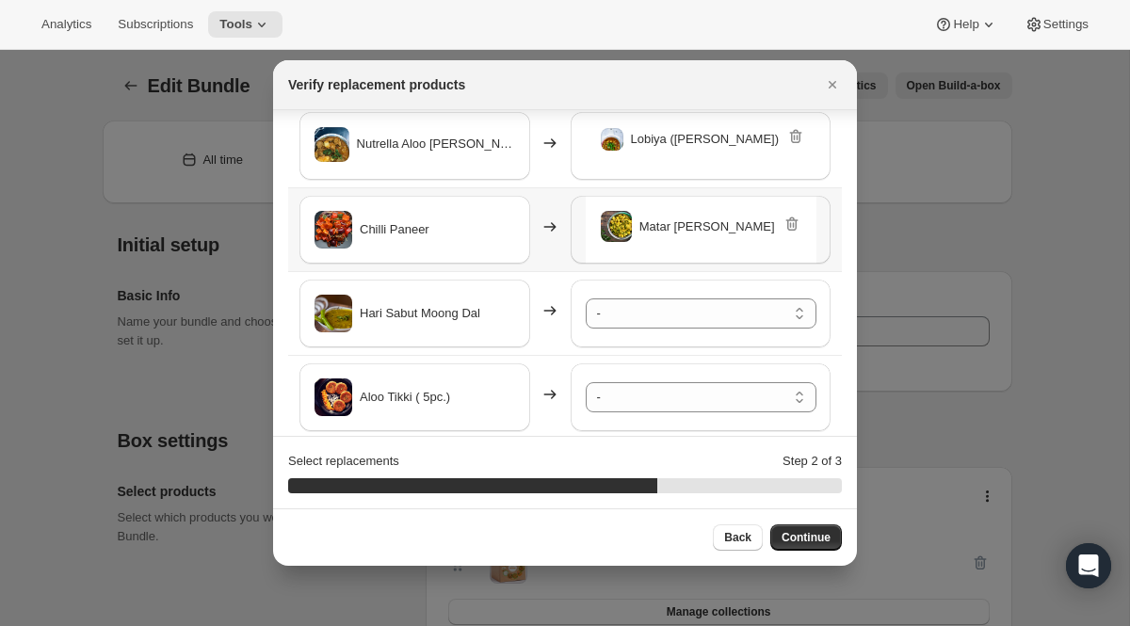
scroll to position [382, 0]
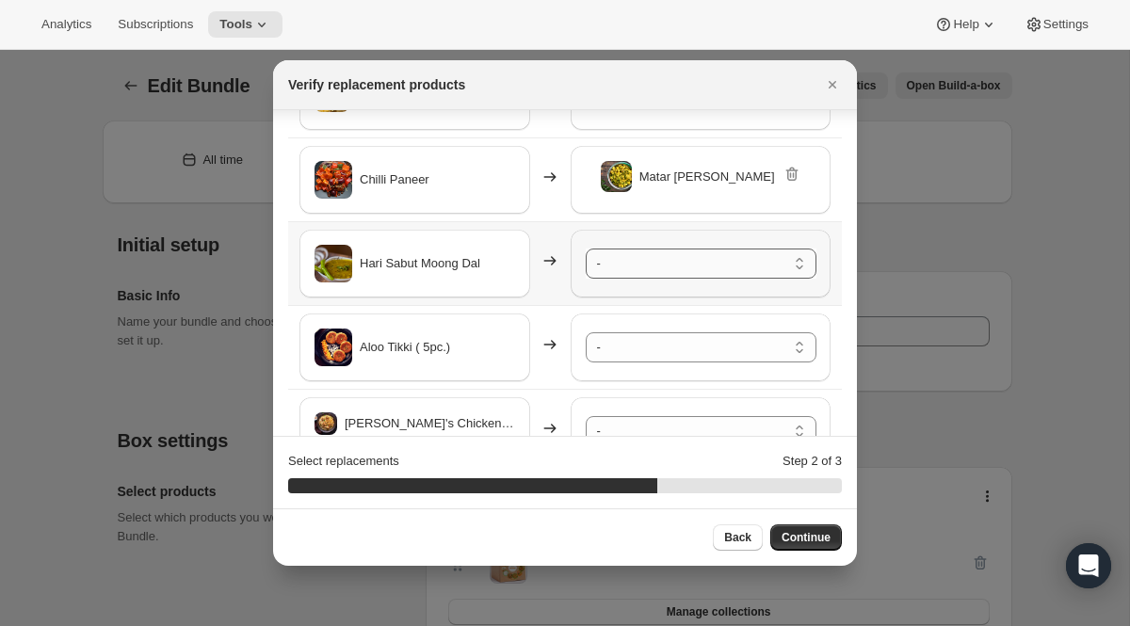
click at [631, 259] on select "- [PERSON_NAME] - Default Title Shahi Paneer - Default Title Bund Gobhi Aloo (C…" at bounding box center [701, 264] width 231 height 30
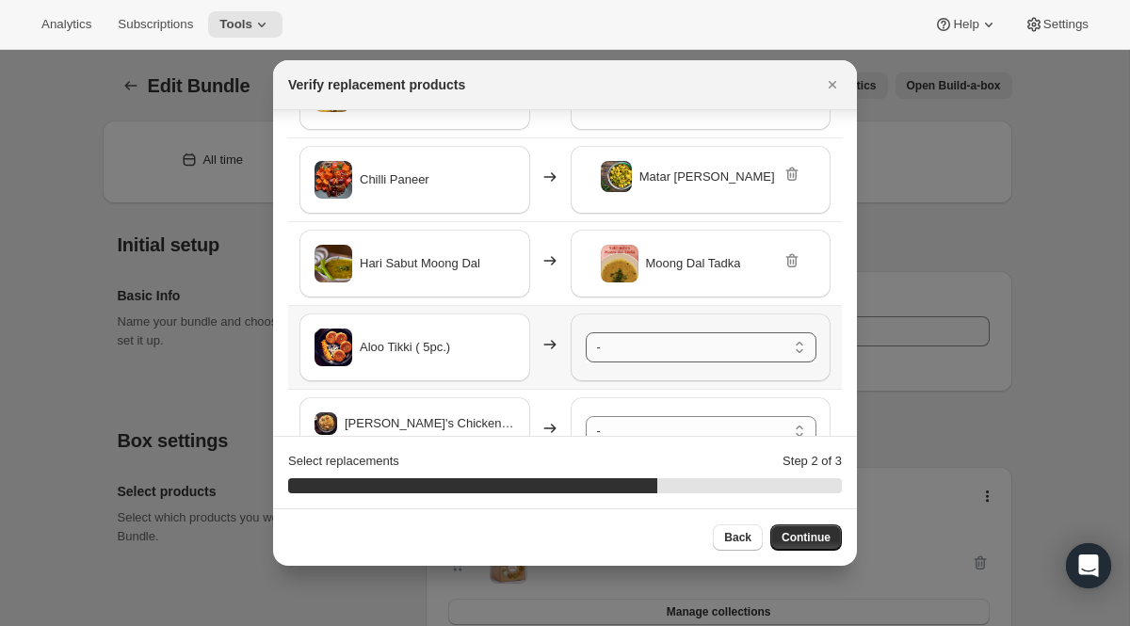
click at [676, 346] on select "- [PERSON_NAME] - Default Title Shahi Paneer - Default Title Bund Gobhi Aloo (C…" at bounding box center [701, 347] width 231 height 30
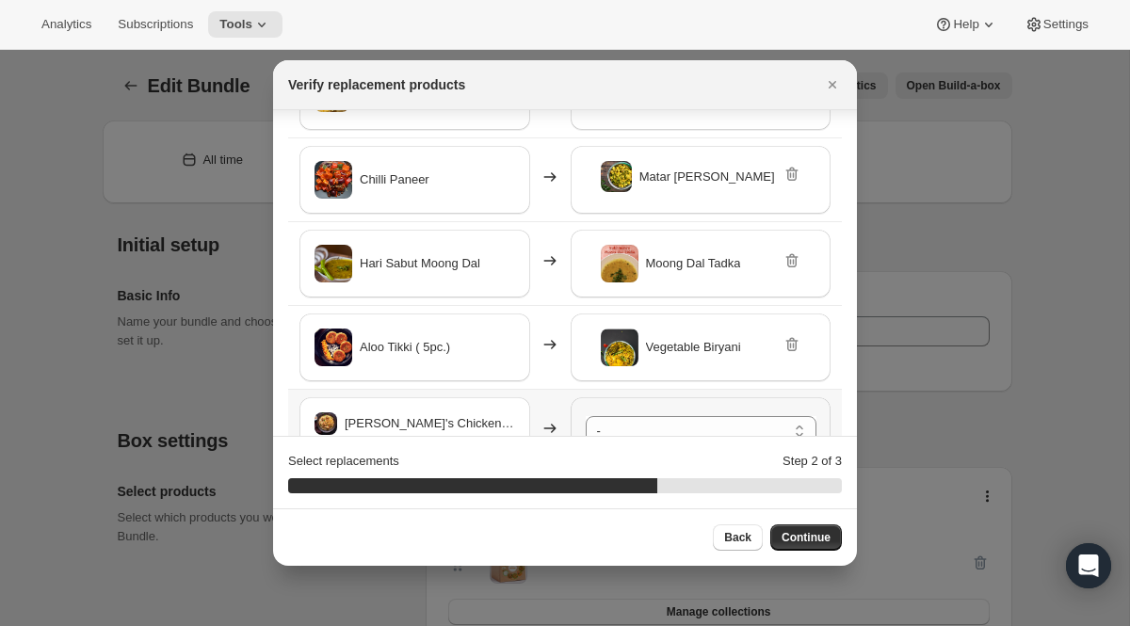
scroll to position [435, 0]
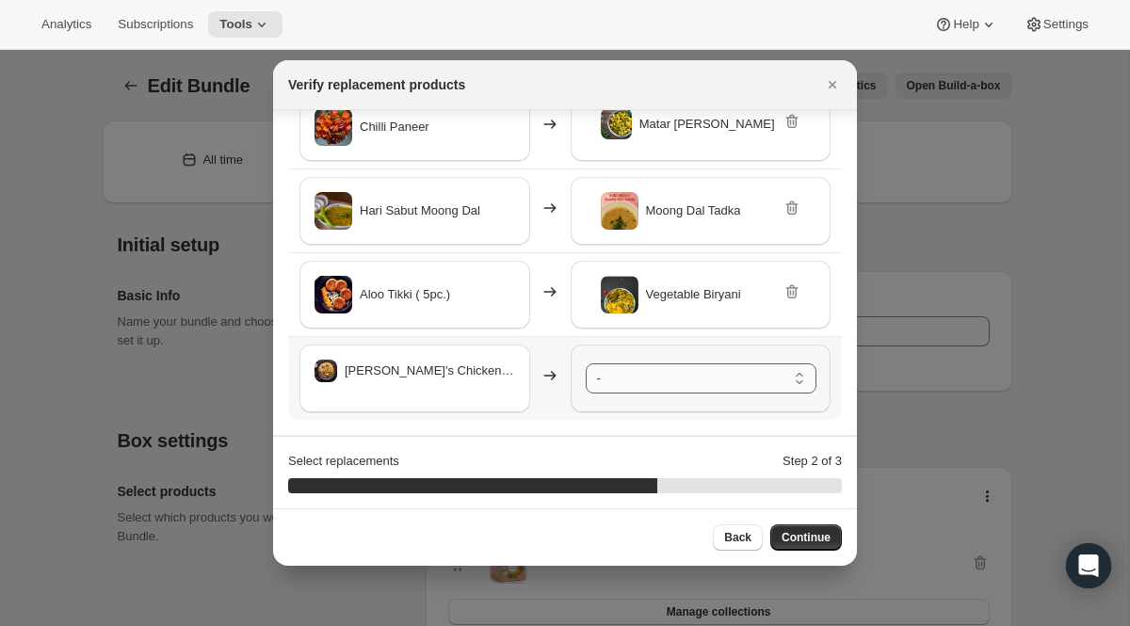
click at [636, 378] on select "- [PERSON_NAME] - Default Title Shahi Paneer - Default Title Bund Gobhi Aloo (C…" at bounding box center [701, 378] width 231 height 30
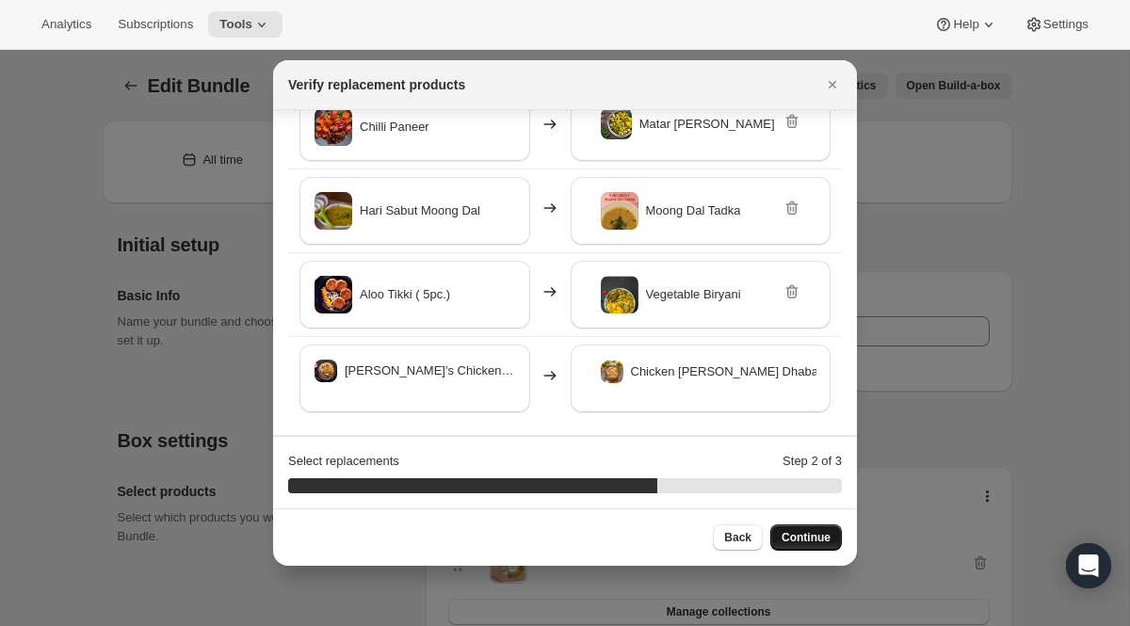
click at [813, 540] on span "Continue" at bounding box center [805, 537] width 49 height 15
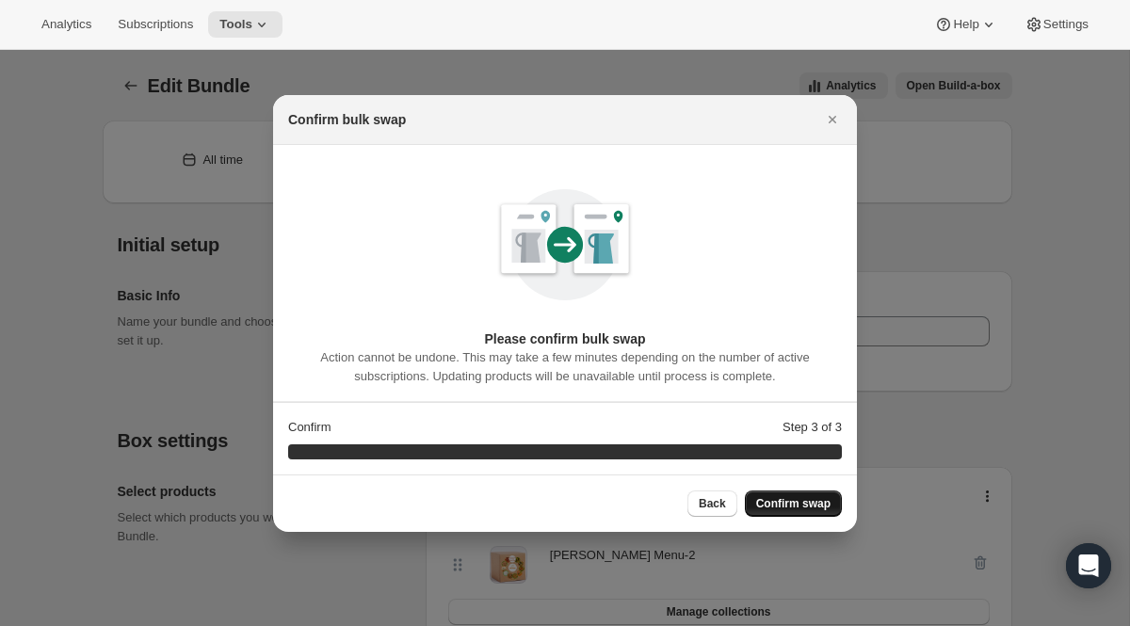
scroll to position [0, 0]
click at [788, 502] on span "Confirm swap" at bounding box center [793, 503] width 74 height 15
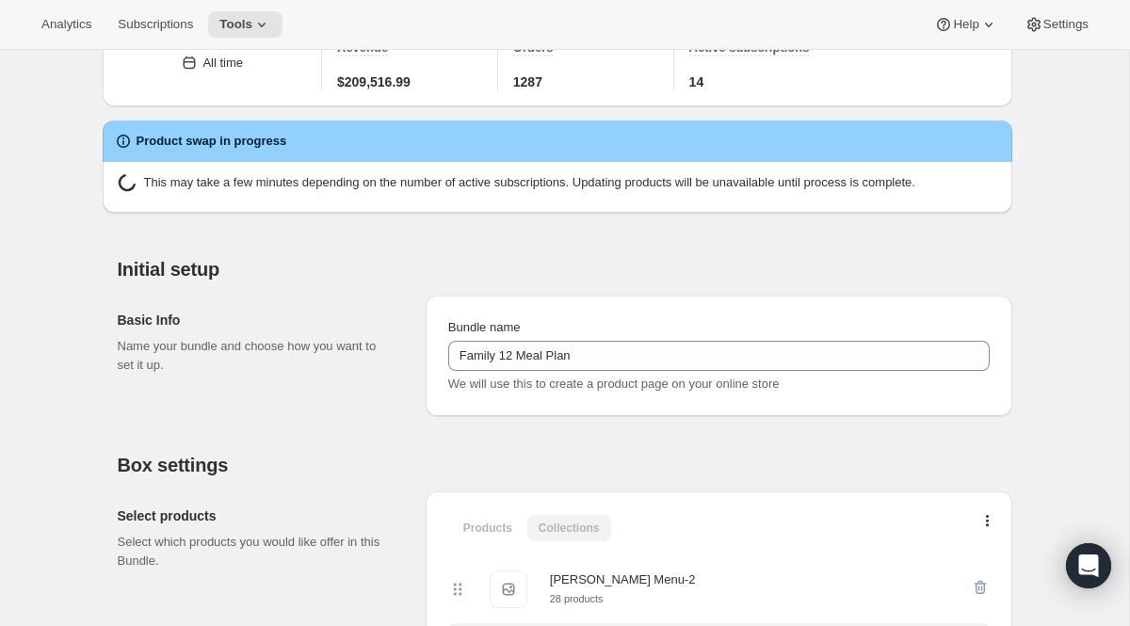
scroll to position [34, 0]
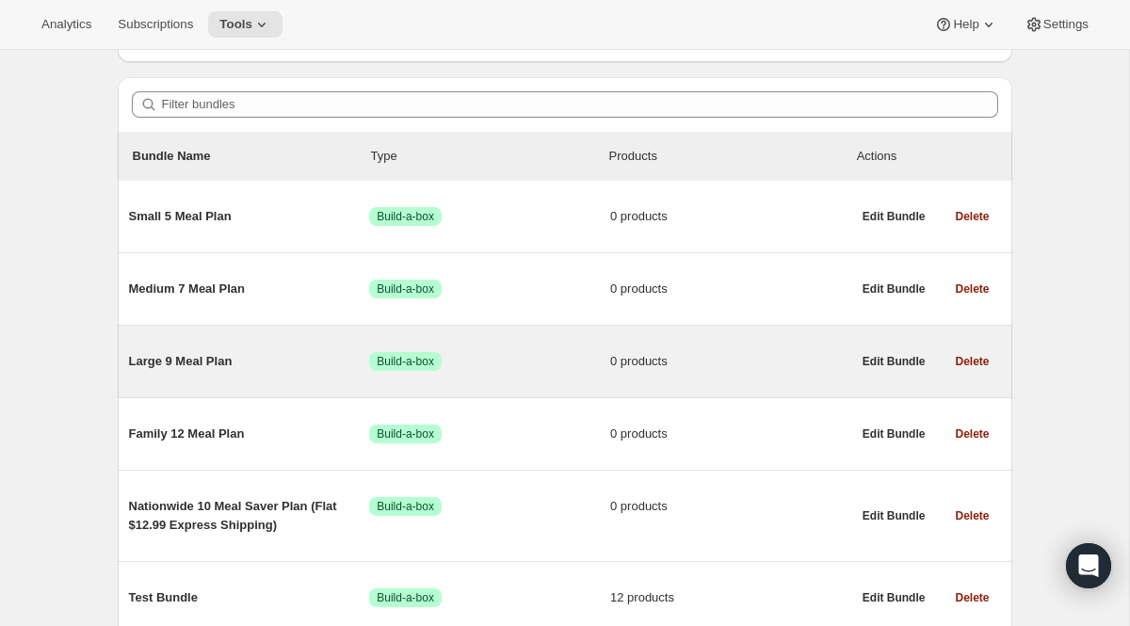
scroll to position [143, 0]
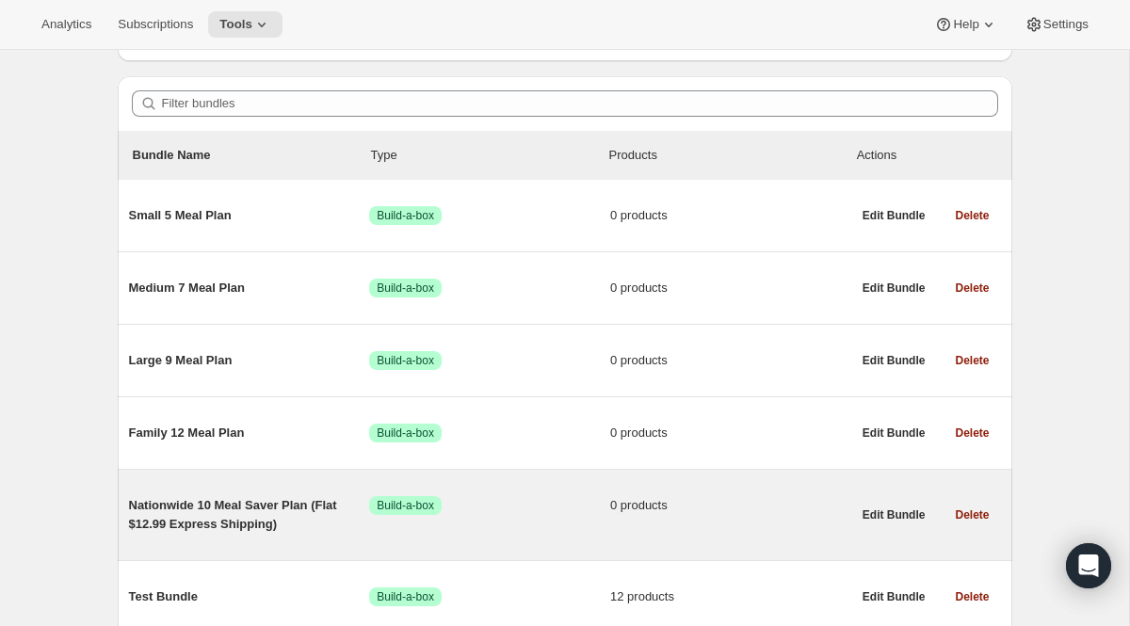
click at [257, 517] on span "Nationwide 10 Meal Saver Plan (Flat $12.99 Express Shipping)" at bounding box center [249, 515] width 241 height 38
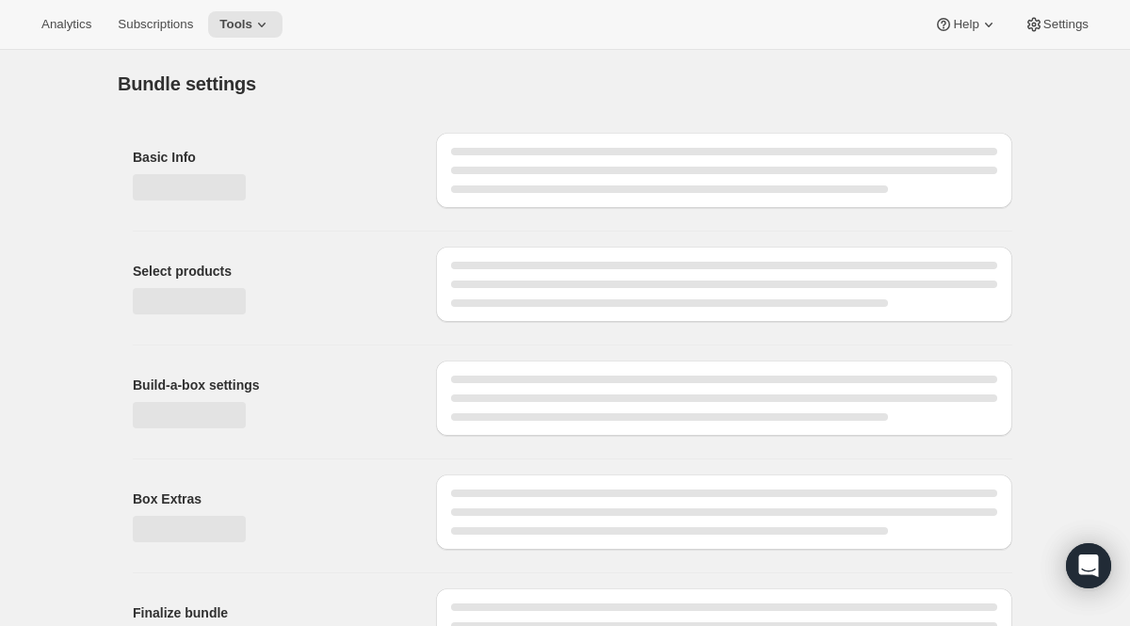
type input "Nationwide 10 Meal Saver Plan (Flat $12.99 Express Shipping)"
radio input "true"
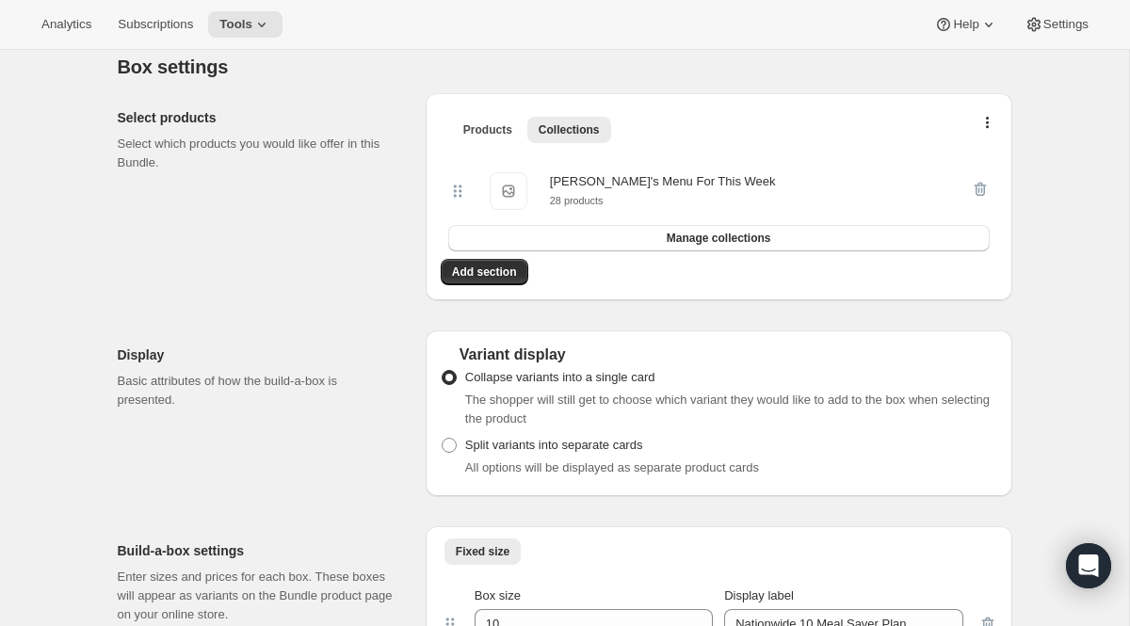
scroll to position [372, 0]
click at [738, 244] on span "Manage collections" at bounding box center [719, 240] width 105 height 15
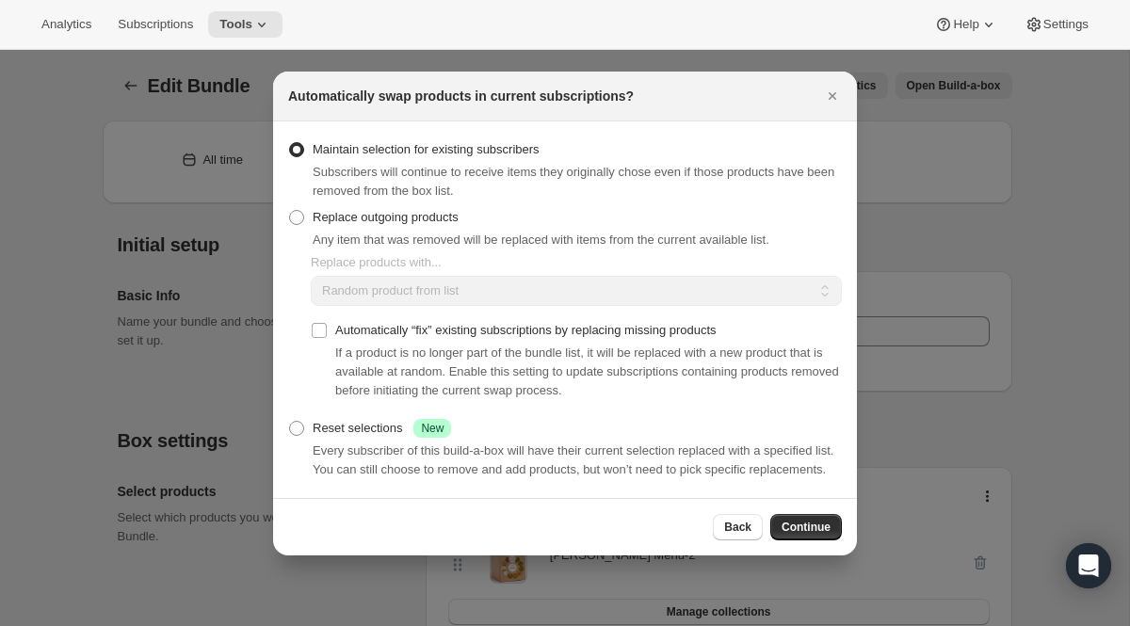
scroll to position [398, 0]
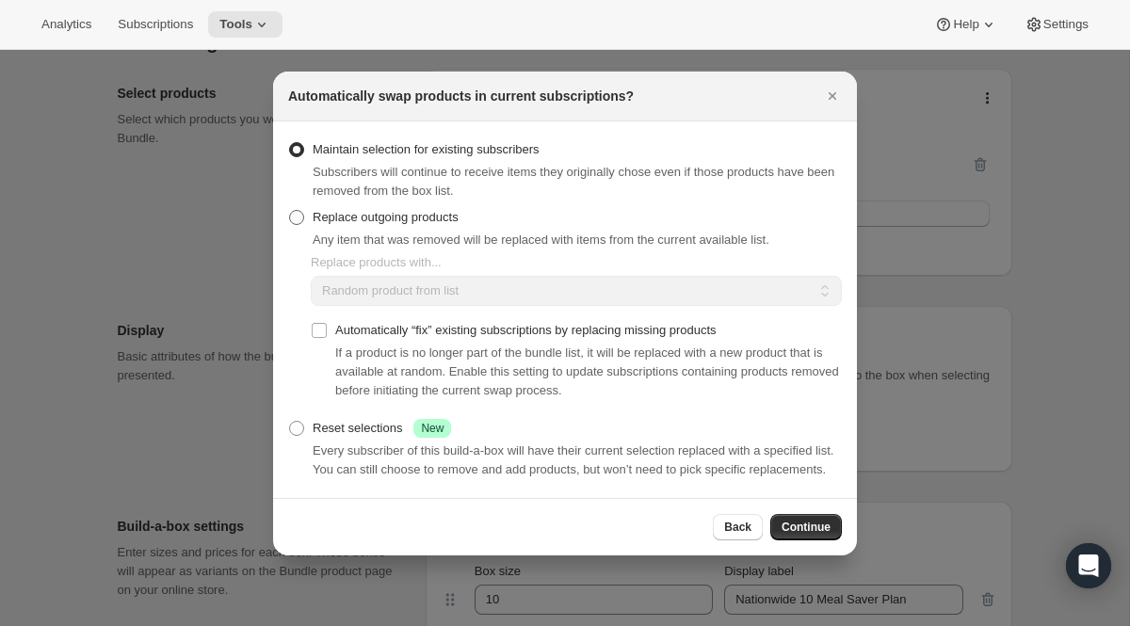
click at [298, 217] on label "Replace outgoing products" at bounding box center [373, 217] width 170 height 26
click at [290, 211] on input "Replace outgoing products" at bounding box center [289, 210] width 1 height 1
radio input "true"
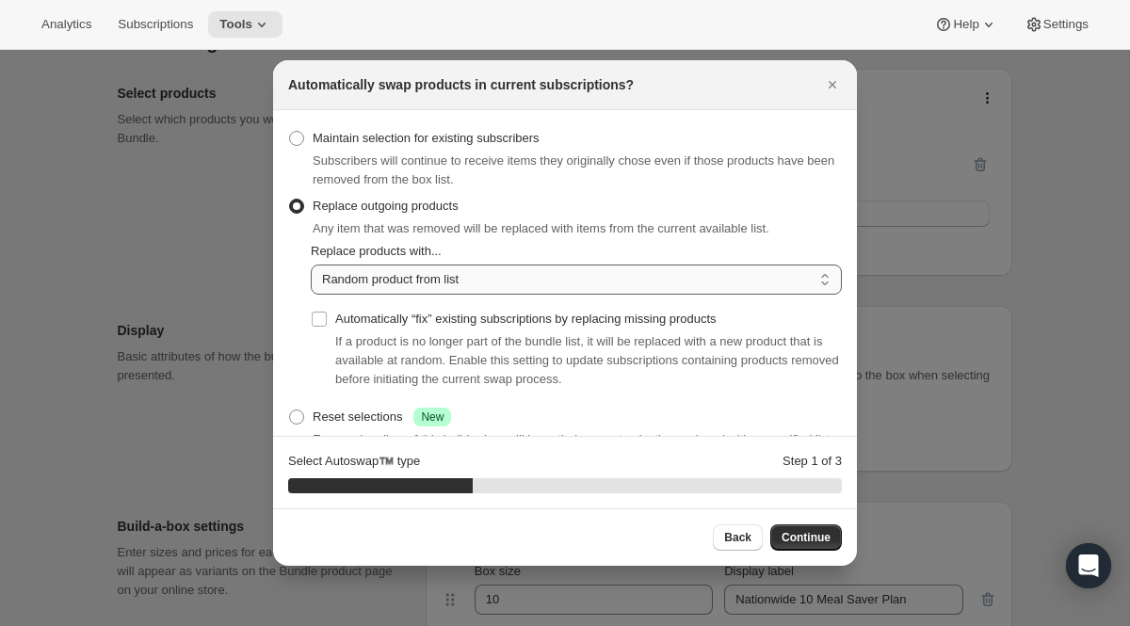
click at [359, 284] on select "Random product from list Based on position within collection Matching product t…" at bounding box center [576, 280] width 531 height 30
select select "selection"
click at [320, 314] on input "Automatically “fix” existing subscriptions by replacing missing products" at bounding box center [319, 319] width 15 height 15
checkbox input "true"
click at [434, 278] on select "Random product from list Based on position within collection Matching product t…" at bounding box center [576, 280] width 531 height 30
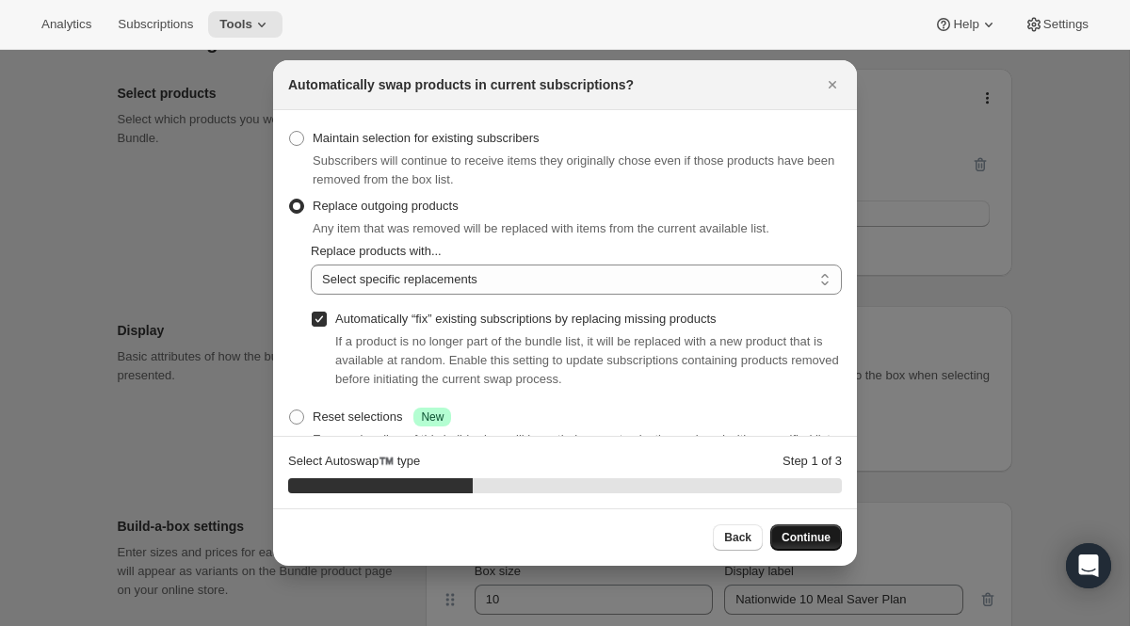
click at [808, 533] on span "Continue" at bounding box center [805, 537] width 49 height 15
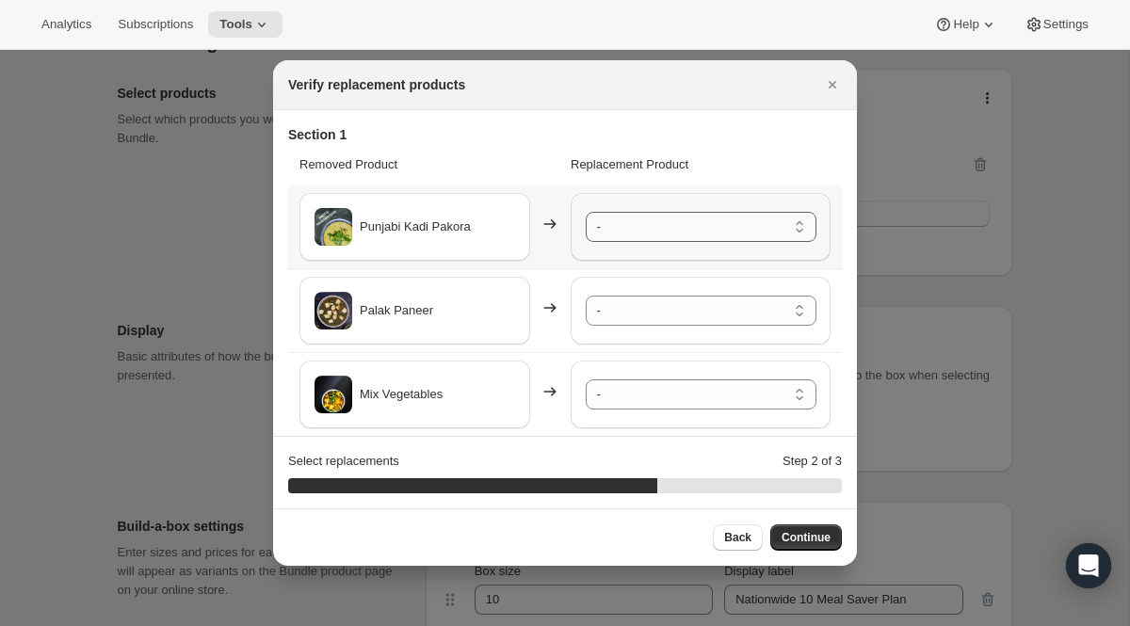
click at [639, 220] on select "- [PERSON_NAME] - Default Title Shahi Paneer - Default Title Bund Gobhi Aloo (C…" at bounding box center [701, 227] width 231 height 30
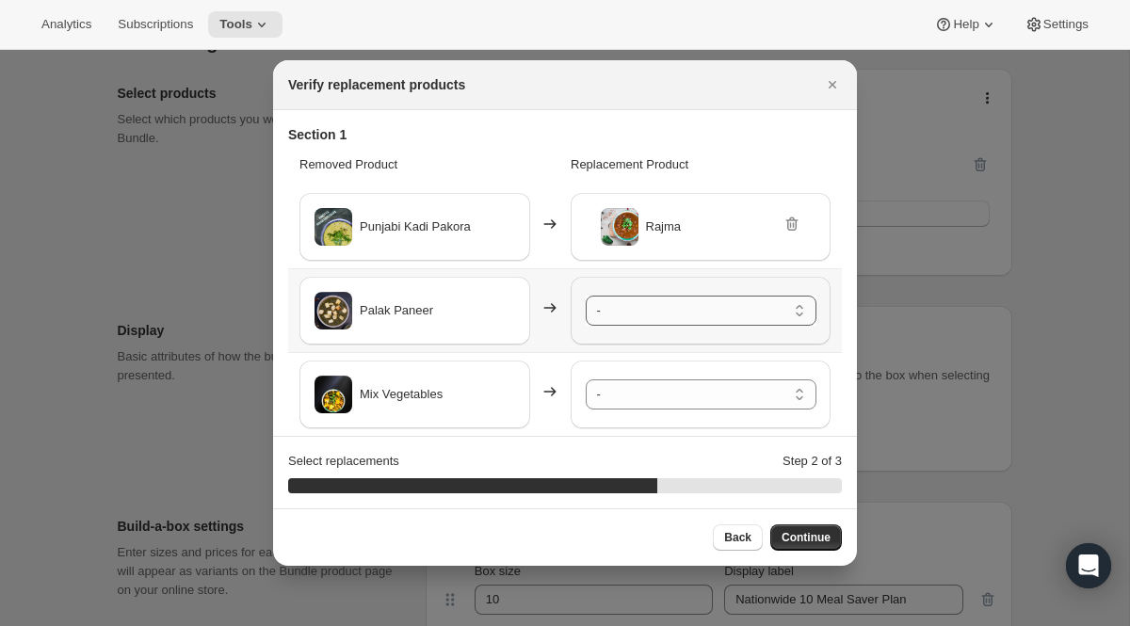
click at [662, 312] on select "- [PERSON_NAME] - Default Title Shahi Paneer - Default Title Bund Gobhi Aloo (C…" at bounding box center [701, 311] width 231 height 30
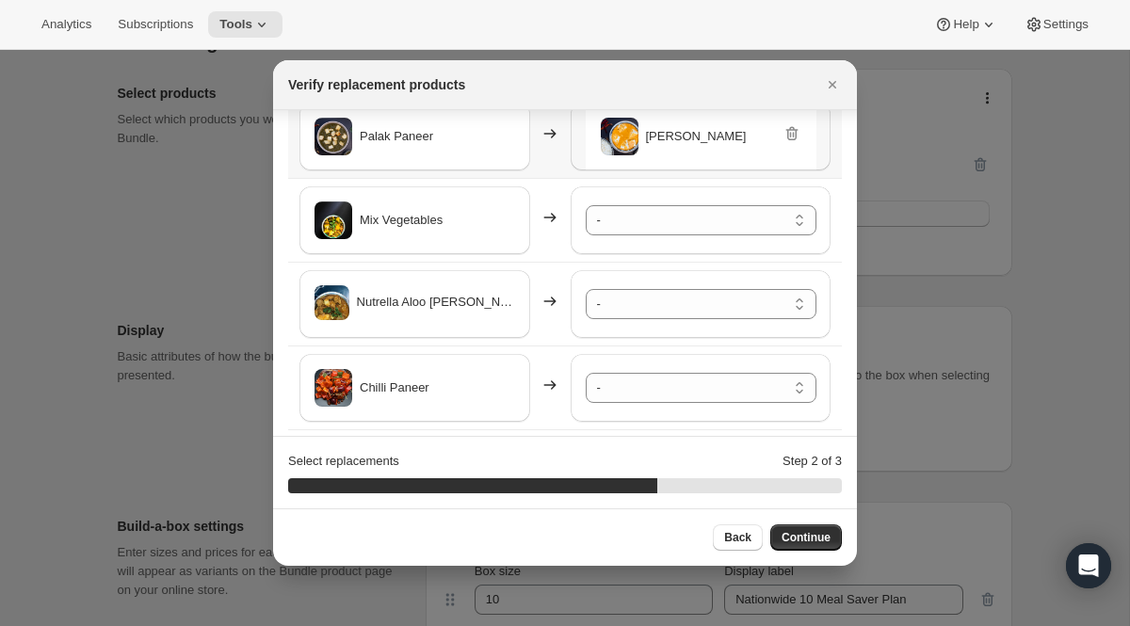
scroll to position [180, 0]
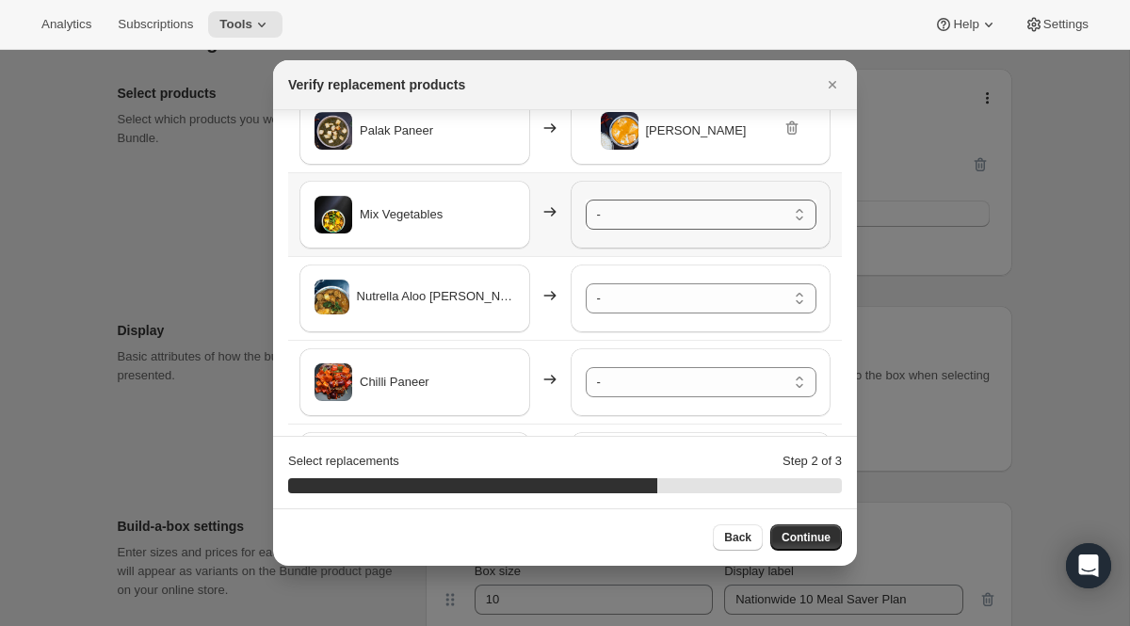
click at [628, 224] on select "- [PERSON_NAME] - Default Title Shahi Paneer - Default Title Bund Gobhi Aloo (C…" at bounding box center [701, 215] width 231 height 30
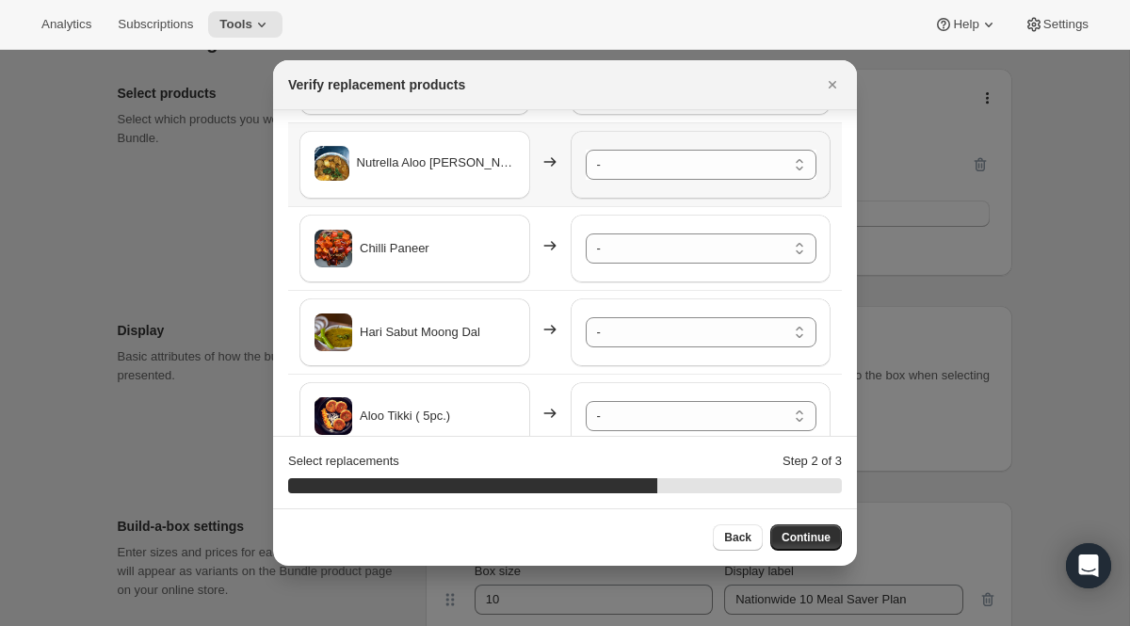
scroll to position [323, 0]
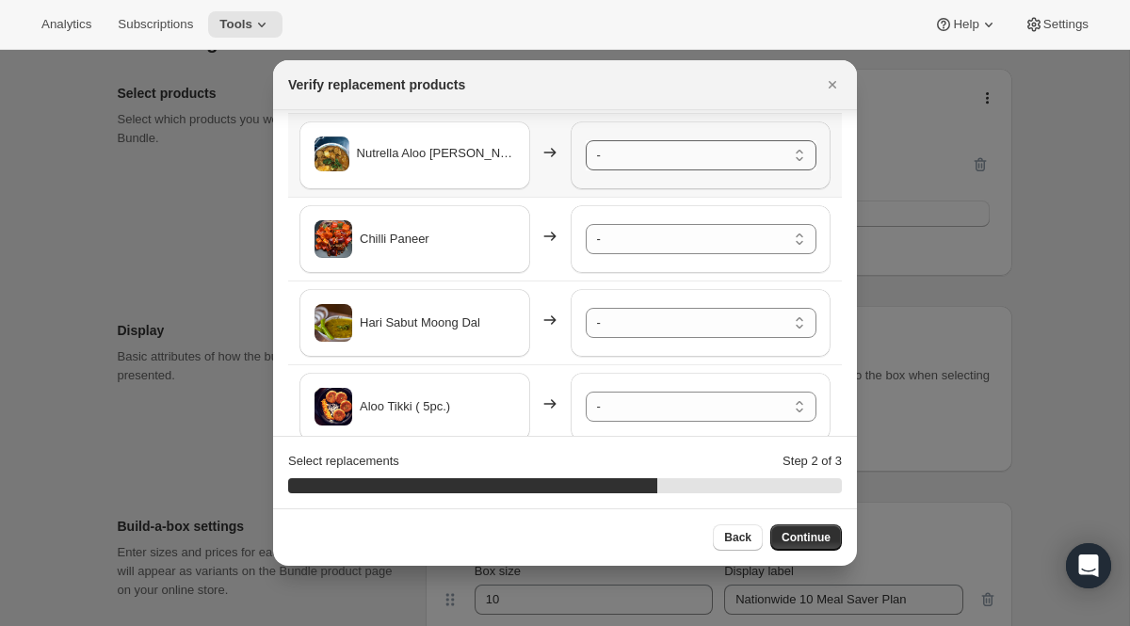
click at [642, 156] on select "- [PERSON_NAME] - Default Title Shahi Paneer - Default Title Bund Gobhi Aloo (C…" at bounding box center [701, 155] width 231 height 30
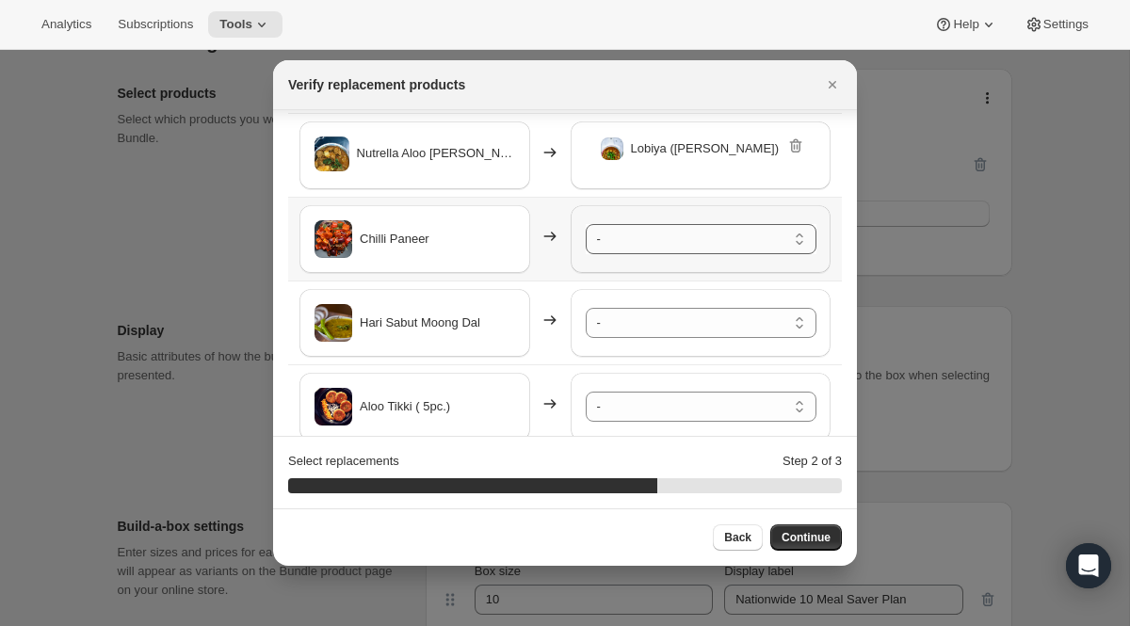
click at [684, 246] on select "- [PERSON_NAME] - Default Title Shahi Paneer - Default Title Bund Gobhi Aloo (C…" at bounding box center [701, 239] width 231 height 30
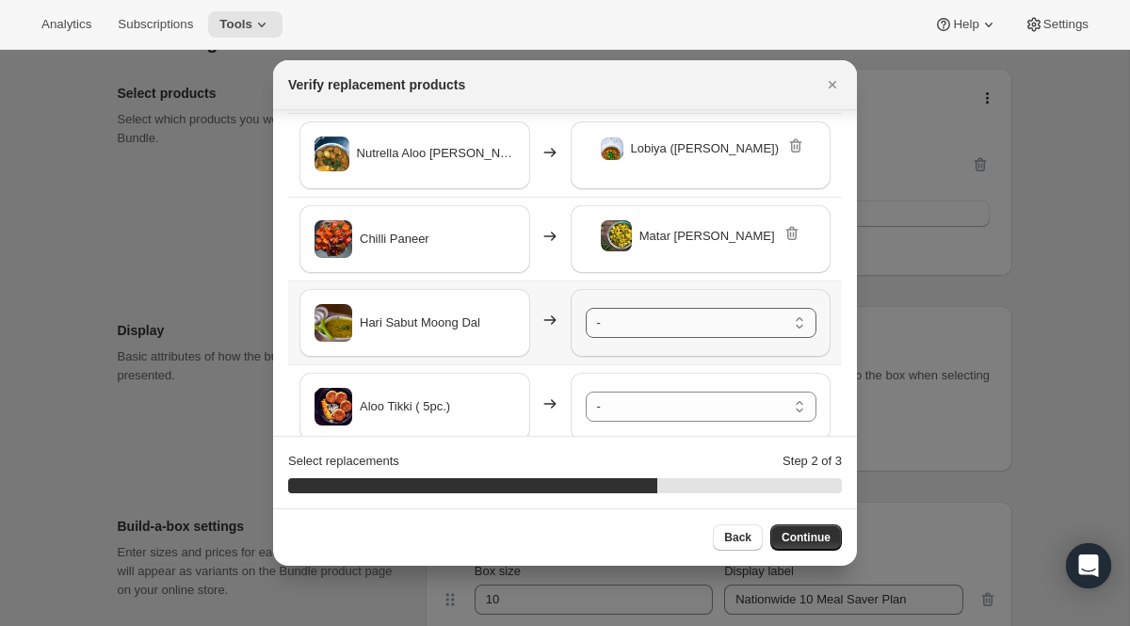
click at [702, 325] on select "- [PERSON_NAME] - Default Title Shahi Paneer - Default Title Bund Gobhi Aloo (C…" at bounding box center [701, 323] width 231 height 30
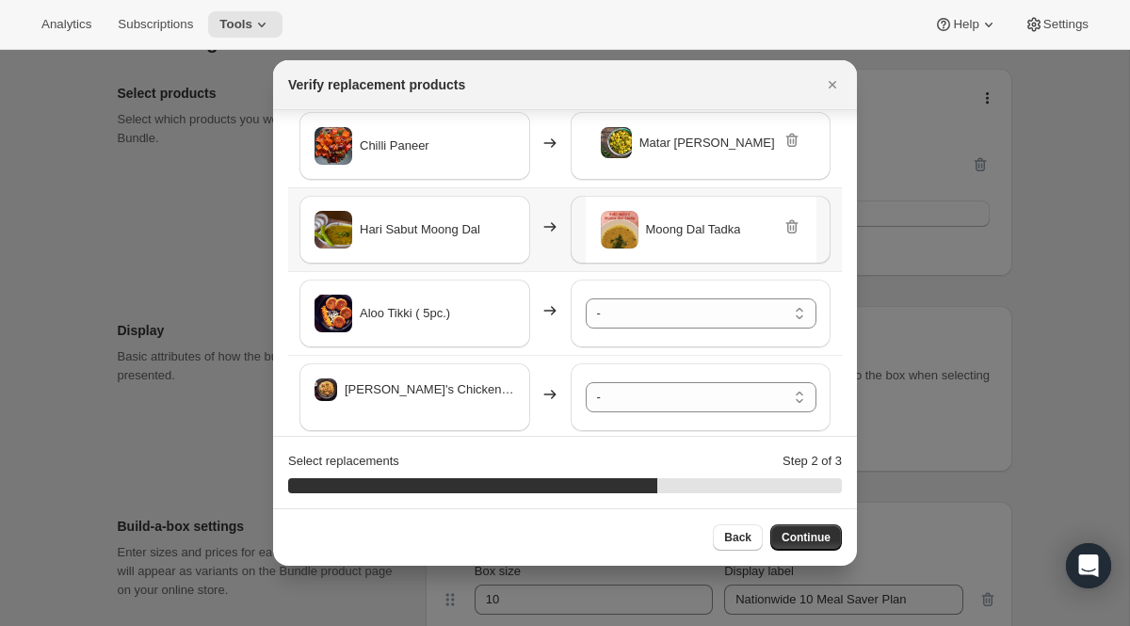
scroll to position [435, 0]
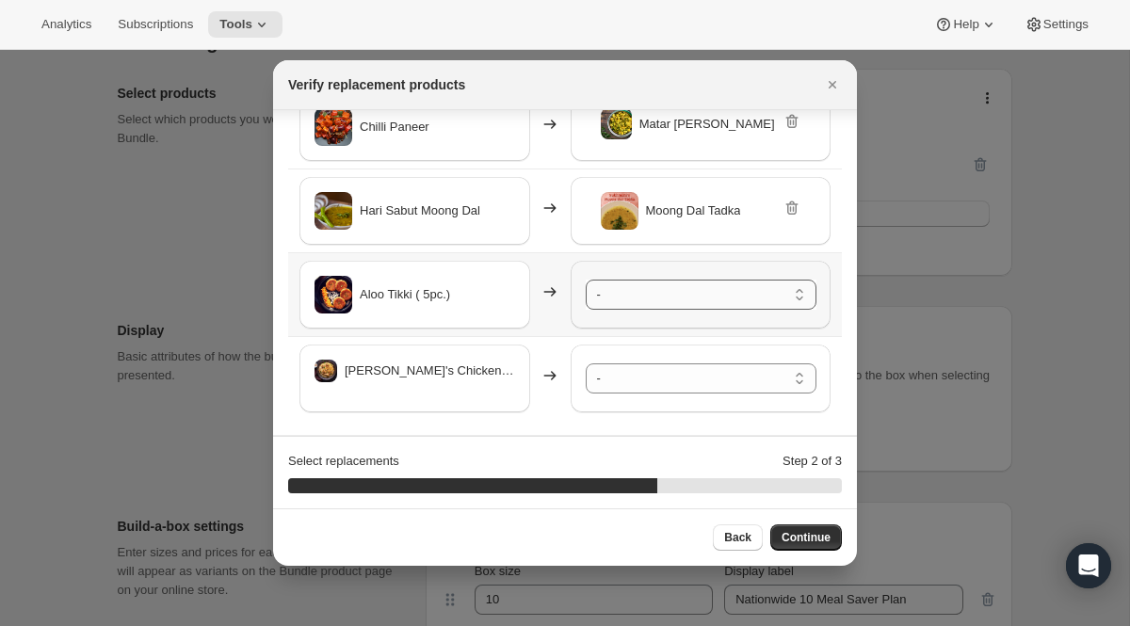
click at [662, 297] on select "- [PERSON_NAME] - Default Title Shahi Paneer - Default Title Bund Gobhi Aloo (C…" at bounding box center [701, 295] width 231 height 30
click at [679, 386] on select "- [PERSON_NAME] - Default Title Shahi Paneer - Default Title Bund Gobhi Aloo (C…" at bounding box center [701, 378] width 231 height 30
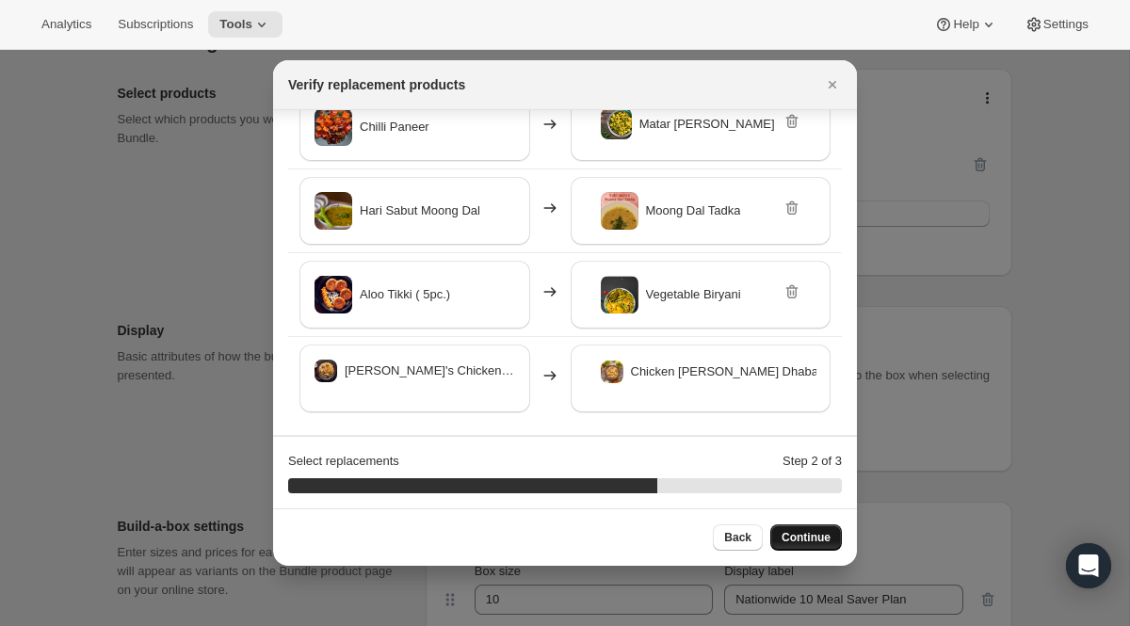
click at [800, 532] on span "Continue" at bounding box center [805, 537] width 49 height 15
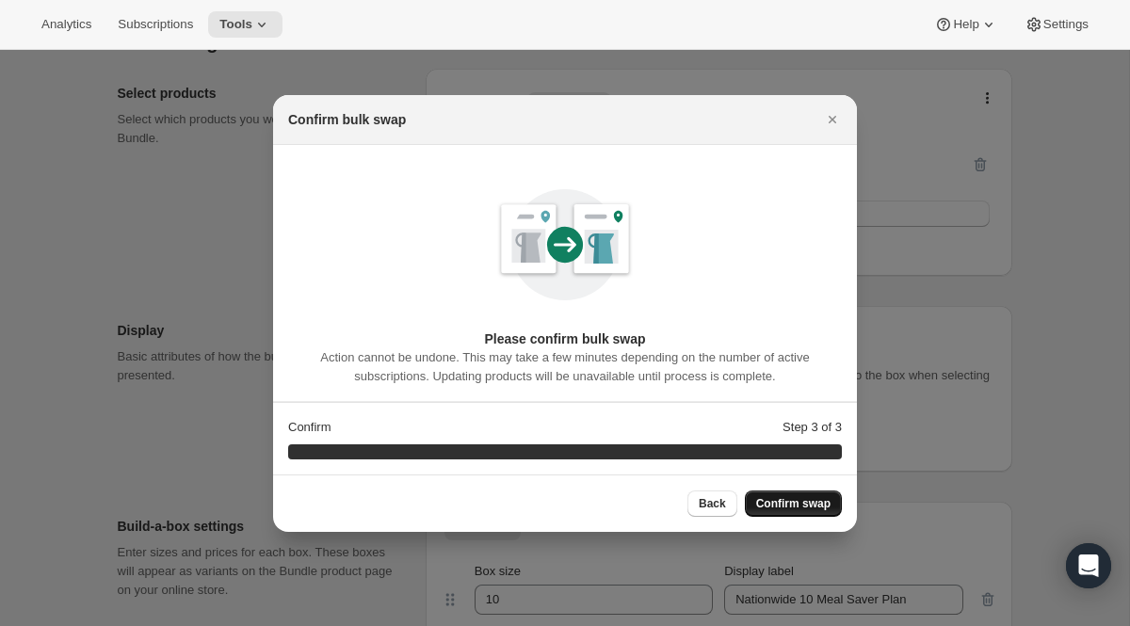
click at [806, 503] on span "Confirm swap" at bounding box center [793, 503] width 74 height 15
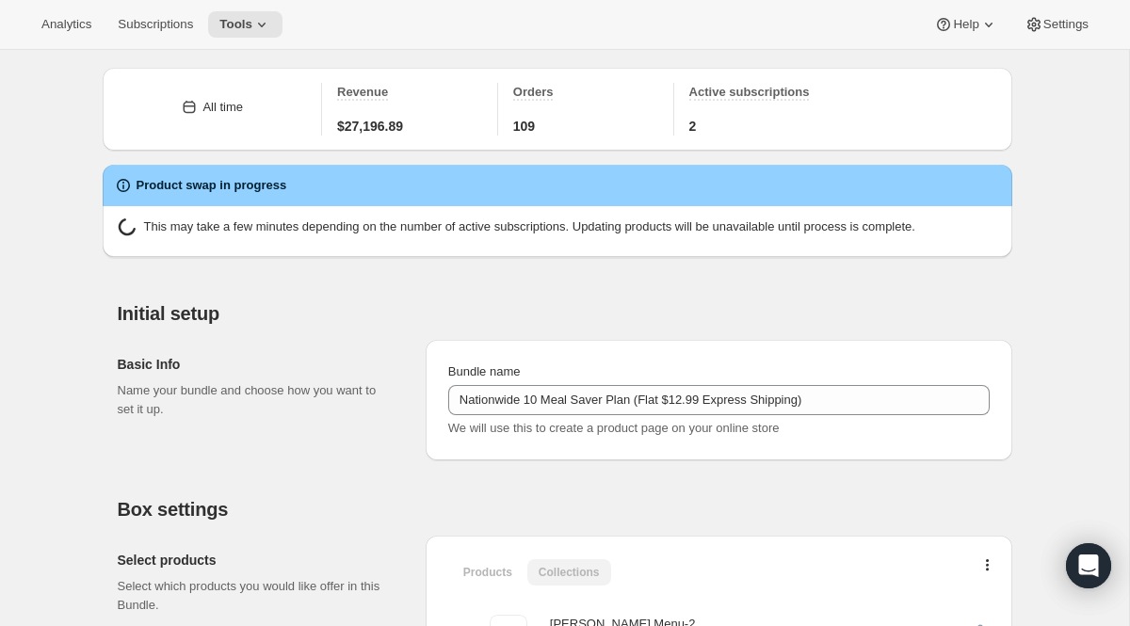
scroll to position [398, 0]
